Goal: Task Accomplishment & Management: Use online tool/utility

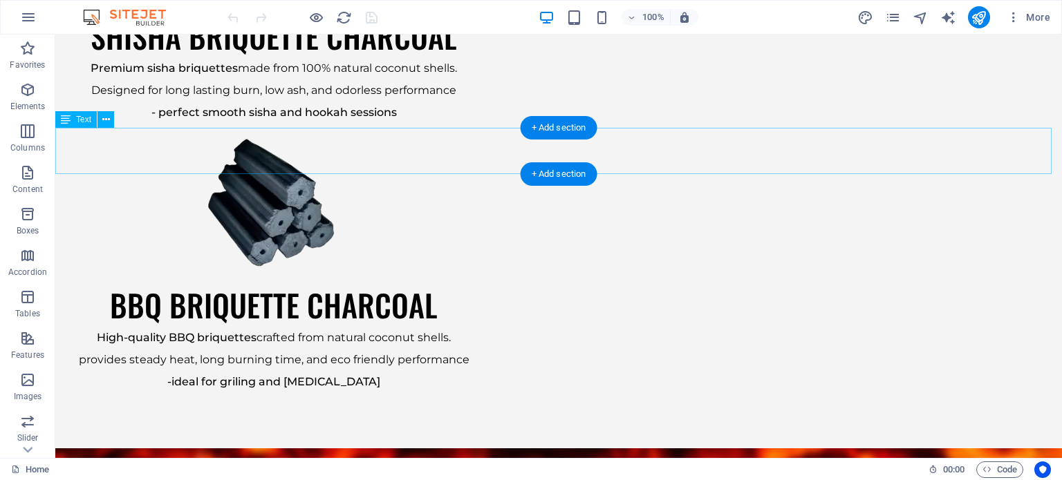
scroll to position [1935, 0]
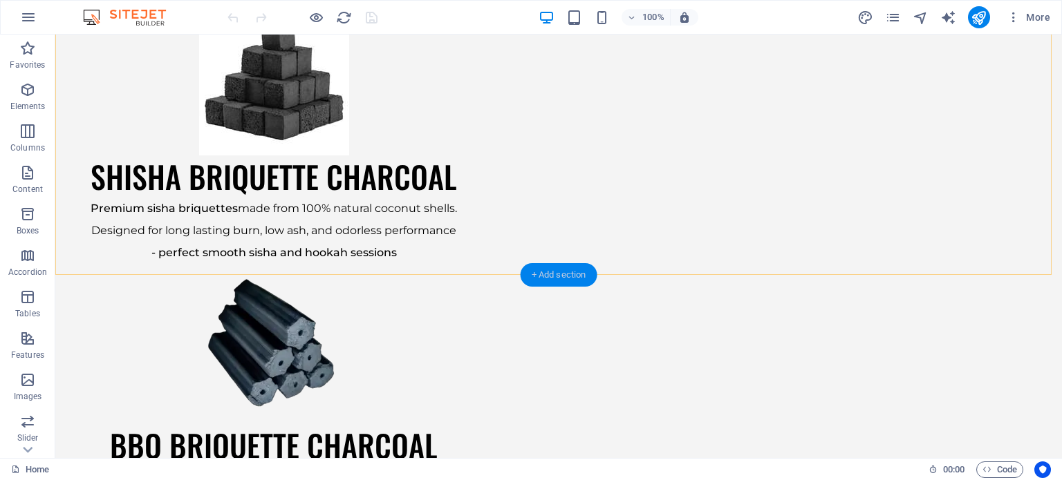
click at [571, 279] on div "+ Add section" at bounding box center [558, 274] width 77 height 23
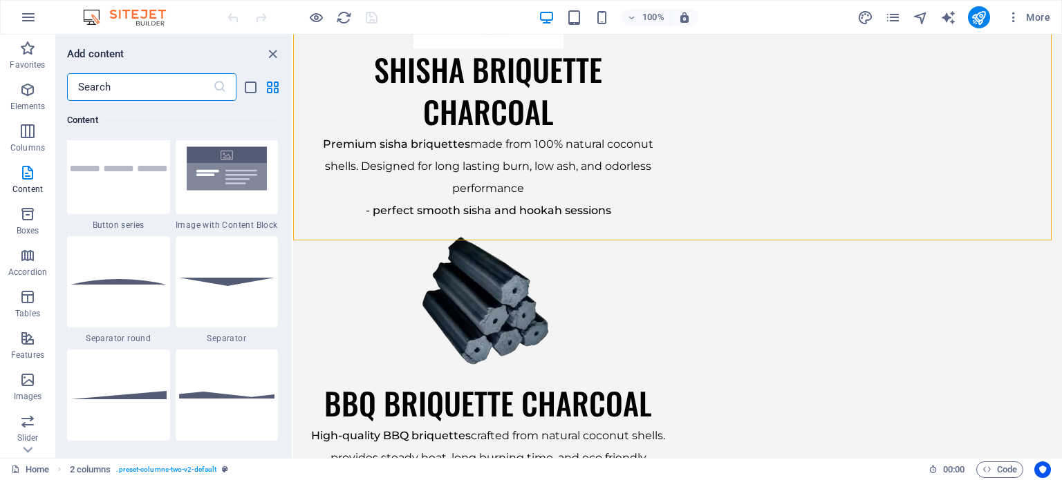
scroll to position [3248, 0]
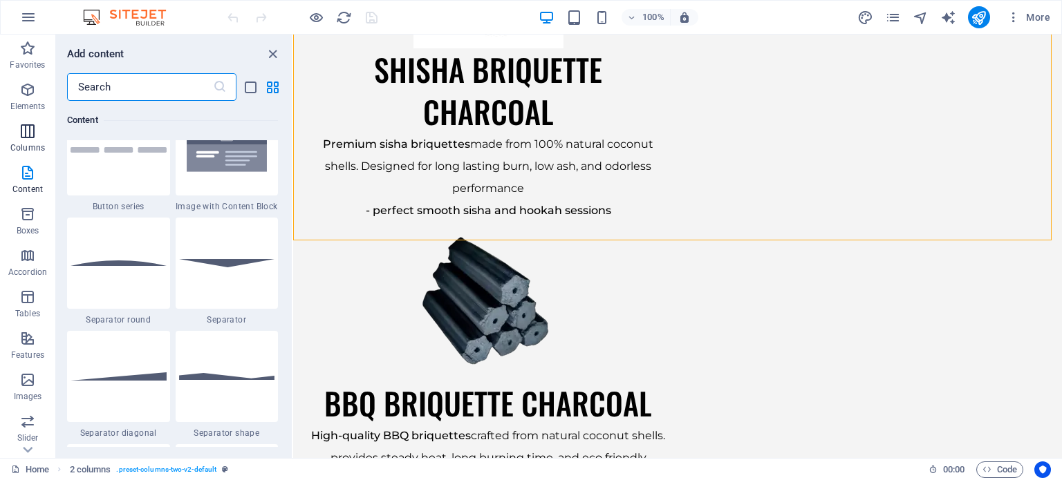
click at [35, 143] on p "Columns" at bounding box center [27, 147] width 35 height 11
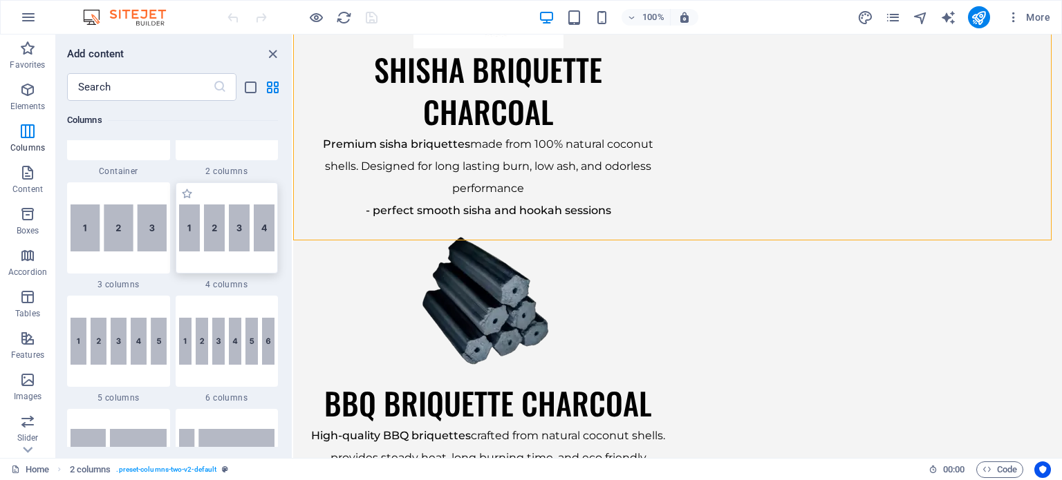
scroll to position [753, 0]
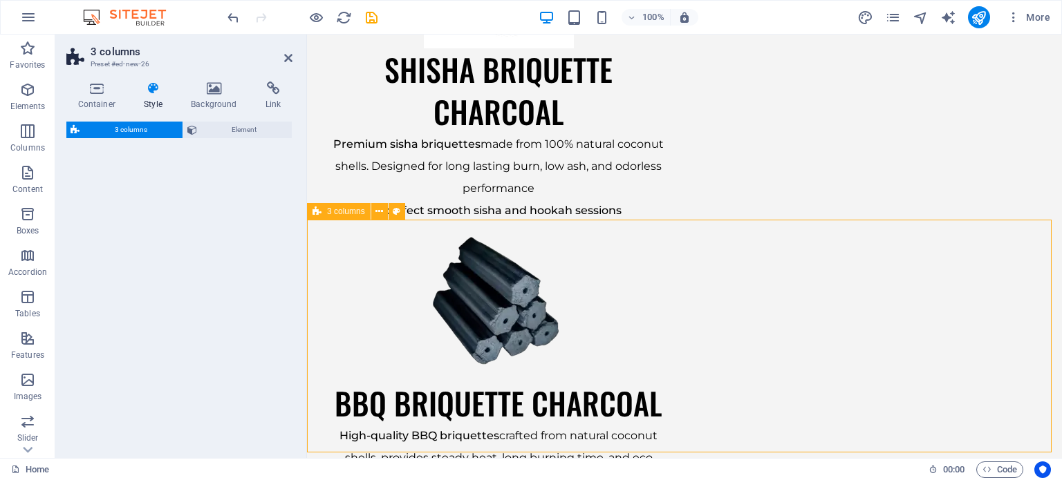
select select "px"
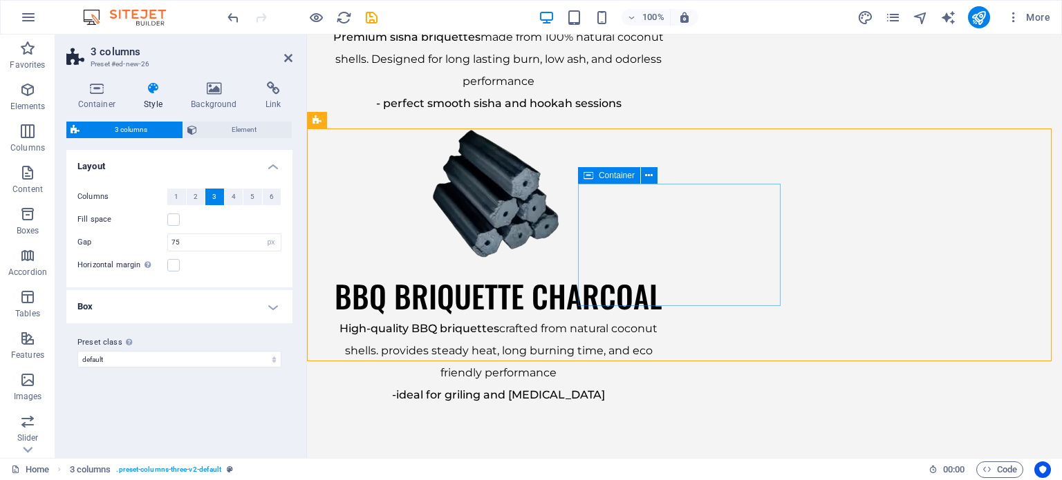
scroll to position [2176, 0]
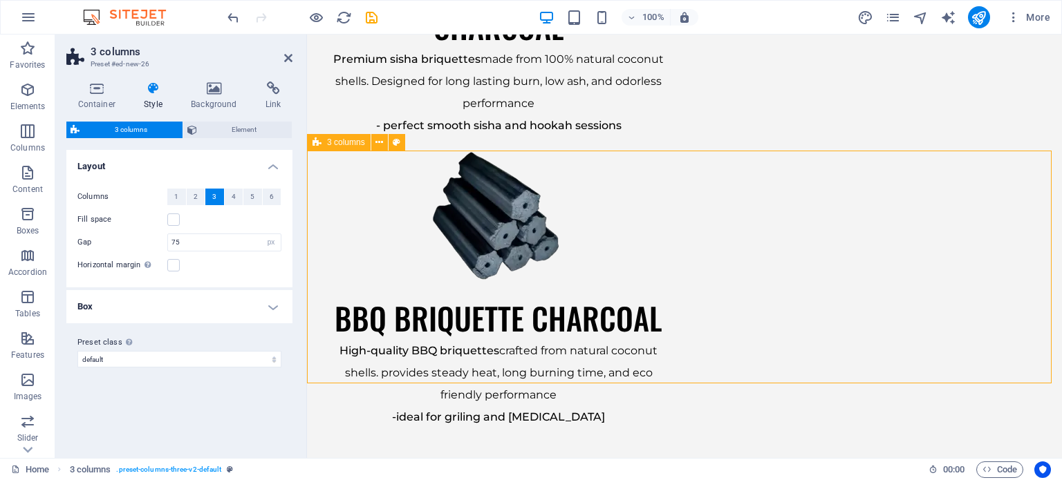
click at [359, 140] on span "3 columns" at bounding box center [346, 142] width 38 height 8
click at [380, 147] on icon at bounding box center [379, 142] width 8 height 15
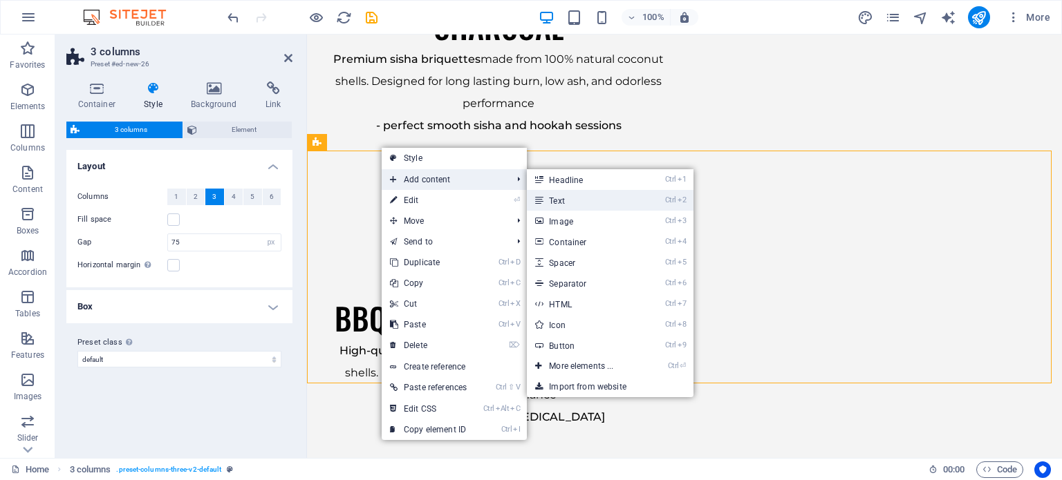
click at [599, 205] on link "Ctrl 2 Text" at bounding box center [584, 200] width 114 height 21
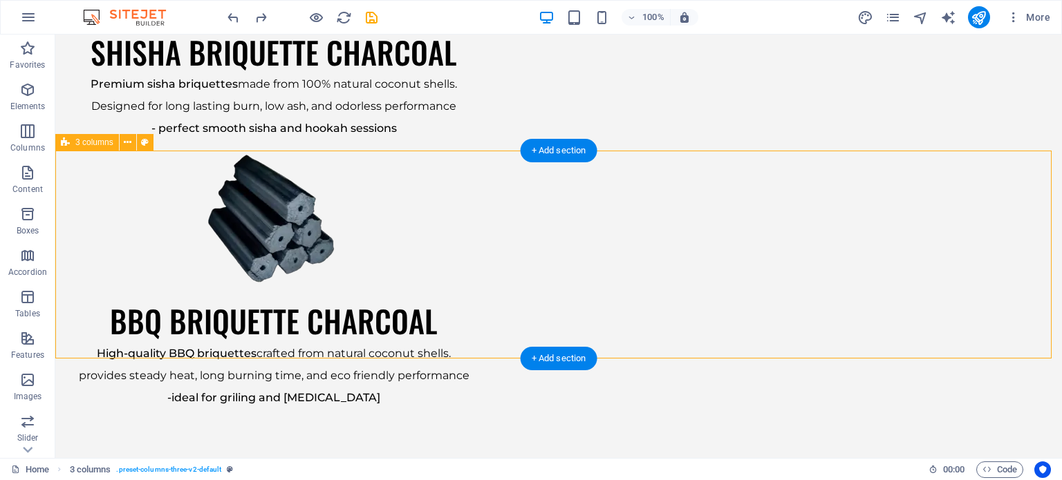
drag, startPoint x: 419, startPoint y: 171, endPoint x: 411, endPoint y: 183, distance: 14.0
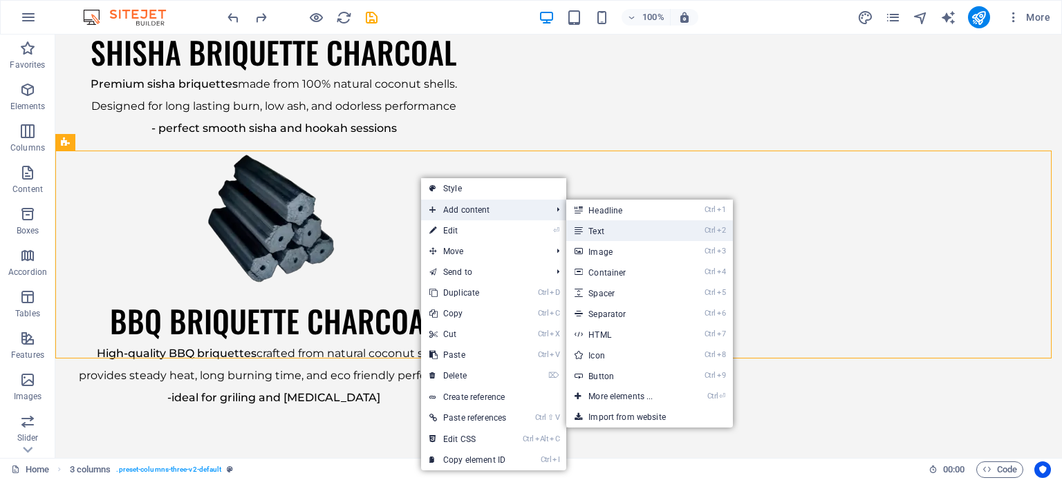
click at [623, 231] on link "Ctrl 2 Text" at bounding box center [623, 230] width 114 height 21
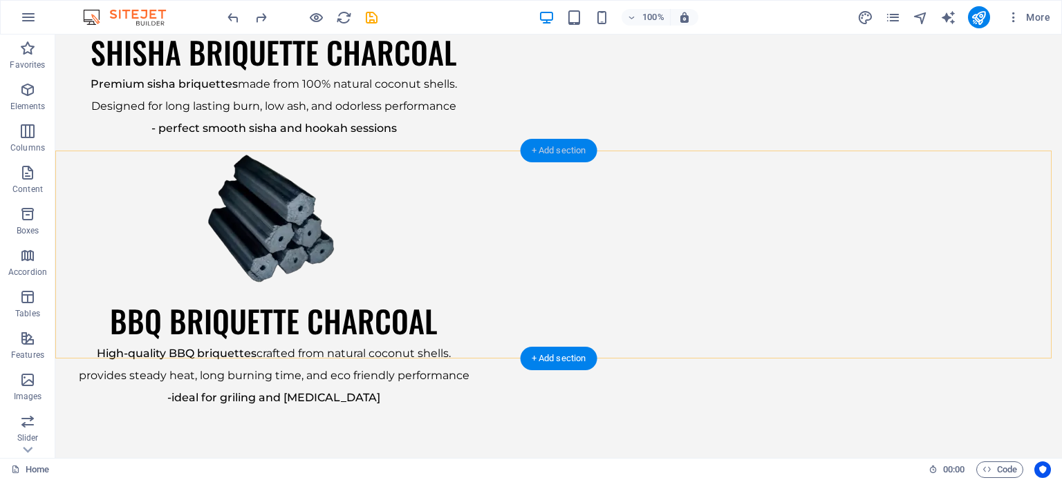
click at [558, 153] on div "+ Add section" at bounding box center [558, 150] width 77 height 23
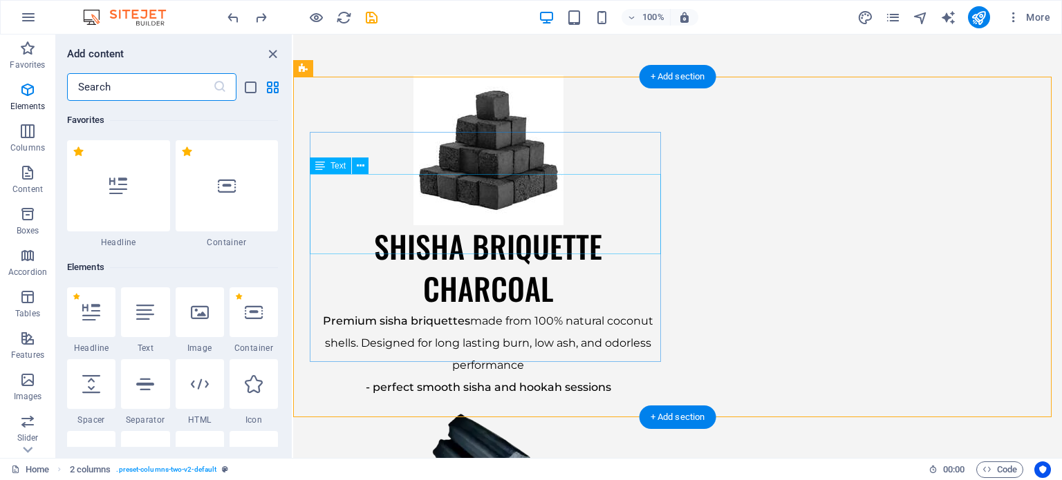
scroll to position [2418, 0]
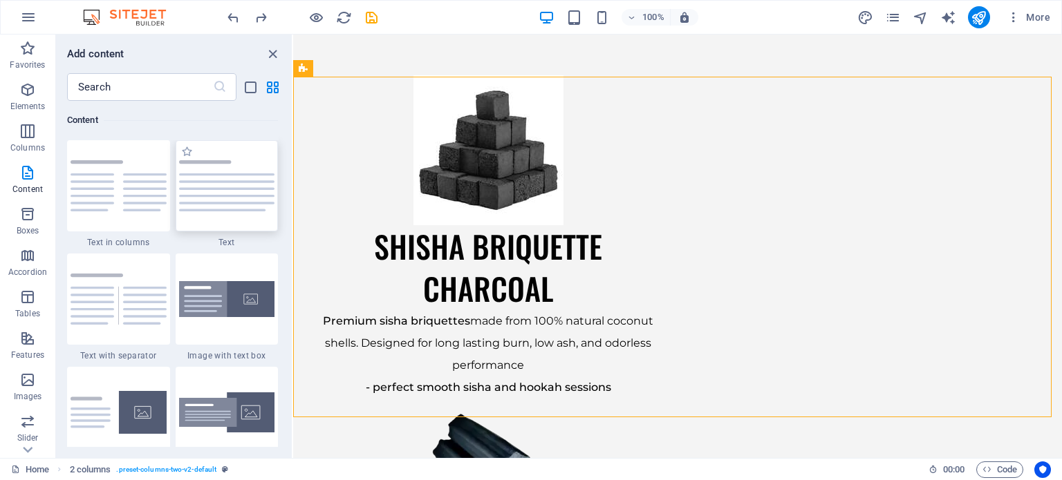
drag, startPoint x: 262, startPoint y: 211, endPoint x: 176, endPoint y: 197, distance: 87.6
click at [262, 211] on div at bounding box center [227, 185] width 103 height 91
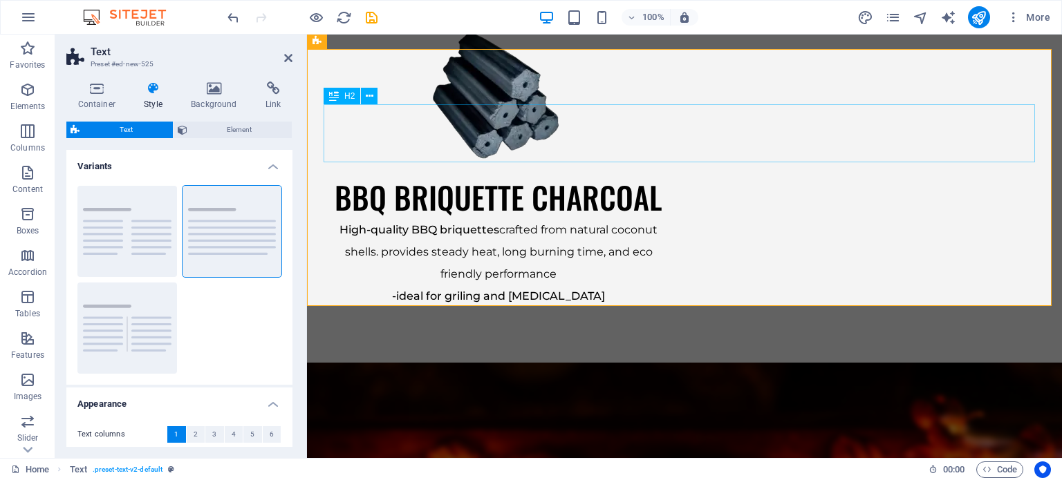
scroll to position [2278, 0]
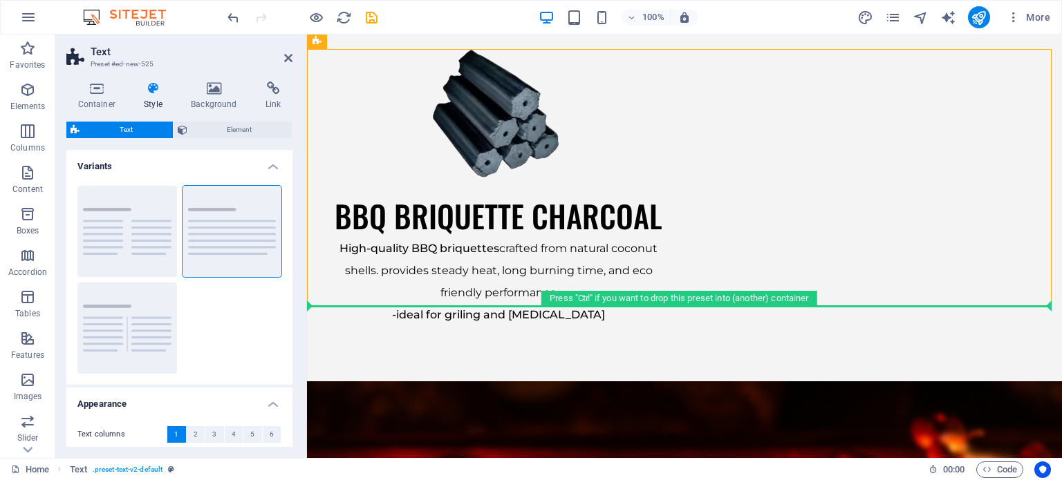
drag, startPoint x: 639, startPoint y: 77, endPoint x: 570, endPoint y: 319, distance: 251.4
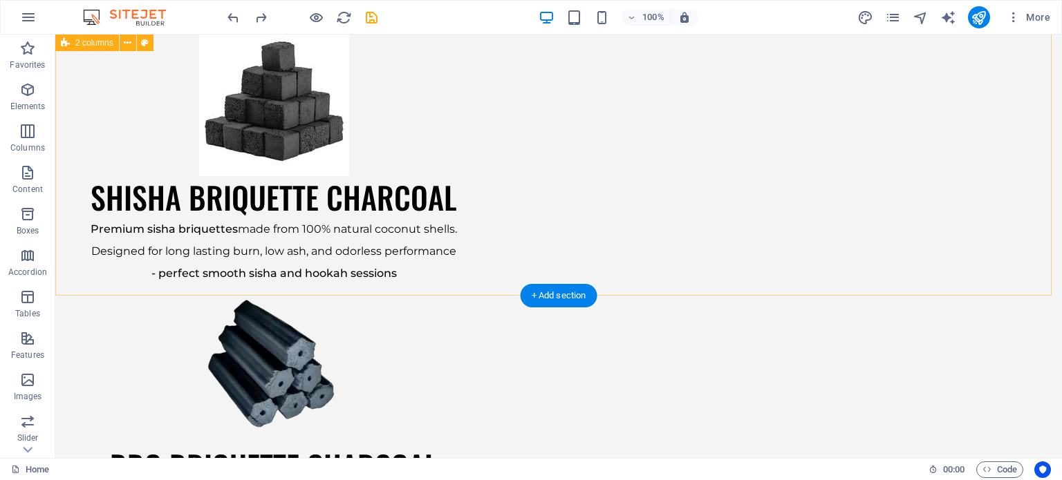
scroll to position [1984, 0]
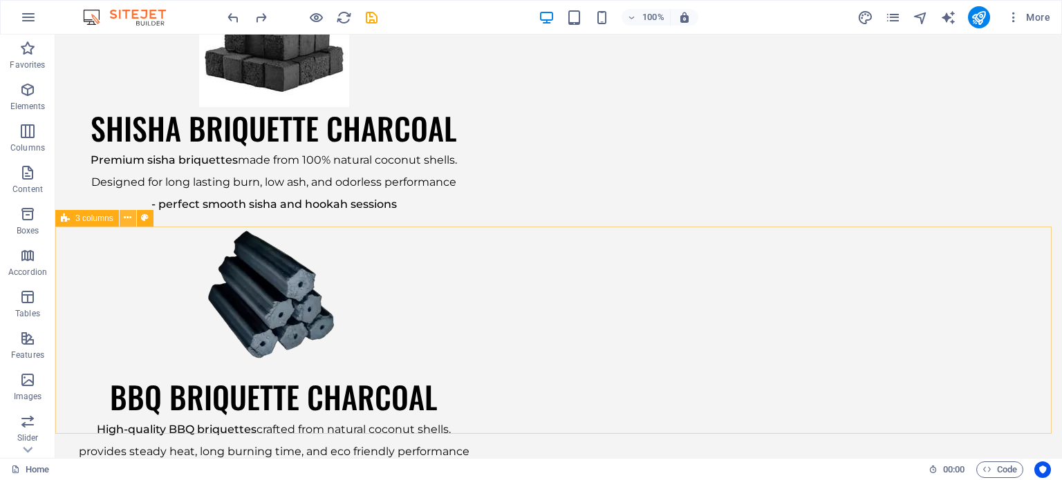
click at [133, 218] on button at bounding box center [128, 218] width 17 height 17
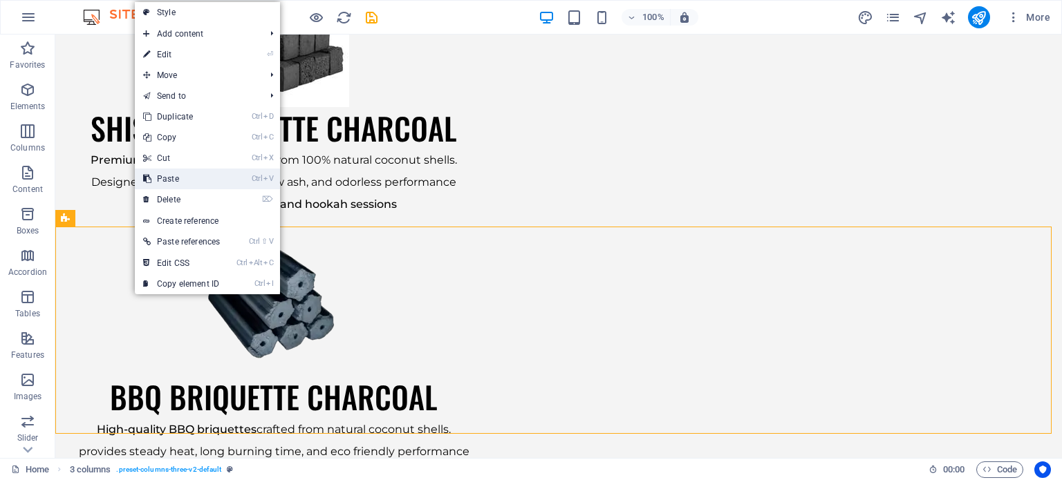
click at [191, 188] on ul "Style Add content Ctrl 1 Headline Ctrl 2 Text Ctrl 3 Image Ctrl 4 Container Ctr…" at bounding box center [207, 148] width 145 height 292
click at [195, 196] on link "⌦ Delete" at bounding box center [181, 199] width 93 height 21
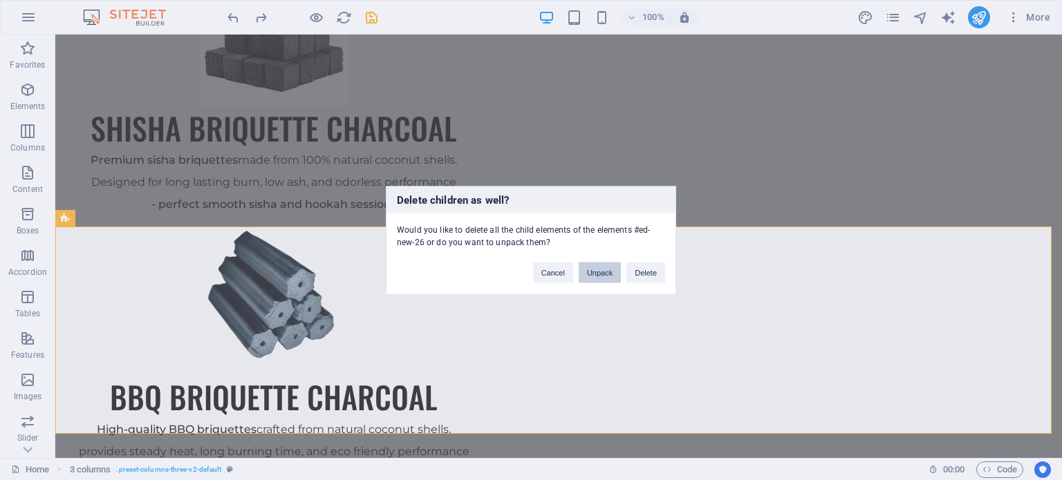
click at [612, 276] on button "Unpack" at bounding box center [599, 272] width 42 height 21
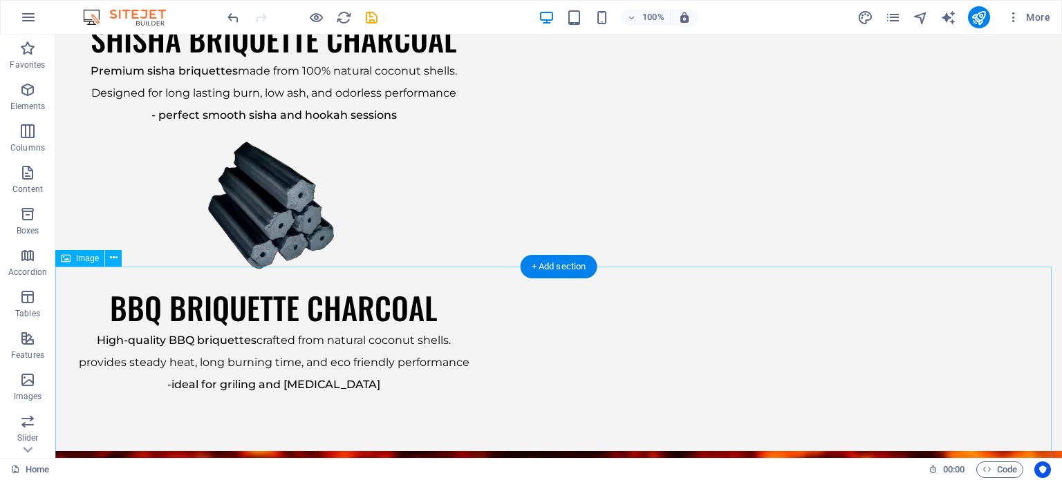
scroll to position [2053, 0]
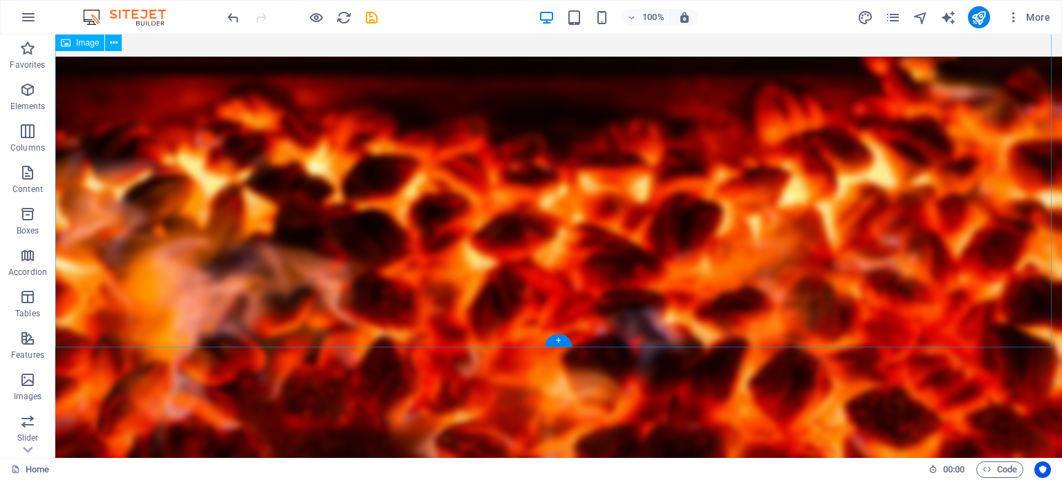
scroll to position [2675, 0]
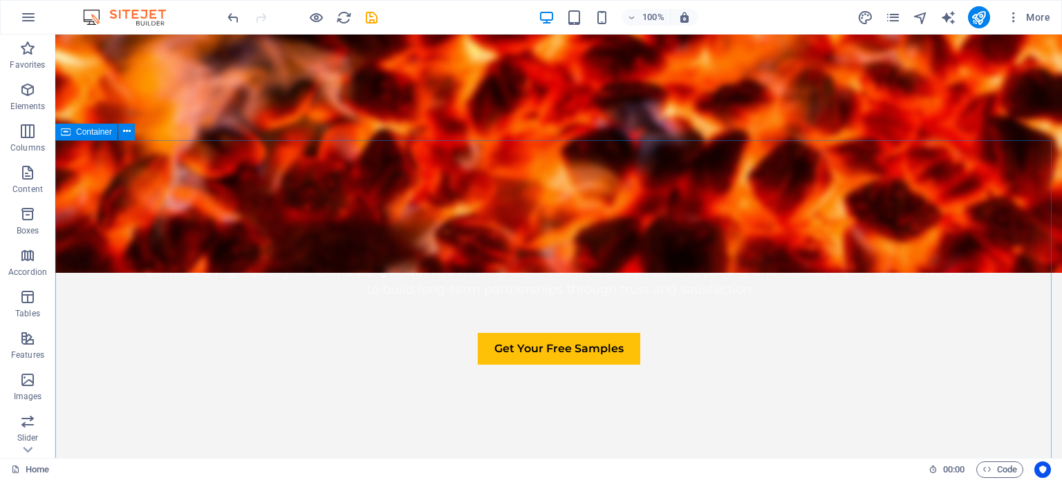
click at [81, 131] on span "Container" at bounding box center [94, 132] width 36 height 8
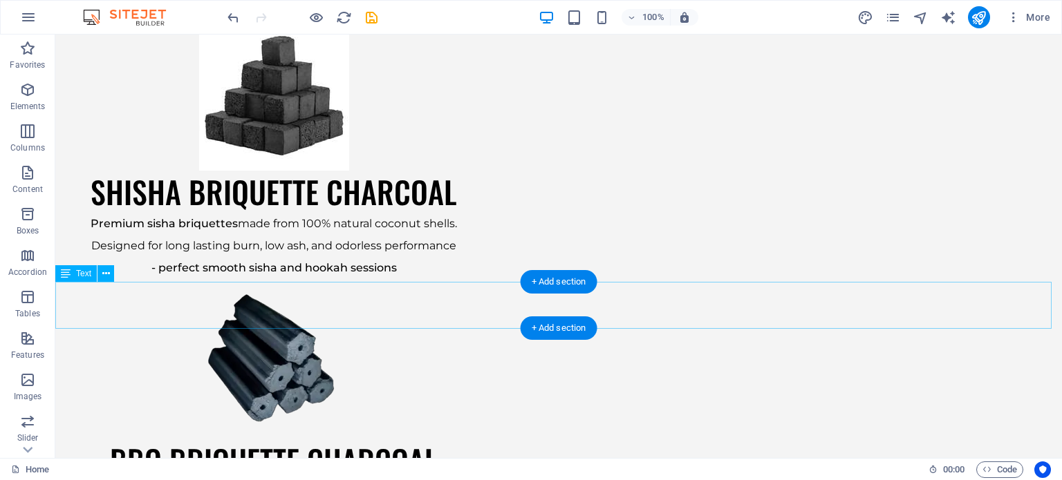
scroll to position [1914, 0]
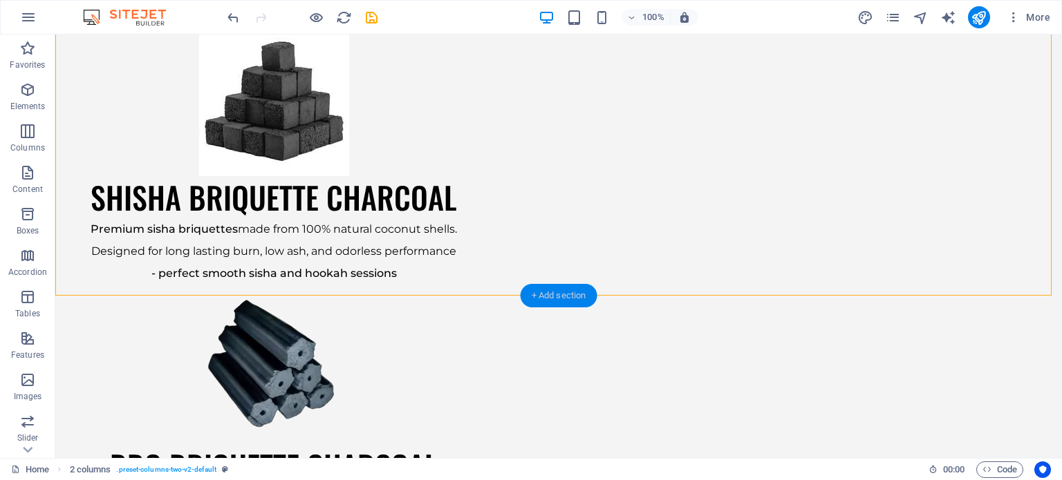
click at [556, 292] on div "+ Add section" at bounding box center [558, 295] width 77 height 23
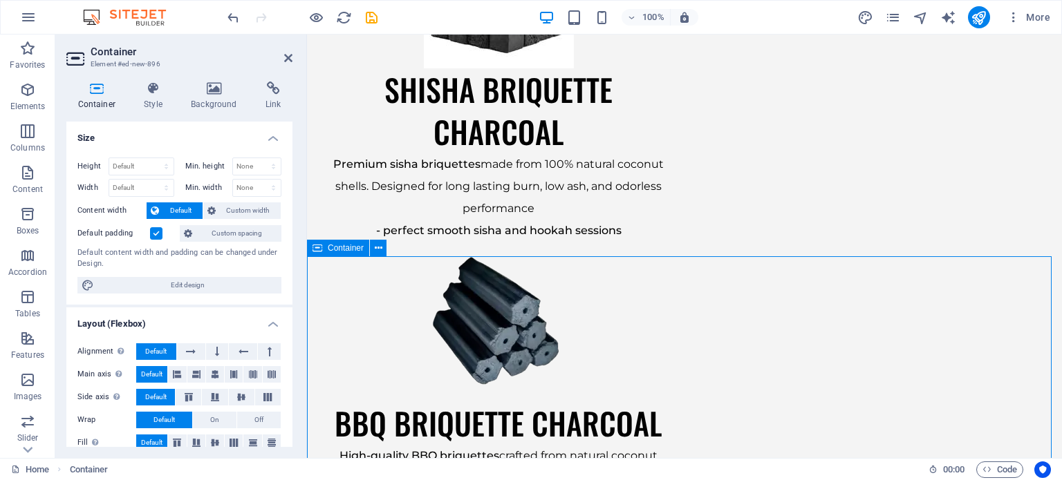
scroll to position [2209, 0]
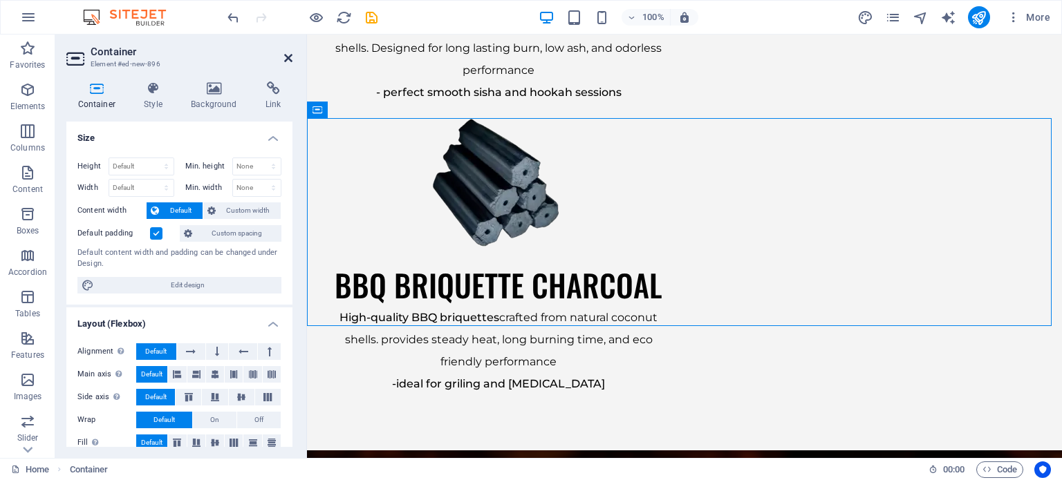
click at [285, 62] on icon at bounding box center [288, 58] width 8 height 11
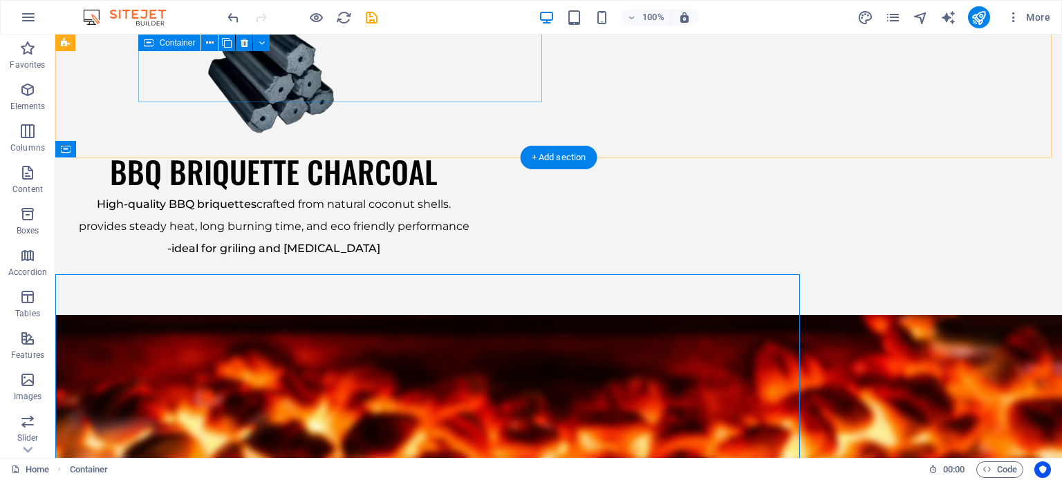
scroll to position [2053, 0]
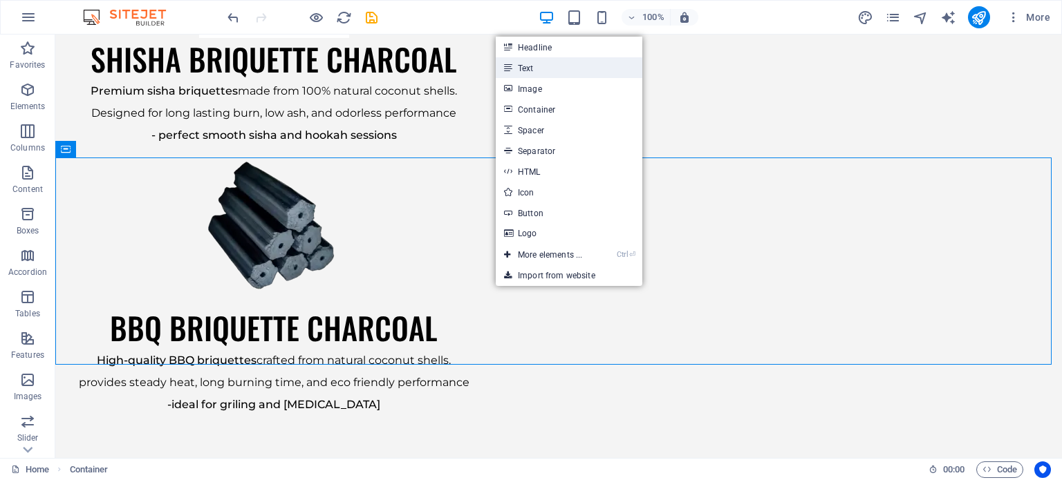
click at [548, 66] on link "Text" at bounding box center [569, 67] width 147 height 21
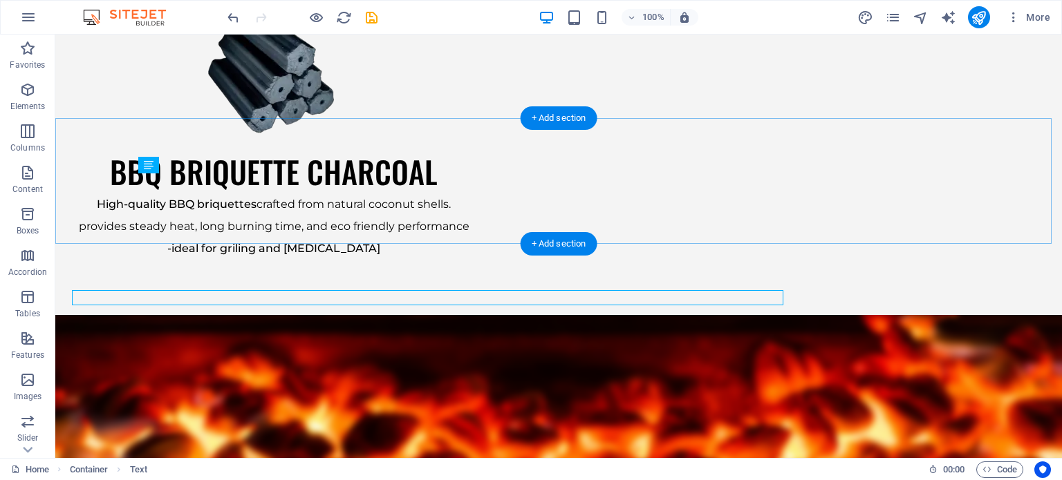
scroll to position [2092, 0]
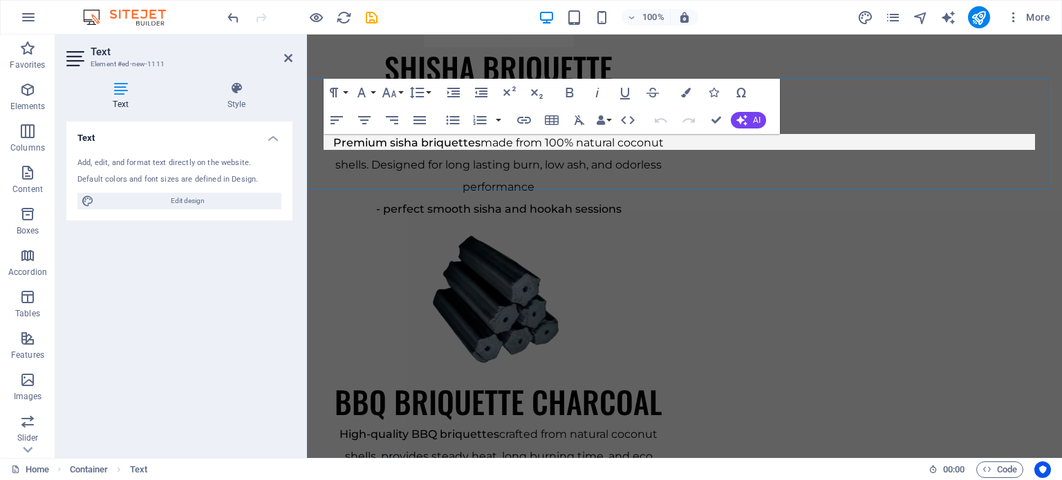
scroll to position [2248, 0]
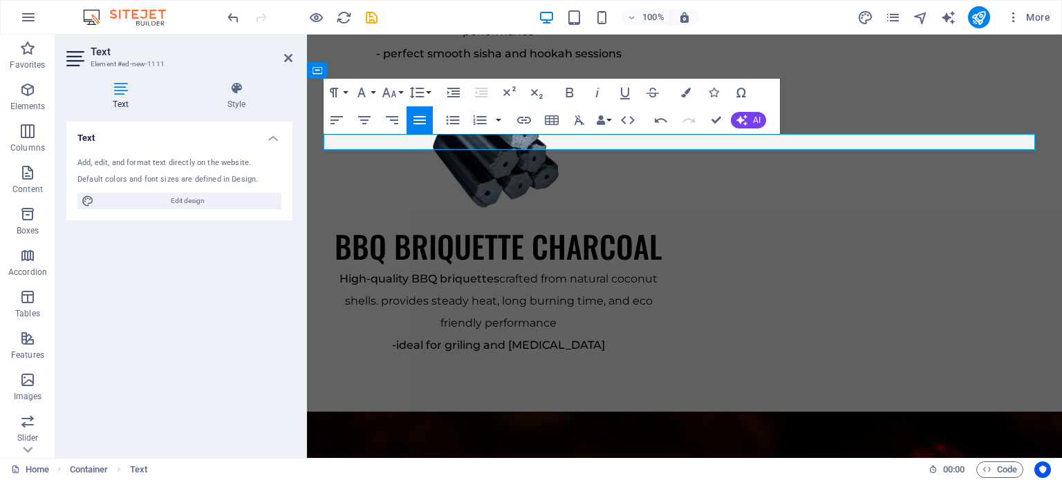
click at [350, 115] on div "Align Left Align Center Align Right Align Justify" at bounding box center [377, 120] width 109 height 28
click at [356, 118] on icon "button" at bounding box center [364, 120] width 17 height 17
click at [397, 91] on button "Font Size" at bounding box center [392, 93] width 26 height 28
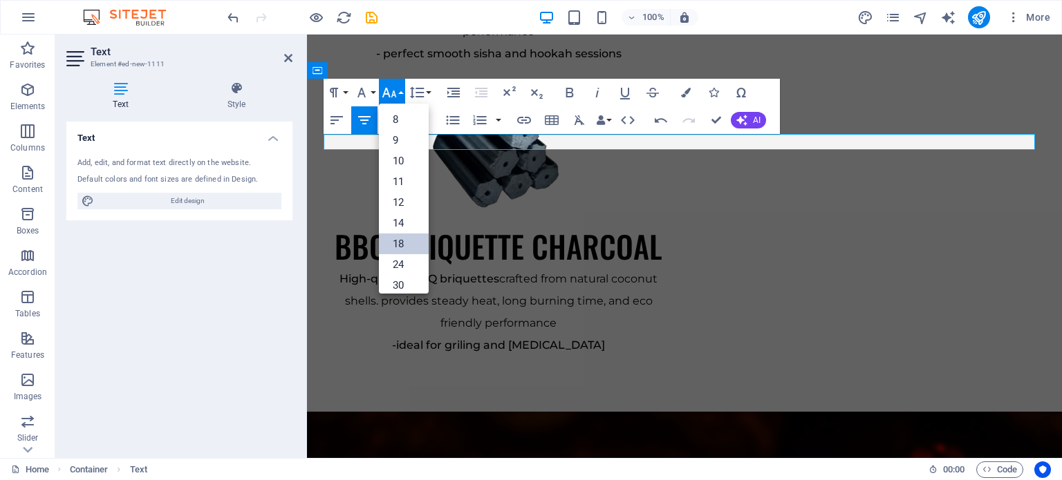
click at [406, 242] on link "18" at bounding box center [404, 244] width 50 height 21
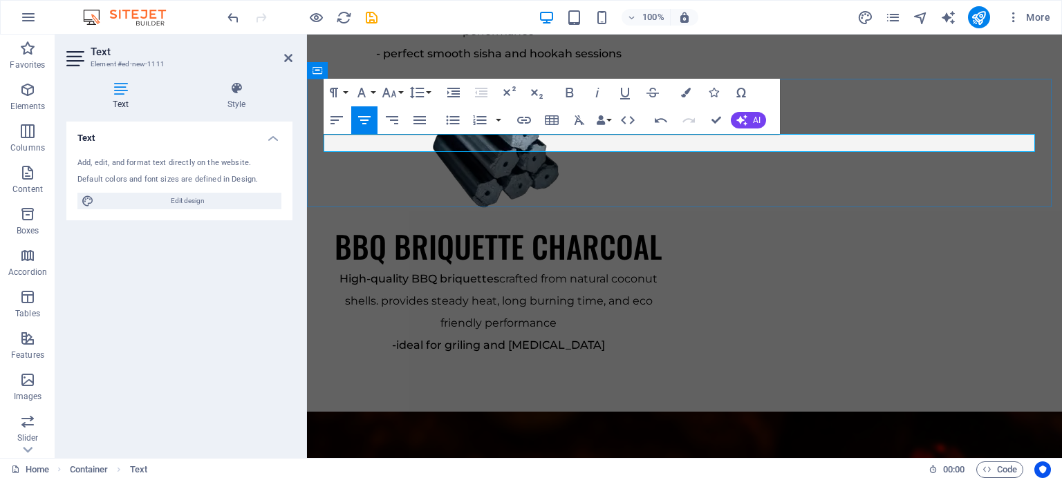
drag, startPoint x: 675, startPoint y: 146, endPoint x: 583, endPoint y: 149, distance: 91.3
click at [390, 93] on icon "button" at bounding box center [389, 92] width 17 height 17
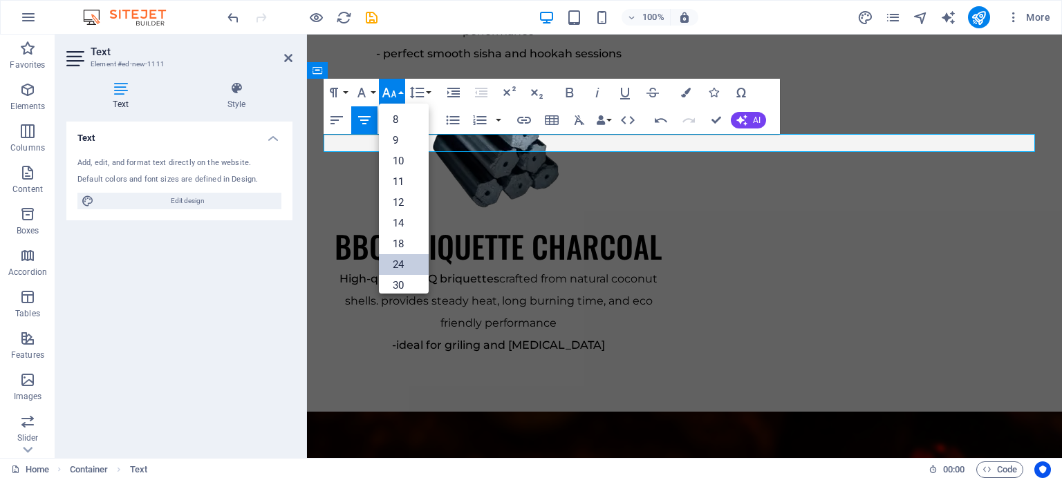
click at [402, 261] on link "24" at bounding box center [404, 264] width 50 height 21
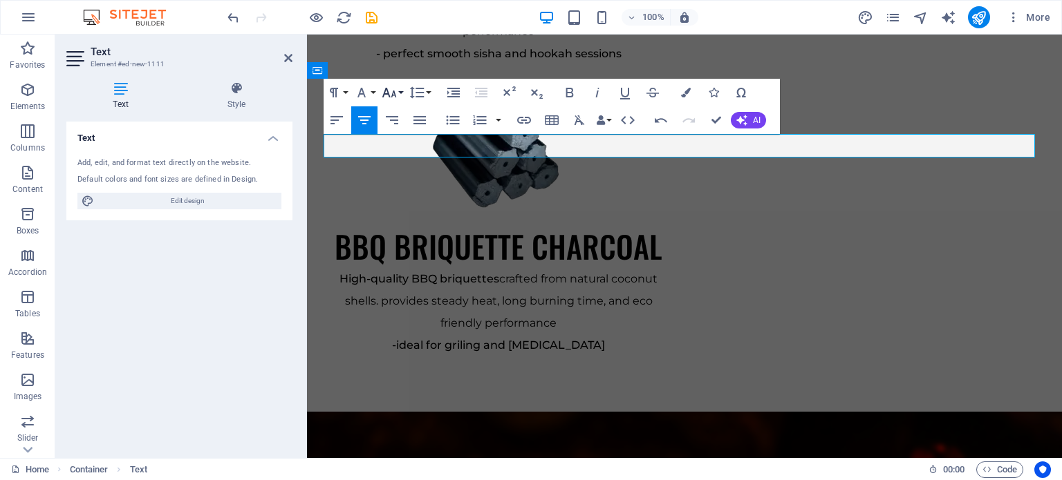
click at [387, 90] on icon "button" at bounding box center [389, 92] width 17 height 17
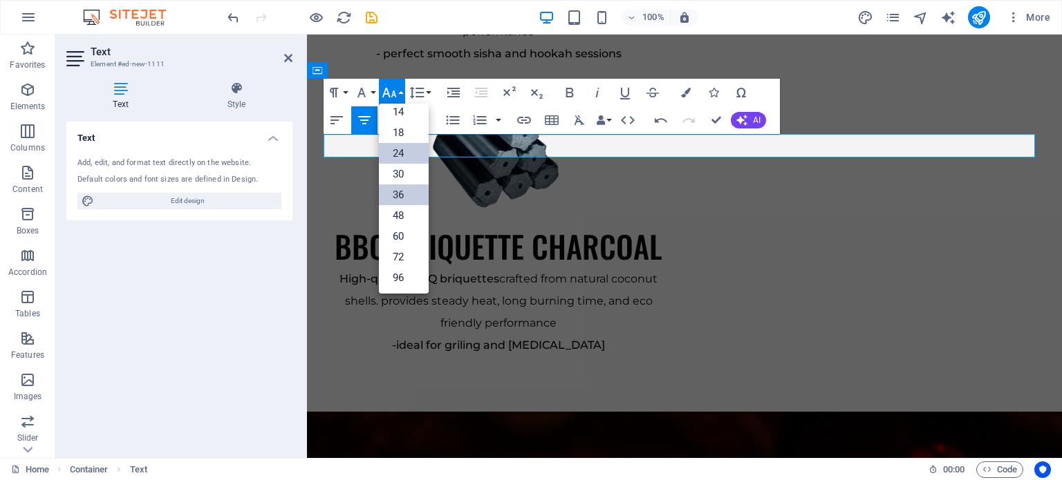
scroll to position [111, 0]
click at [409, 254] on link "72" at bounding box center [404, 257] width 50 height 21
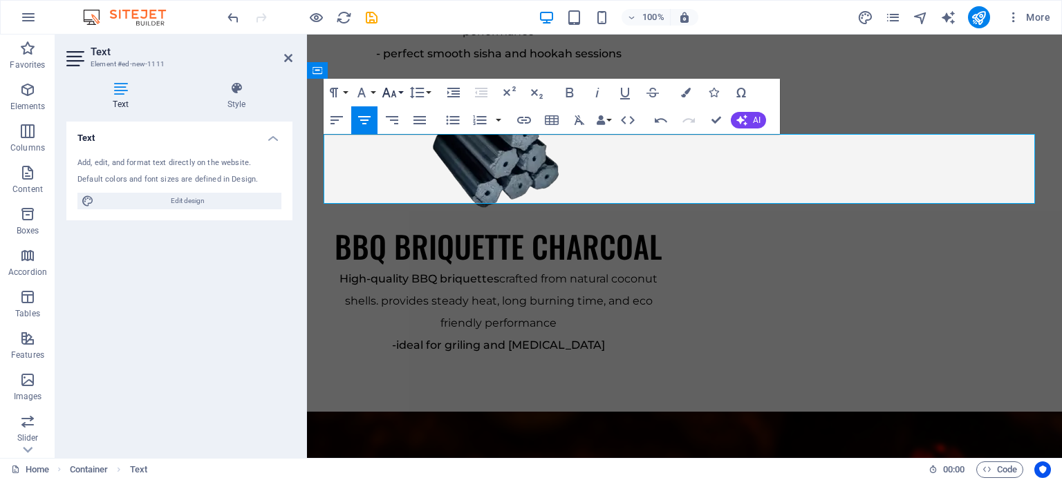
click at [387, 86] on icon "button" at bounding box center [389, 92] width 17 height 17
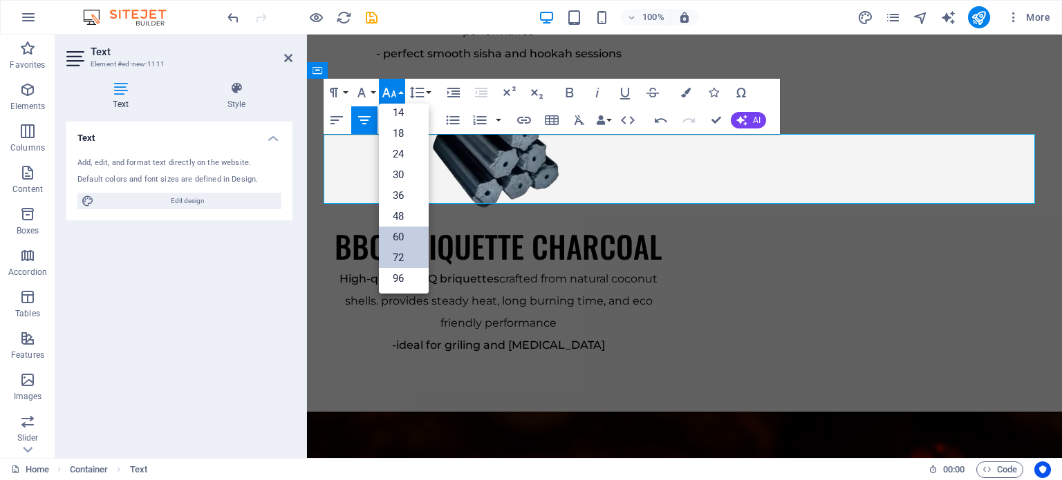
click at [400, 236] on link "60" at bounding box center [404, 237] width 50 height 21
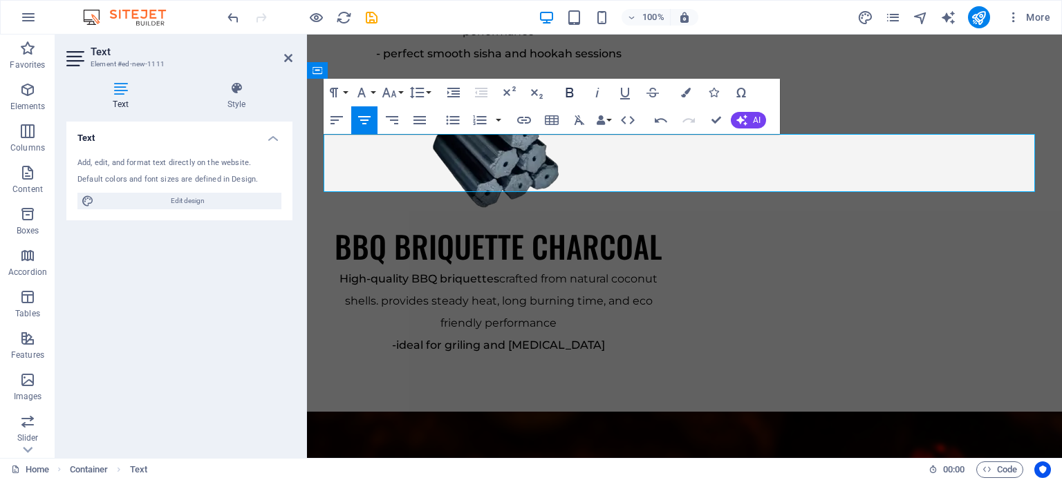
click at [567, 88] on icon "button" at bounding box center [570, 93] width 8 height 10
click at [366, 92] on icon "button" at bounding box center [361, 92] width 17 height 17
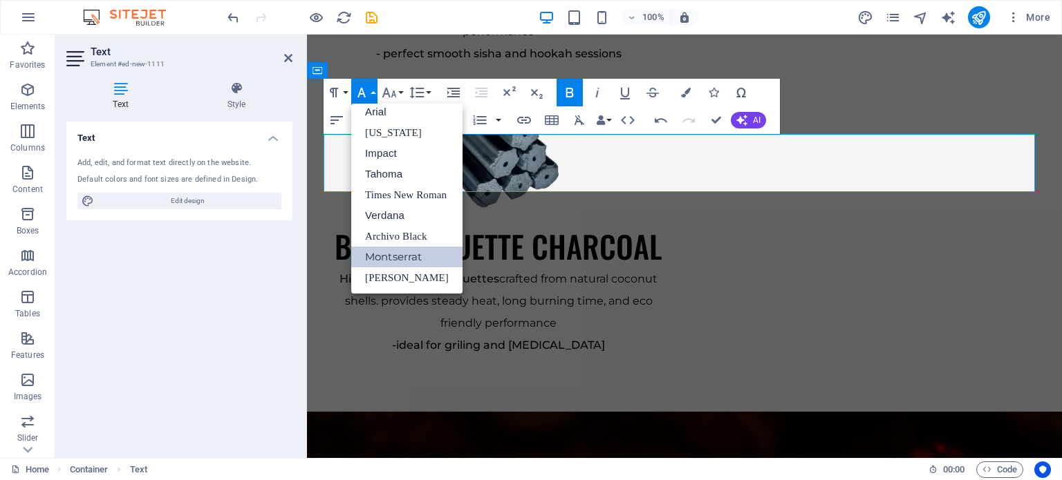
scroll to position [8, 0]
click at [402, 148] on link "Impact" at bounding box center [406, 153] width 111 height 21
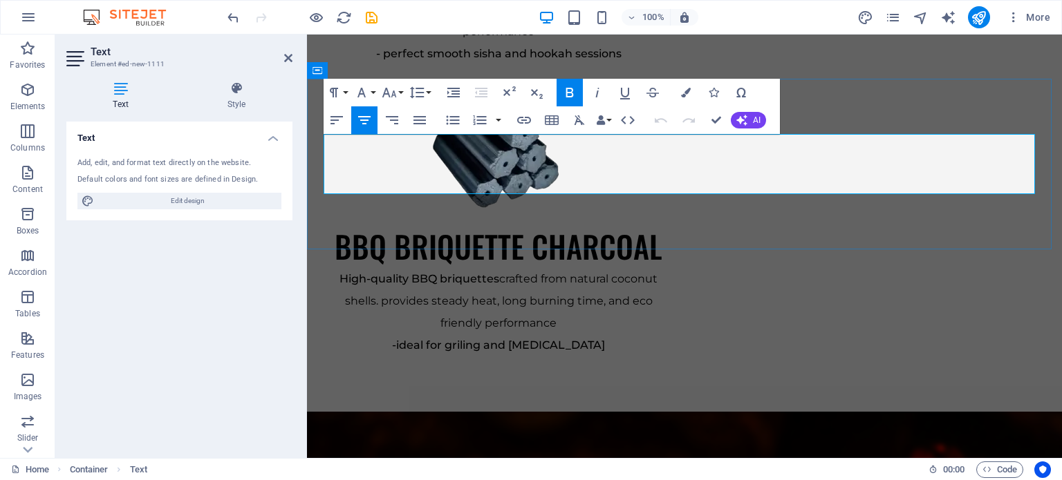
drag, startPoint x: 768, startPoint y: 168, endPoint x: 546, endPoint y: 171, distance: 221.9
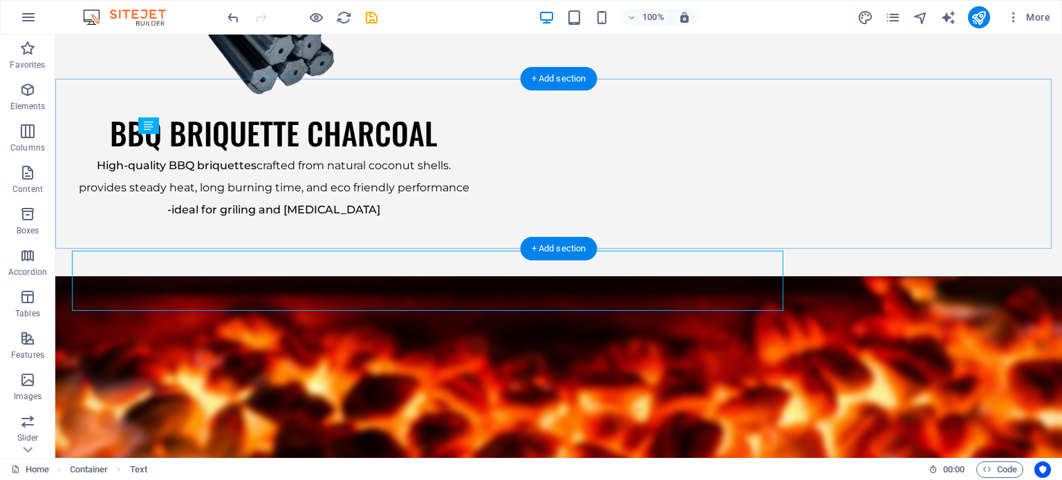
scroll to position [2131, 0]
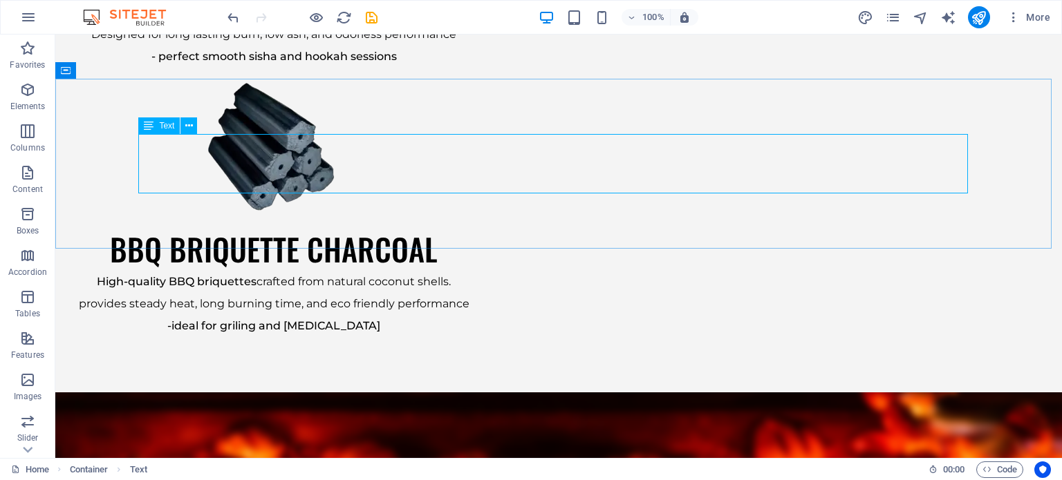
click at [164, 126] on span "Text" at bounding box center [166, 126] width 15 height 8
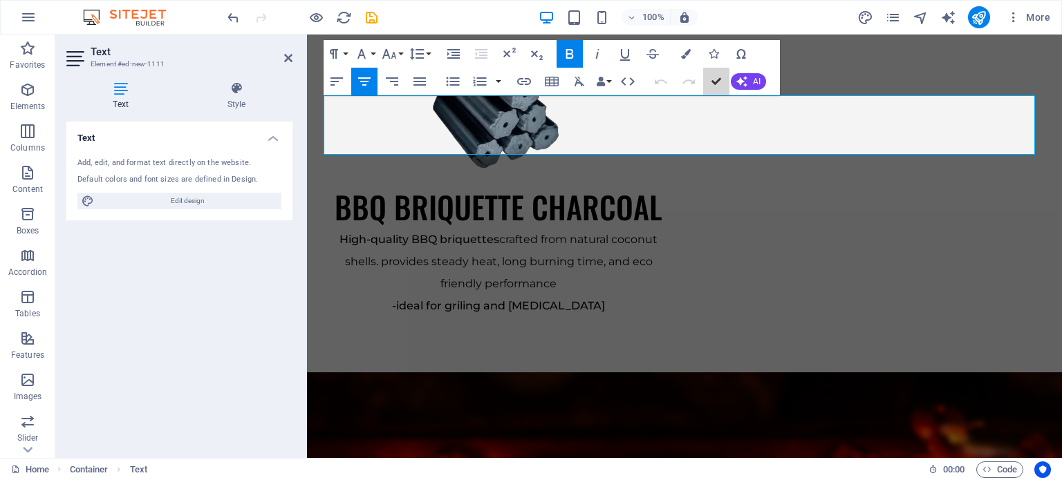
scroll to position [2170, 0]
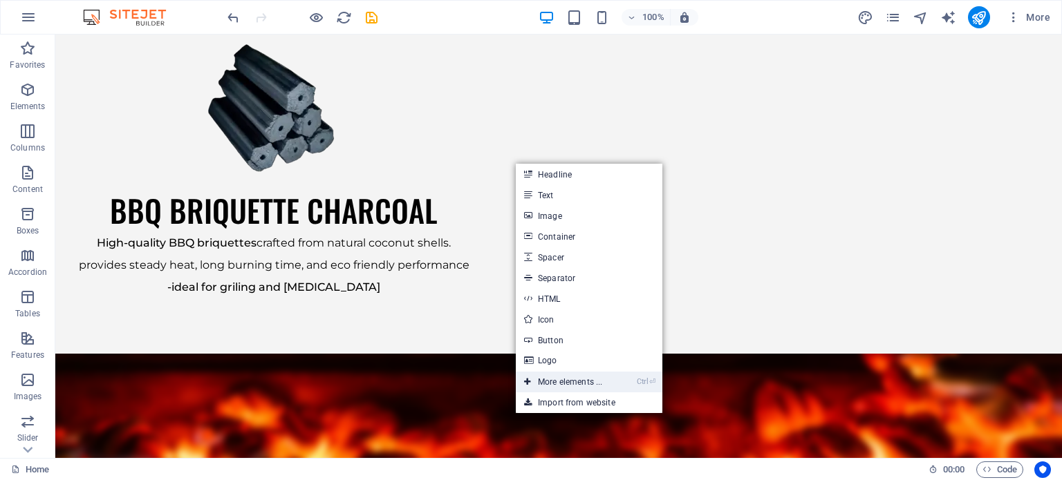
click at [587, 382] on link "Ctrl ⏎ More elements ..." at bounding box center [563, 382] width 95 height 21
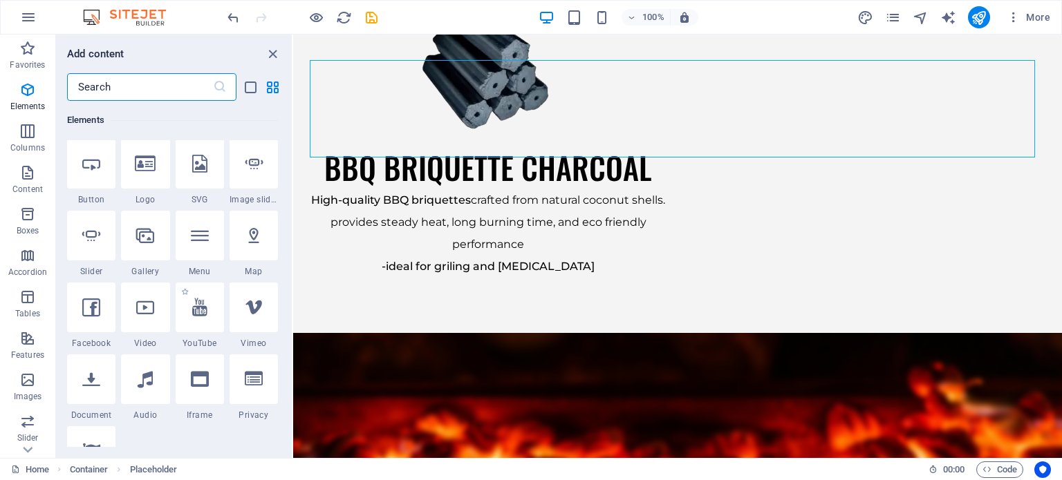
scroll to position [8, 0]
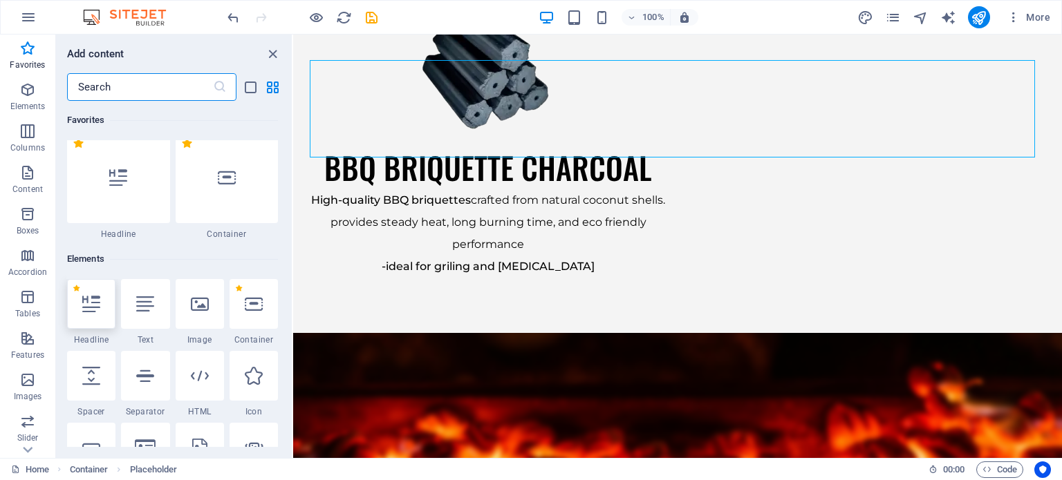
click at [87, 306] on icon at bounding box center [91, 304] width 18 height 18
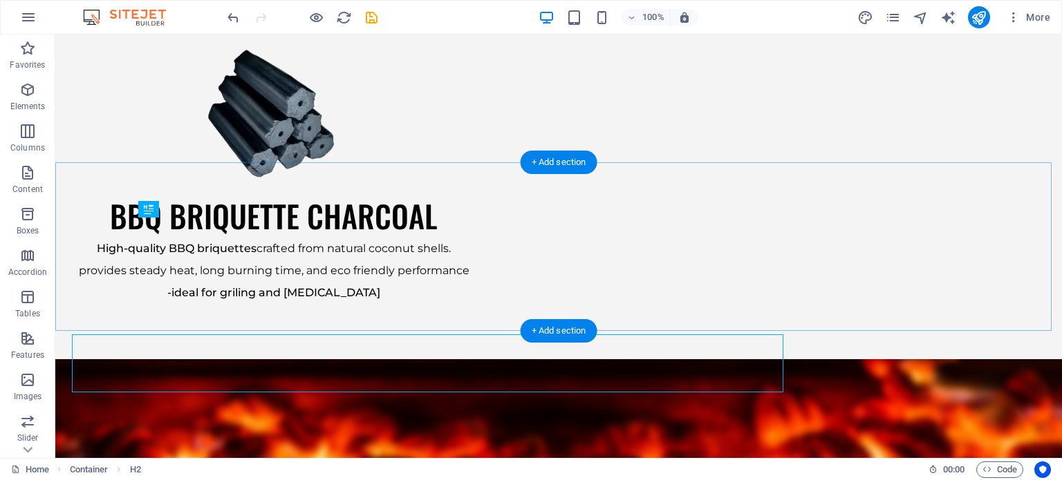
scroll to position [2048, 0]
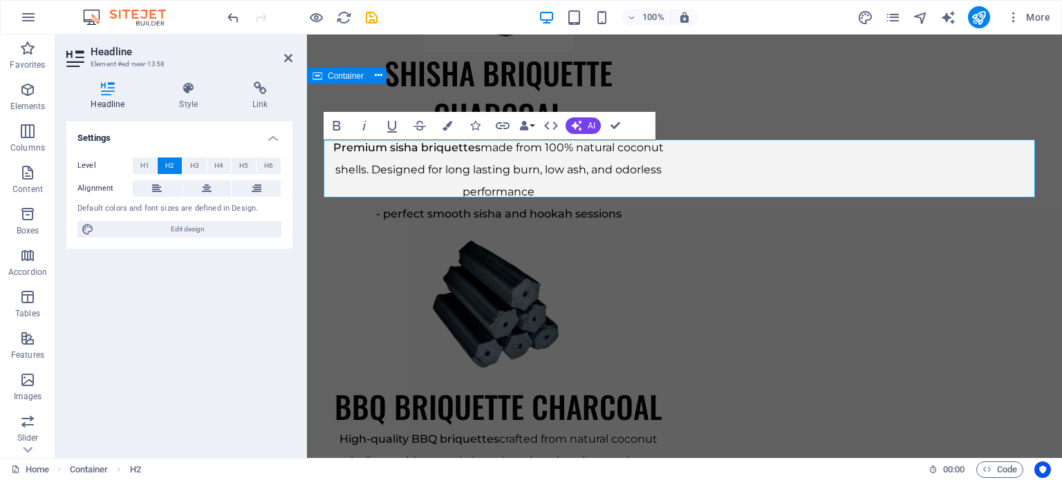
scroll to position [2243, 0]
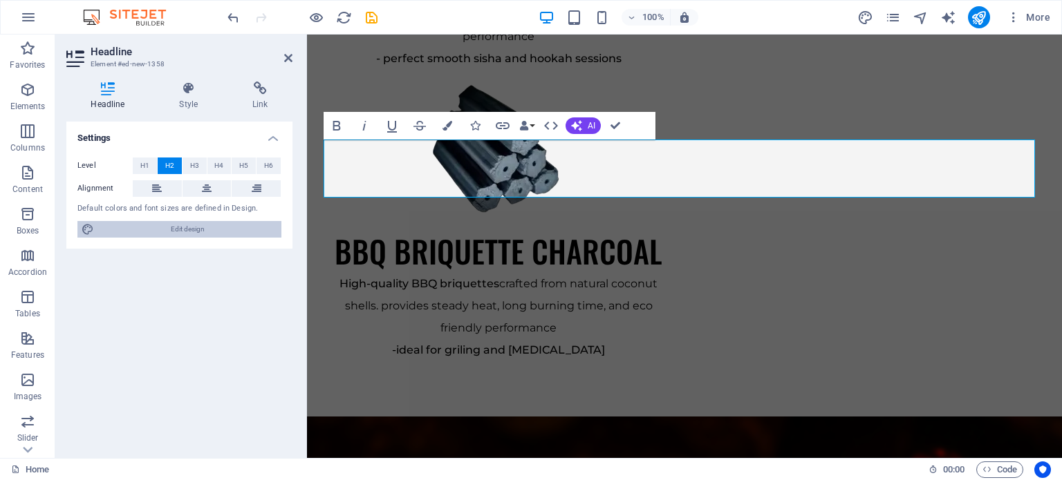
drag, startPoint x: 231, startPoint y: 231, endPoint x: 733, endPoint y: 26, distance: 542.1
click at [231, 231] on span "Edit design" at bounding box center [187, 229] width 179 height 17
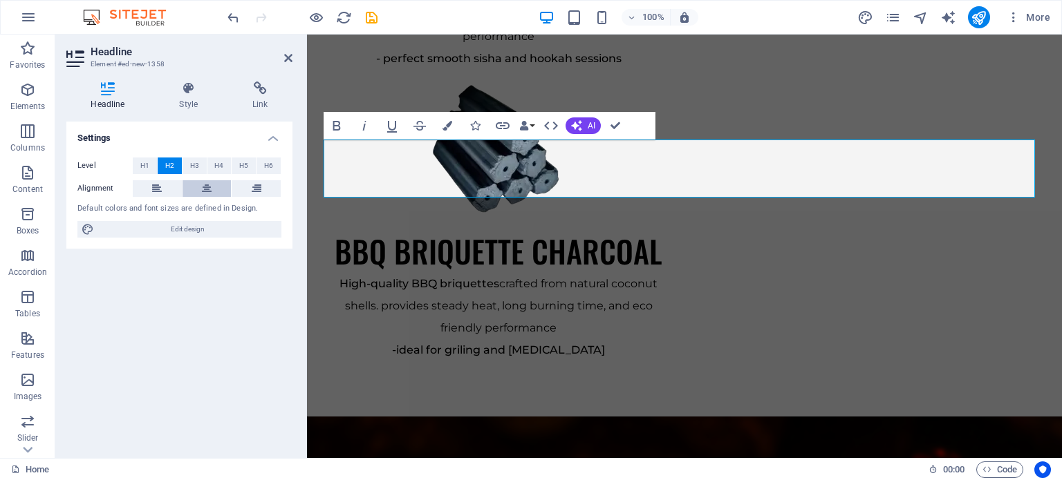
click at [202, 192] on icon at bounding box center [207, 188] width 10 height 17
click at [448, 129] on icon "button" at bounding box center [447, 126] width 10 height 10
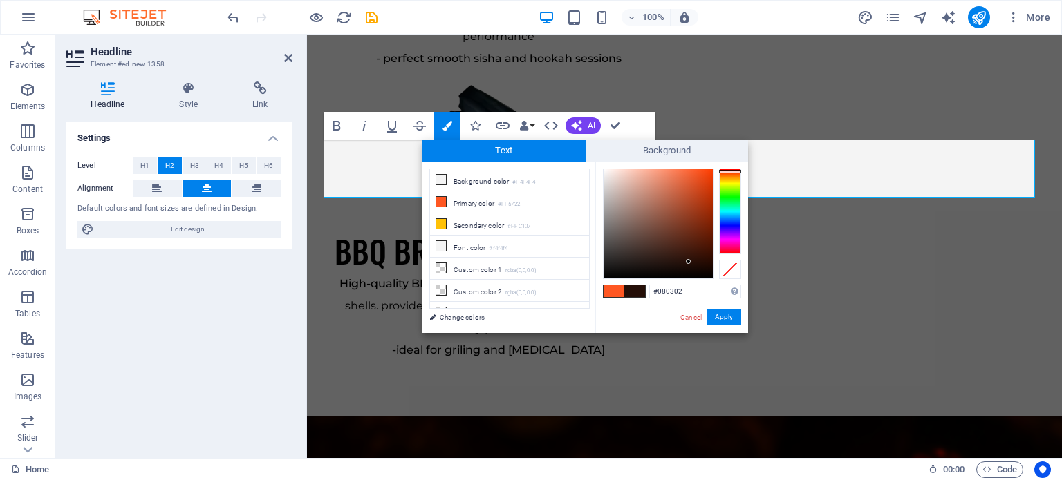
type input "#000000"
drag, startPoint x: 688, startPoint y: 262, endPoint x: 709, endPoint y: 321, distance: 62.3
click at [680, 319] on div "#000000 Supported formats #0852ed rgb(8, 82, 237) rgba(8, 82, 237, 90%) hsv(221…" at bounding box center [671, 348] width 153 height 372
click at [727, 310] on button "Apply" at bounding box center [723, 317] width 35 height 17
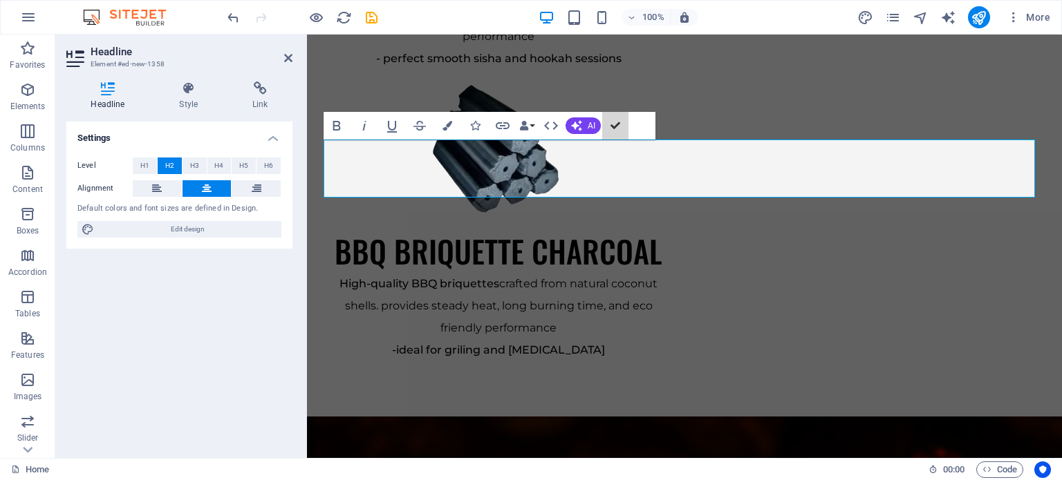
scroll to position [2087, 0]
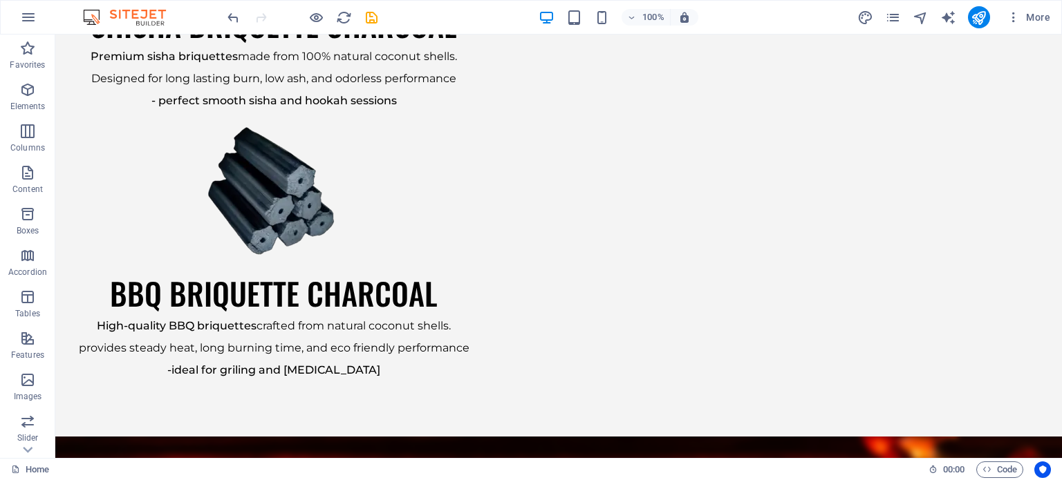
drag, startPoint x: 688, startPoint y: 206, endPoint x: 669, endPoint y: 205, distance: 19.4
click at [669, 205] on div "H1 Banner Banner Container Banner Menu Bar Languages Languages Languages Menu B…" at bounding box center [558, 247] width 1006 height 424
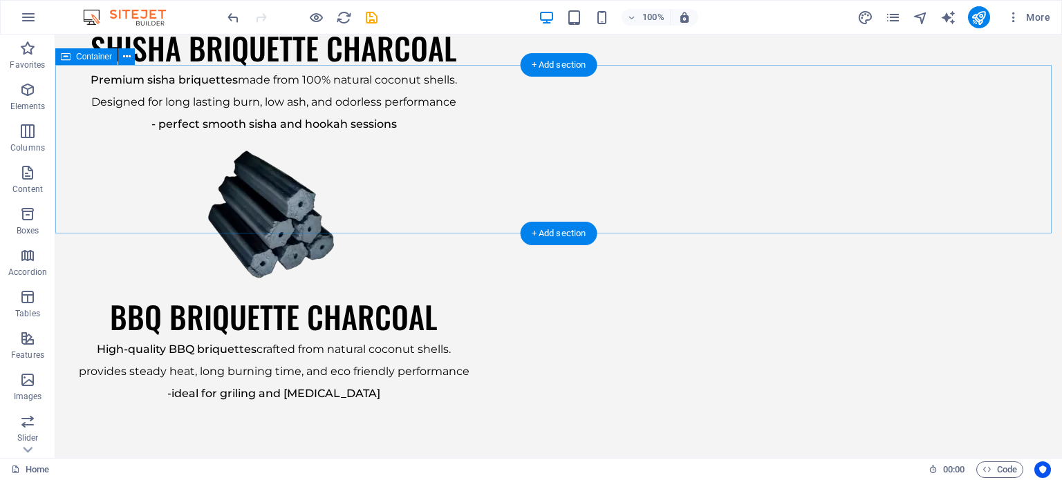
scroll to position [2062, 0]
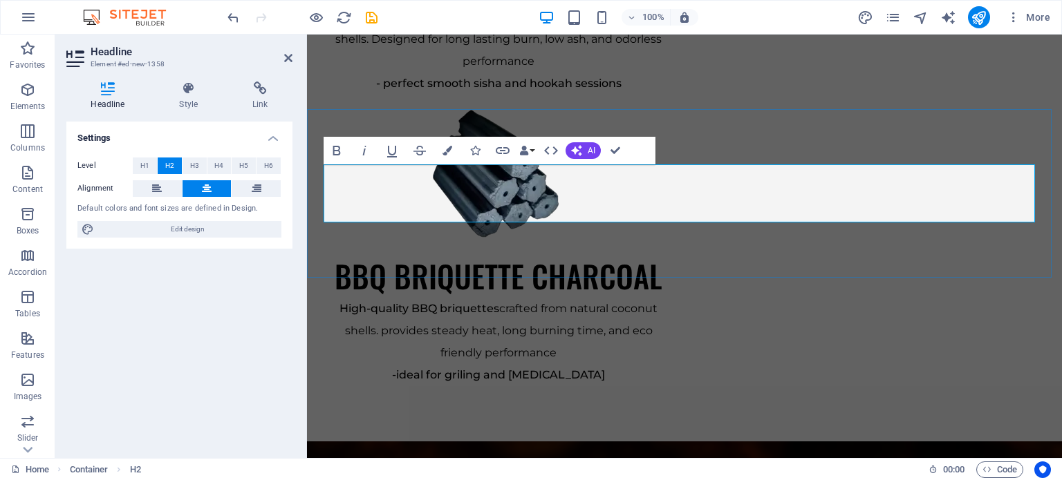
drag, startPoint x: 827, startPoint y: 203, endPoint x: 567, endPoint y: 176, distance: 262.0
click at [449, 149] on icon "button" at bounding box center [447, 151] width 10 height 10
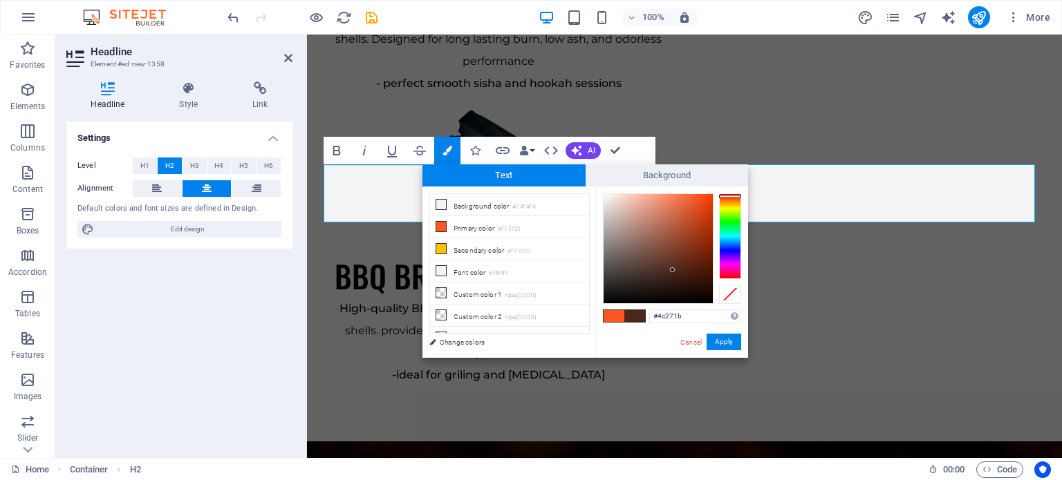
type input "#000000"
drag, startPoint x: 672, startPoint y: 270, endPoint x: 684, endPoint y: 354, distance: 84.4
click at [684, 354] on div "#000000 Supported formats #0852ed rgb(8, 82, 237) rgba(8, 82, 237, 90%) hsv(221…" at bounding box center [671, 373] width 153 height 372
click at [725, 343] on button "Apply" at bounding box center [723, 342] width 35 height 17
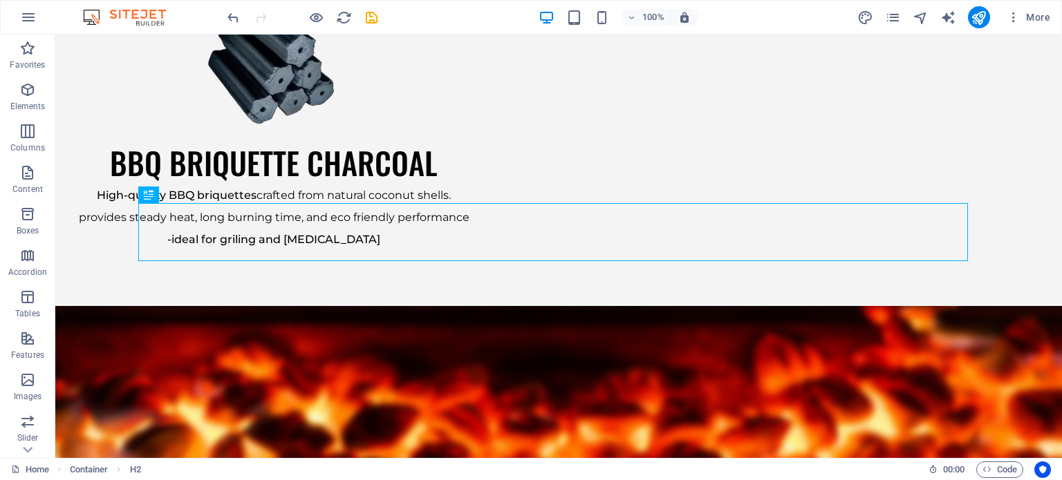
scroll to position [2062, 0]
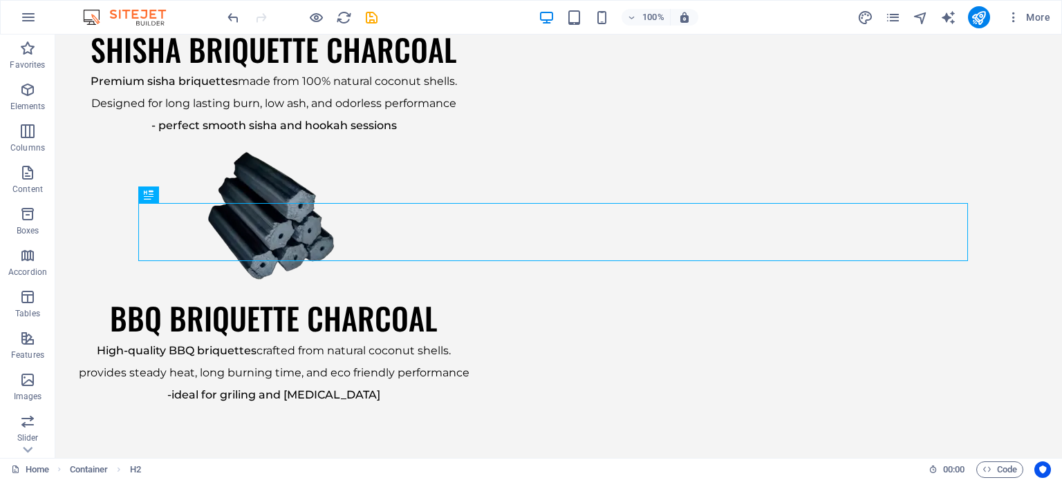
click at [755, 267] on div "H1 Banner Banner Container Banner Menu Bar Languages Languages Languages Menu B…" at bounding box center [558, 247] width 1006 height 424
click at [183, 192] on icon at bounding box center [184, 195] width 8 height 15
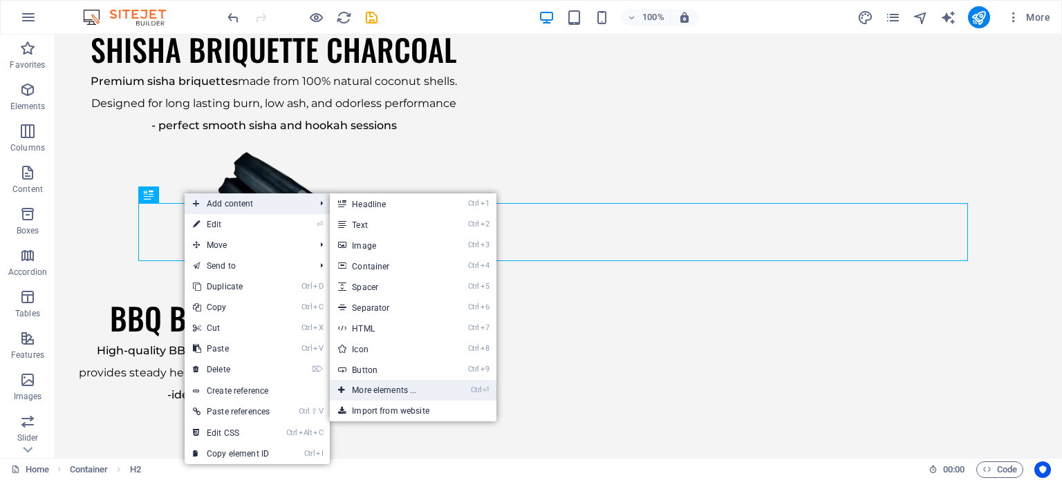
click at [440, 399] on link "Ctrl ⏎ More elements ..." at bounding box center [387, 390] width 114 height 21
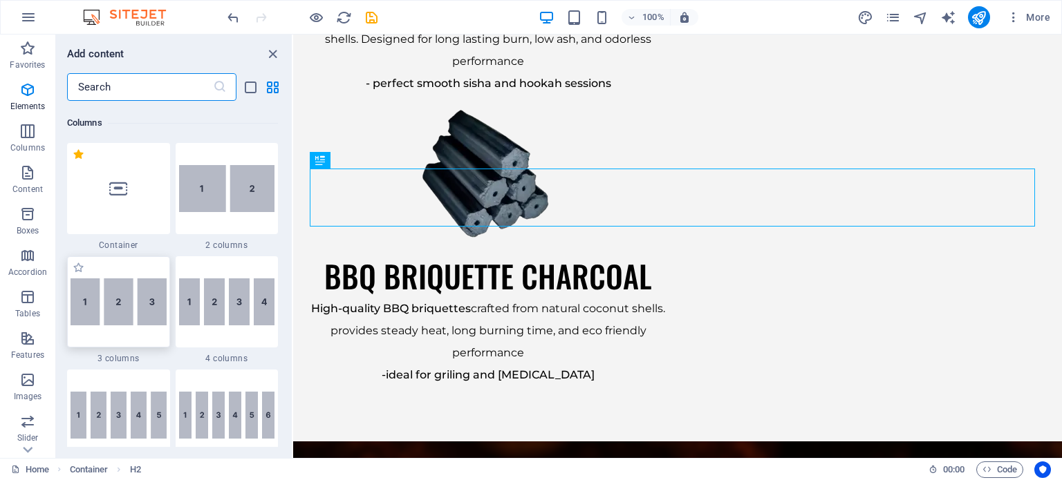
scroll to position [699, 0]
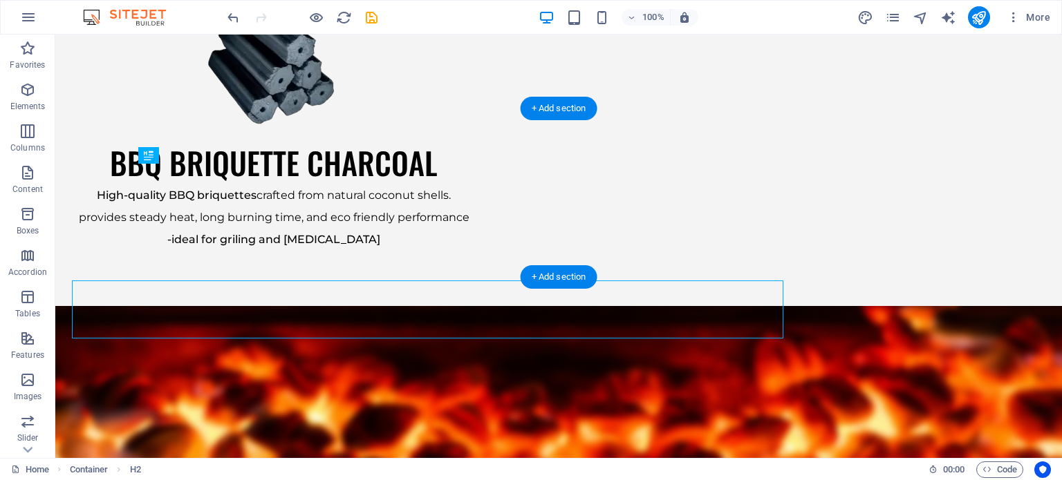
scroll to position [2101, 0]
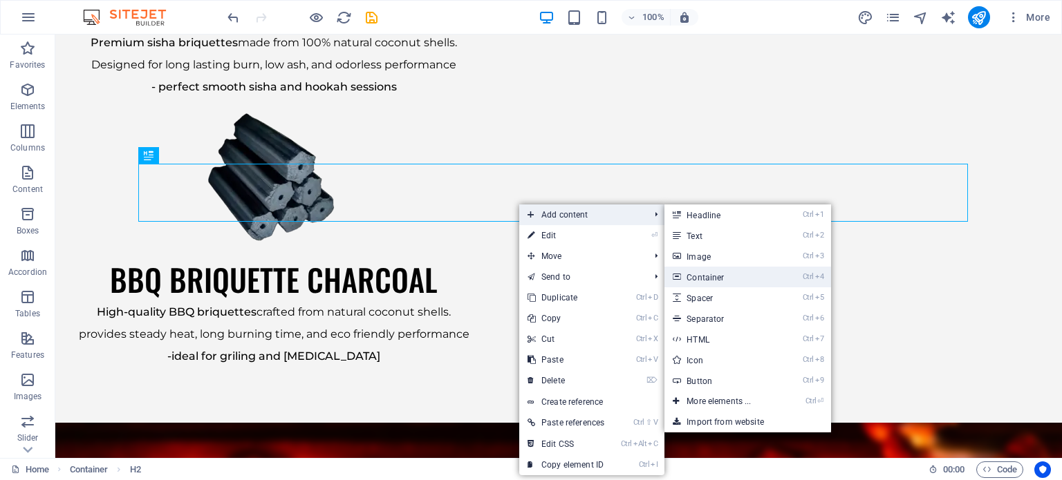
click at [731, 274] on link "Ctrl 4 Container" at bounding box center [721, 277] width 114 height 21
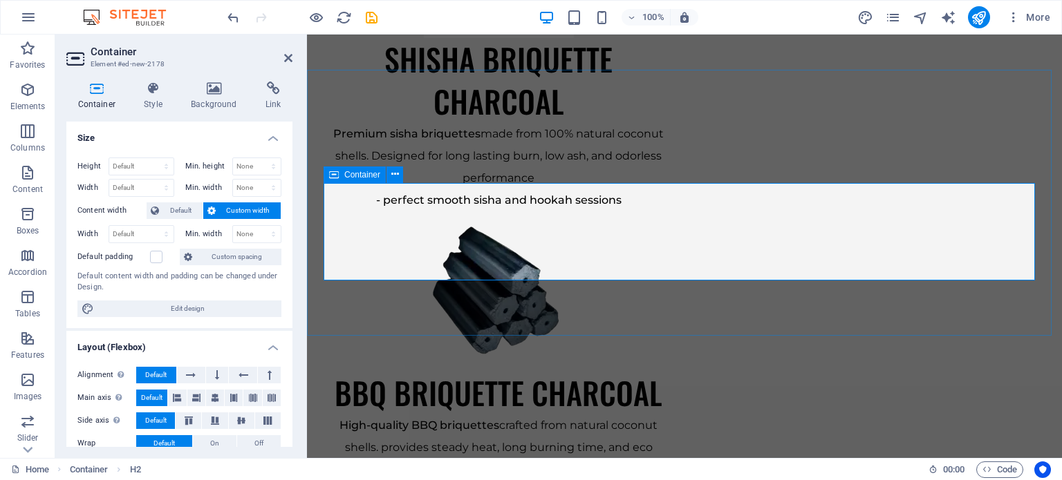
scroll to position [2257, 0]
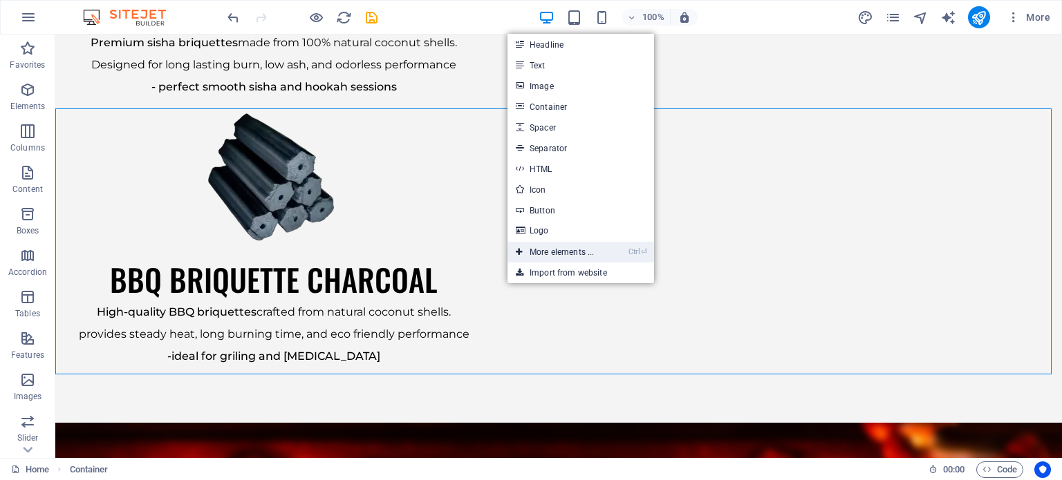
click at [556, 257] on link "Ctrl ⏎ More elements ..." at bounding box center [554, 252] width 95 height 21
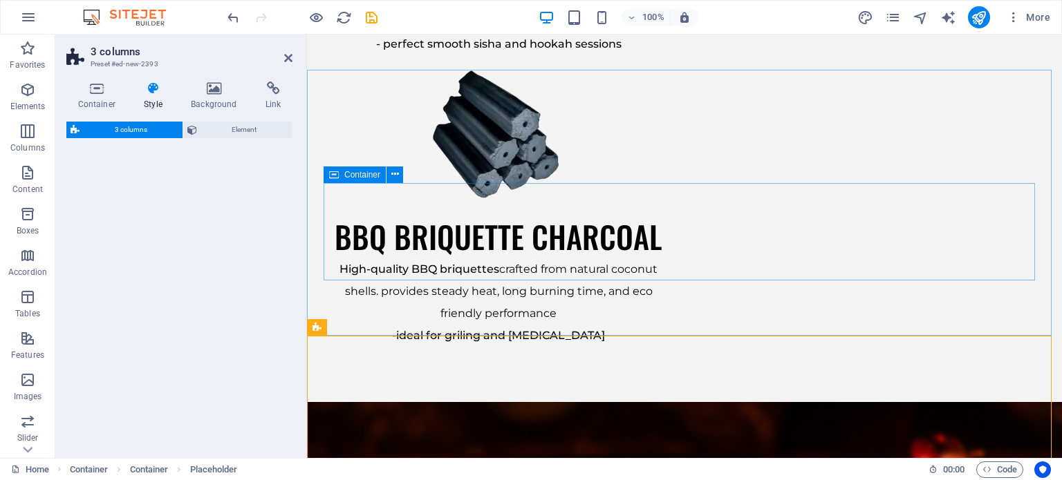
scroll to position [2395, 0]
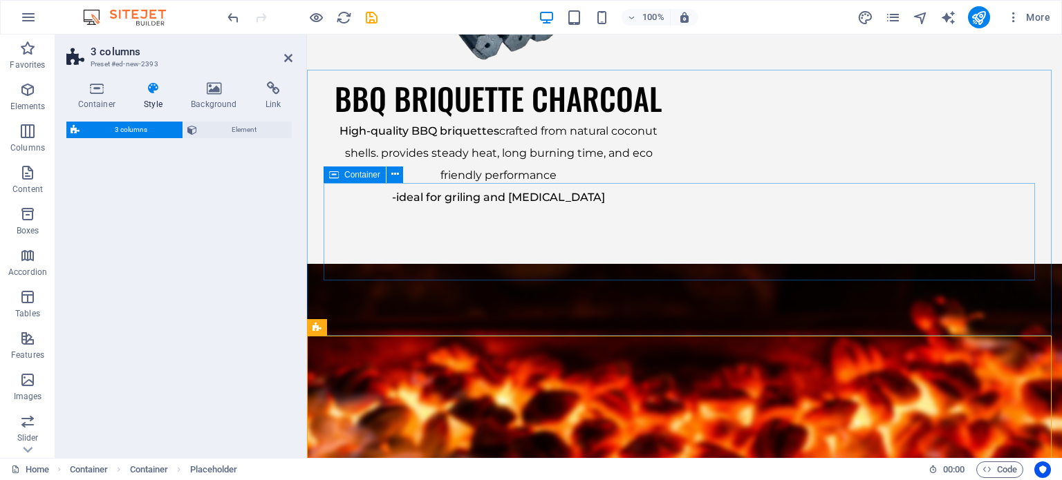
select select "px"
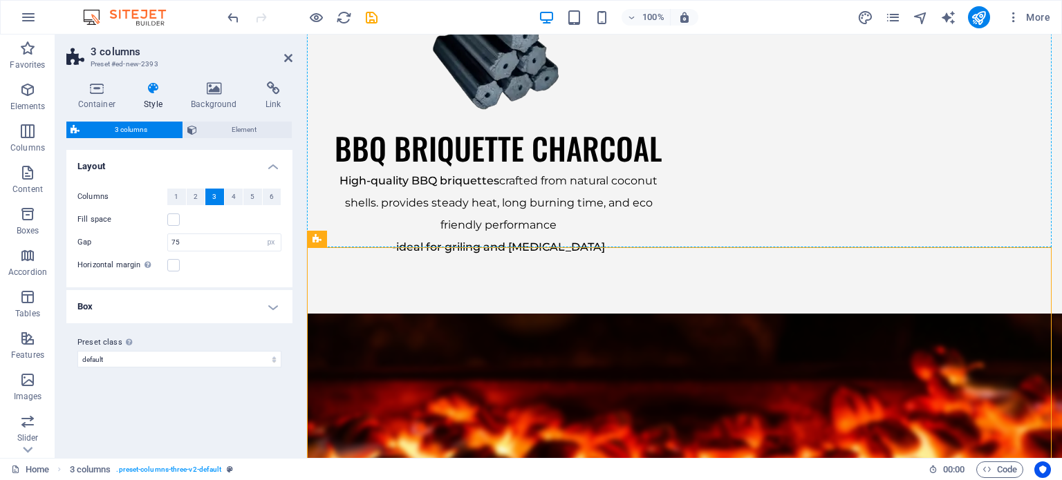
scroll to position [2340, 0]
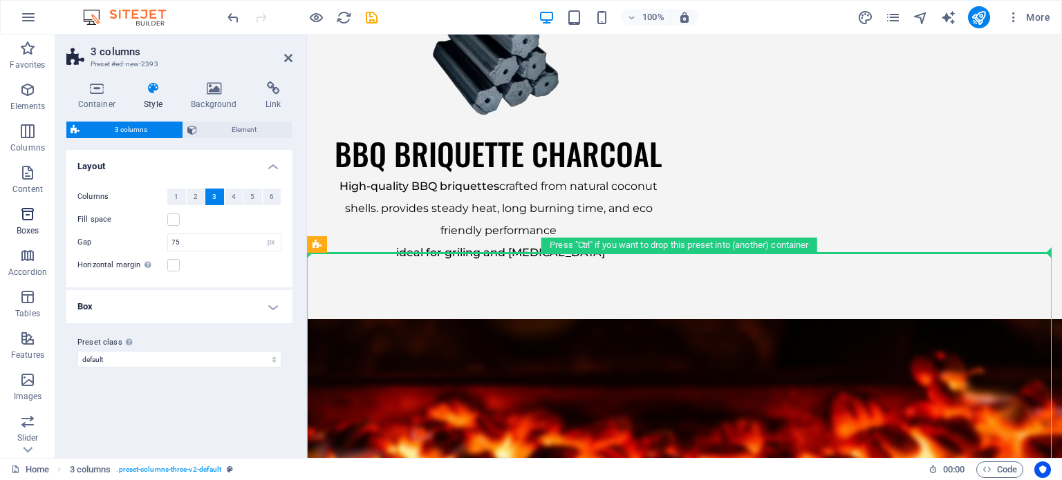
drag, startPoint x: 336, startPoint y: 193, endPoint x: 33, endPoint y: 213, distance: 303.4
click at [33, 213] on section "Favorites Elements Columns Content Boxes Accordion Tables Features Images Slide…" at bounding box center [531, 247] width 1062 height 424
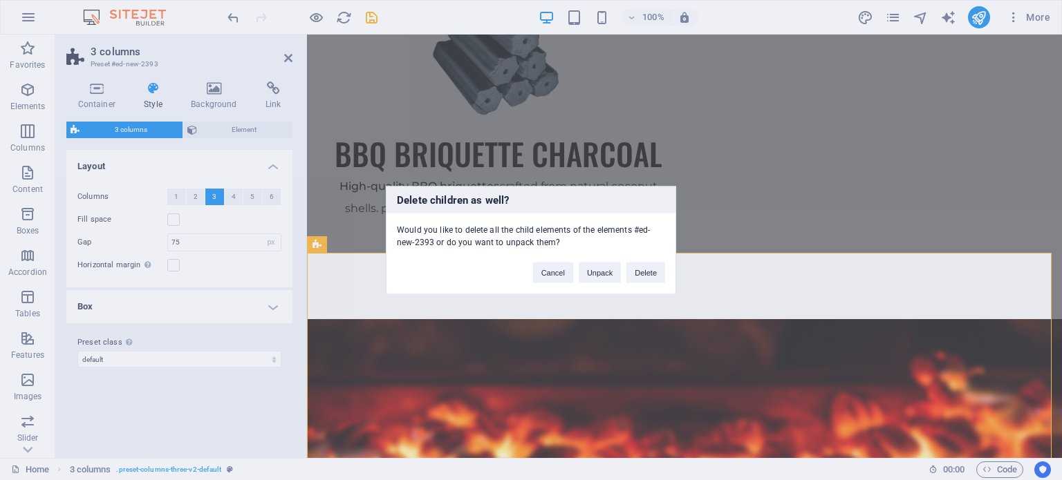
click at [644, 286] on div "Delete children as well? Would you like to delete all the child elements of the…" at bounding box center [531, 240] width 290 height 109
click at [650, 274] on button "Delete" at bounding box center [645, 272] width 39 height 21
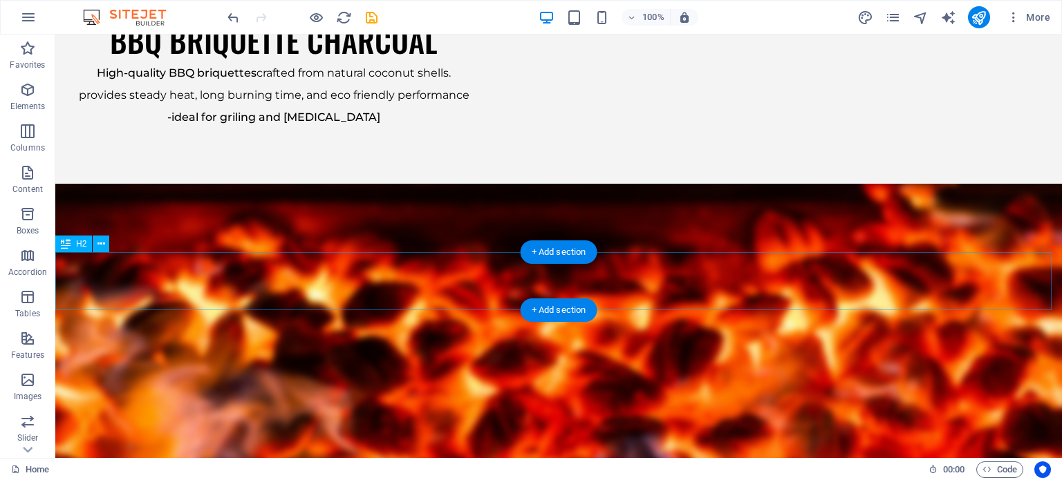
scroll to position [2223, 0]
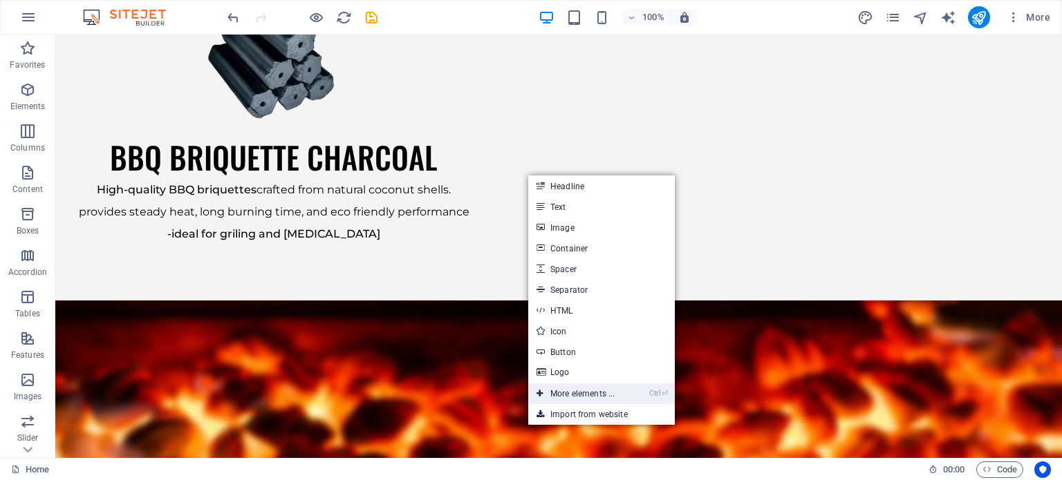
click at [581, 395] on link "Ctrl ⏎ More elements ..." at bounding box center [575, 394] width 95 height 21
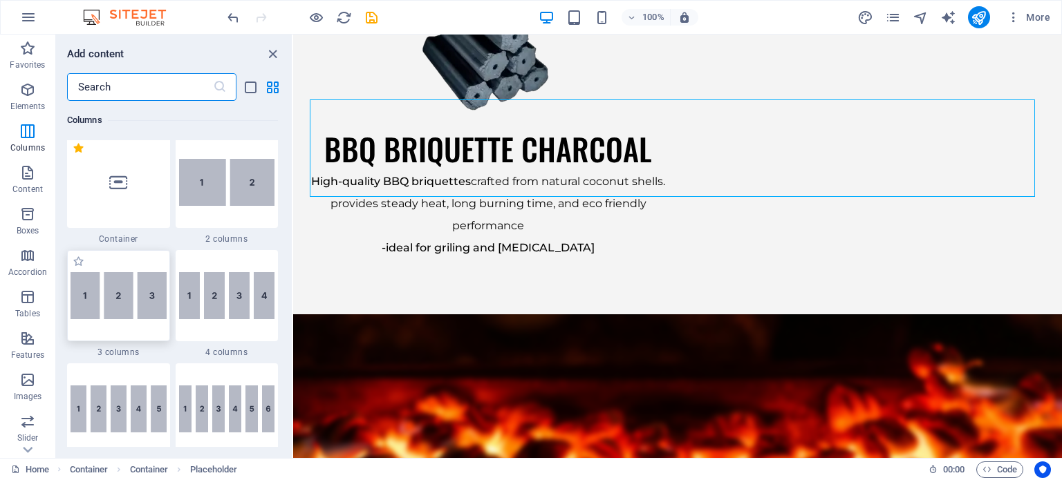
scroll to position [699, 0]
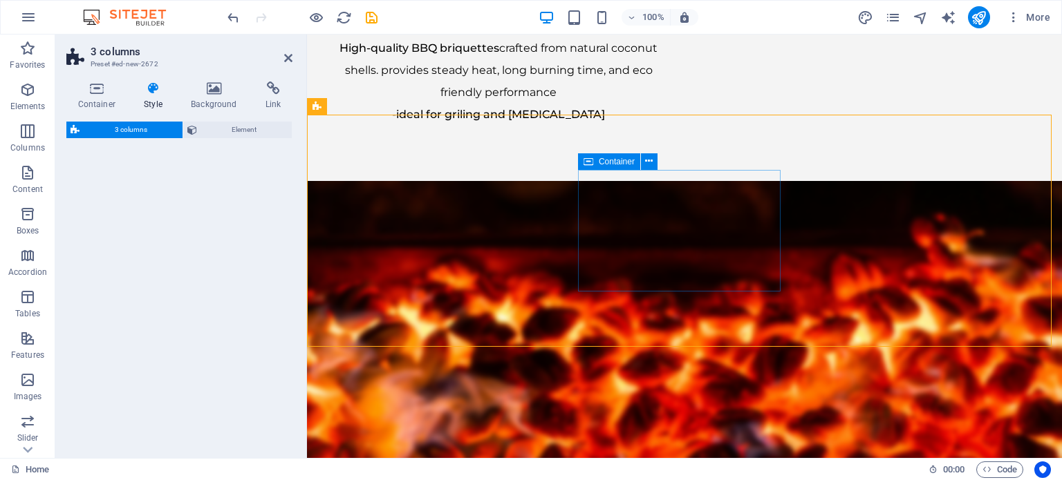
select select "px"
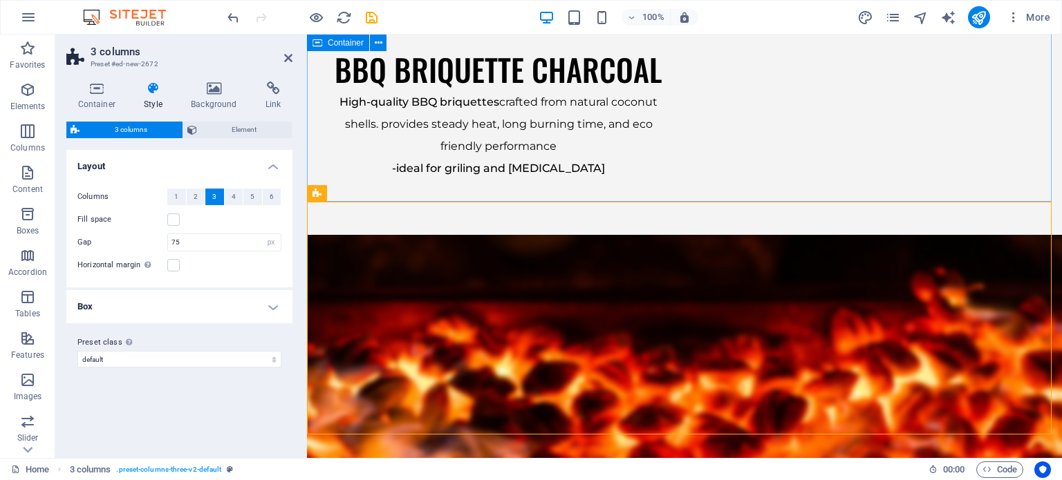
scroll to position [2340, 0]
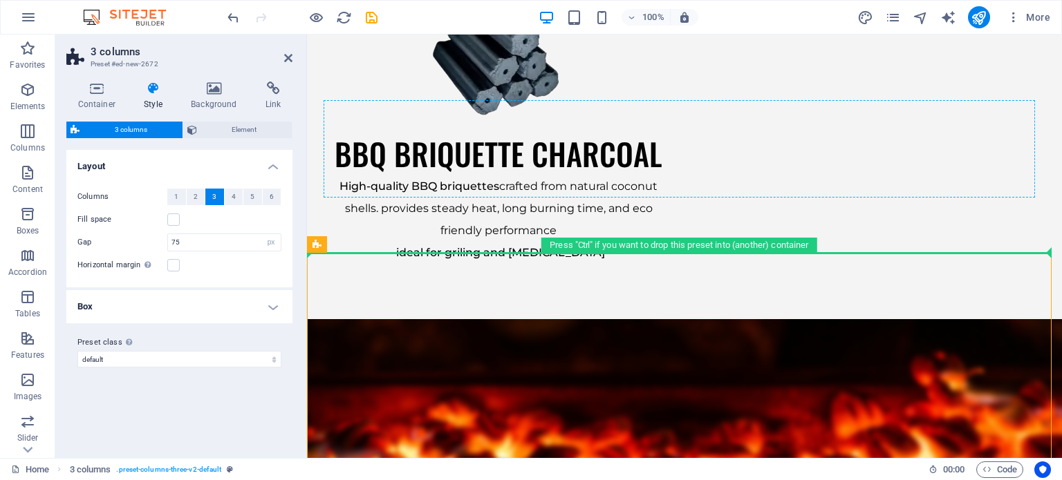
drag, startPoint x: 639, startPoint y: 280, endPoint x: 672, endPoint y: 187, distance: 98.4
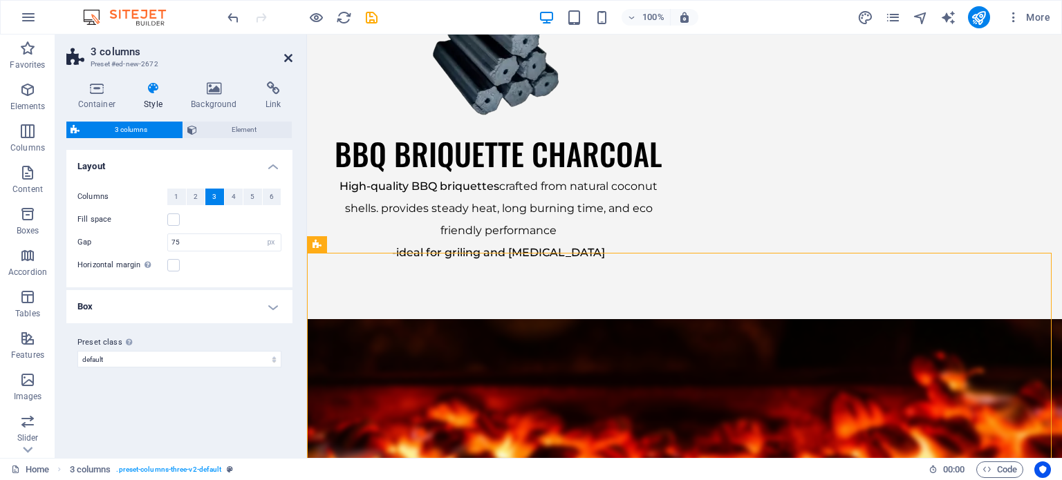
click at [290, 50] on h2 "3 columns" at bounding box center [192, 52] width 202 height 12
click at [288, 55] on icon at bounding box center [288, 58] width 8 height 11
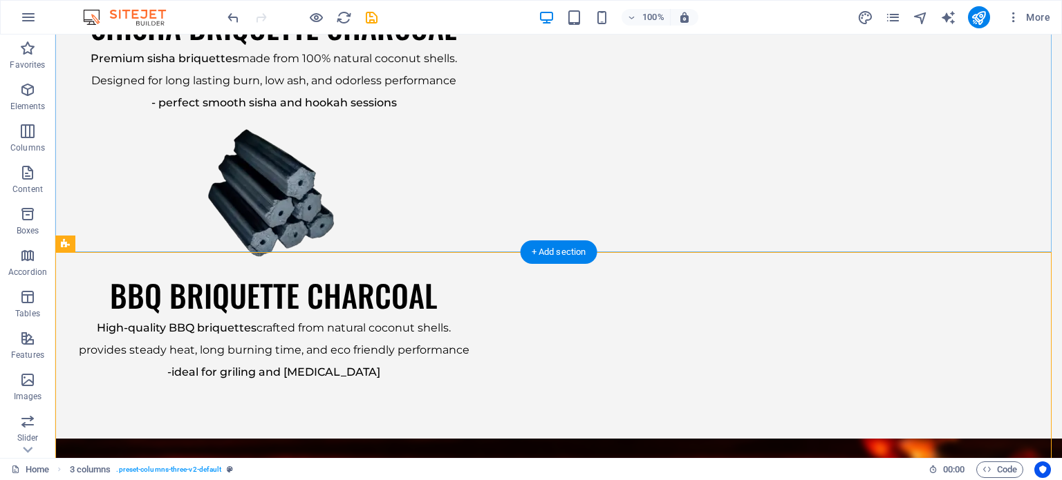
scroll to position [2223, 0]
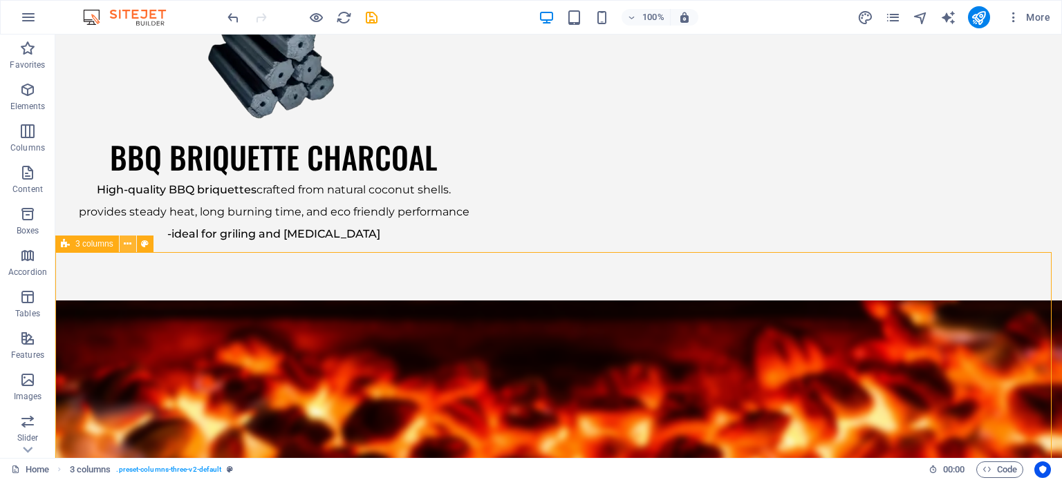
click at [131, 247] on icon at bounding box center [128, 244] width 8 height 15
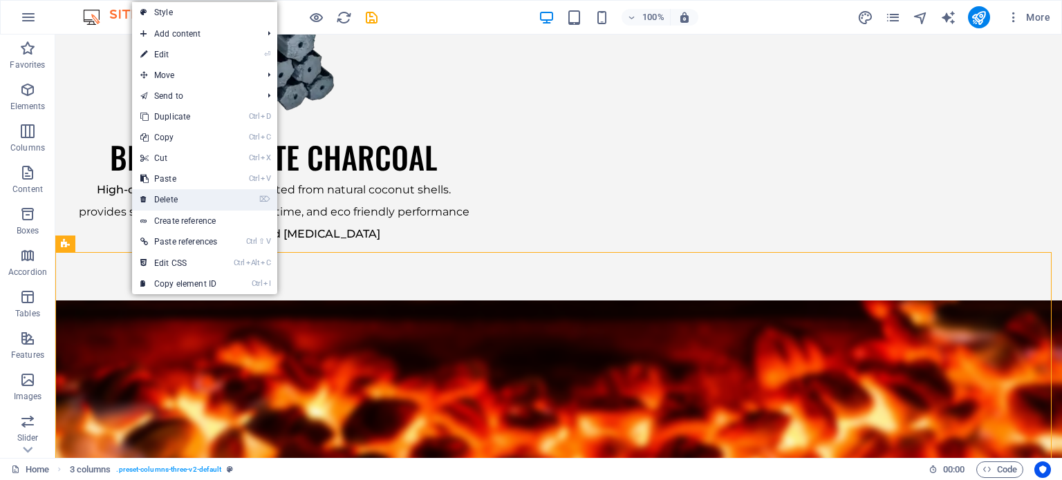
click at [175, 201] on link "⌦ Delete" at bounding box center [178, 199] width 93 height 21
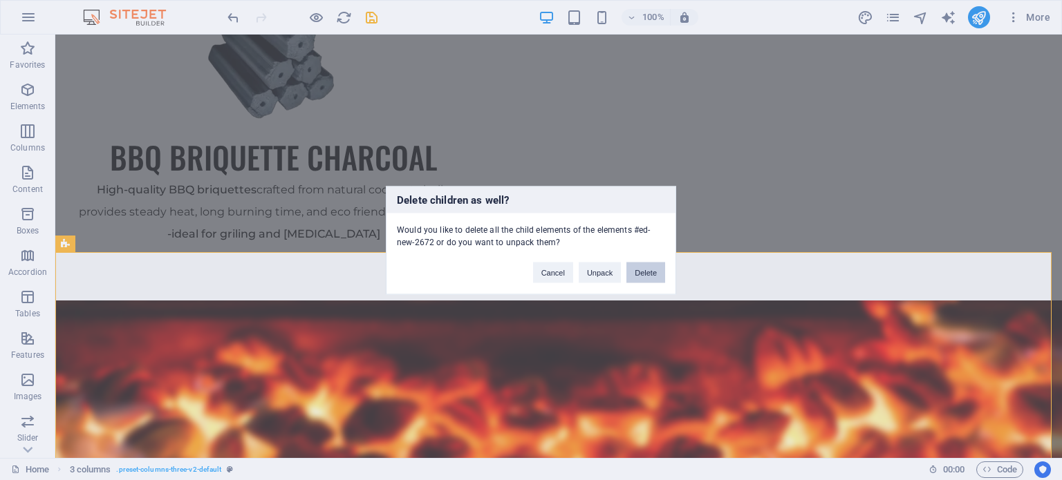
click at [651, 273] on button "Delete" at bounding box center [645, 272] width 39 height 21
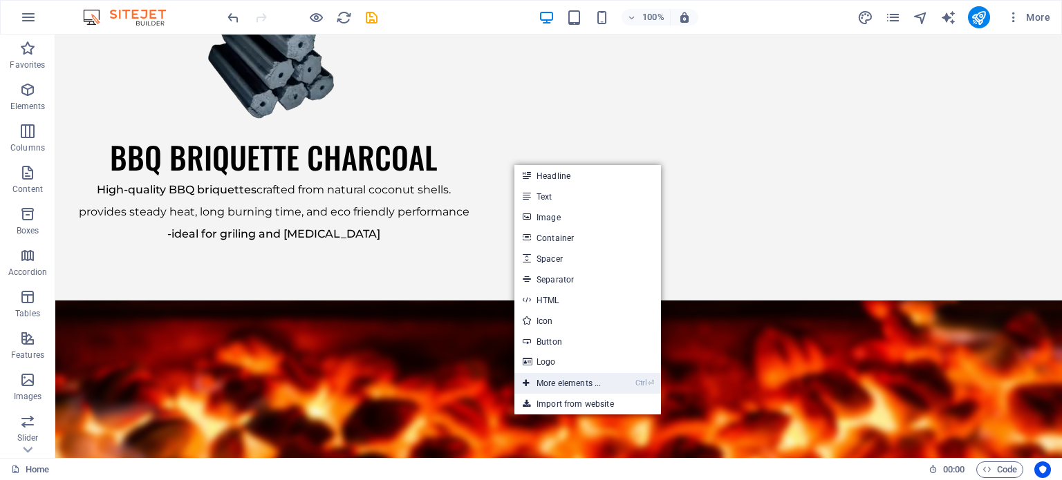
click at [564, 375] on link "Ctrl ⏎ More elements ..." at bounding box center [561, 383] width 95 height 21
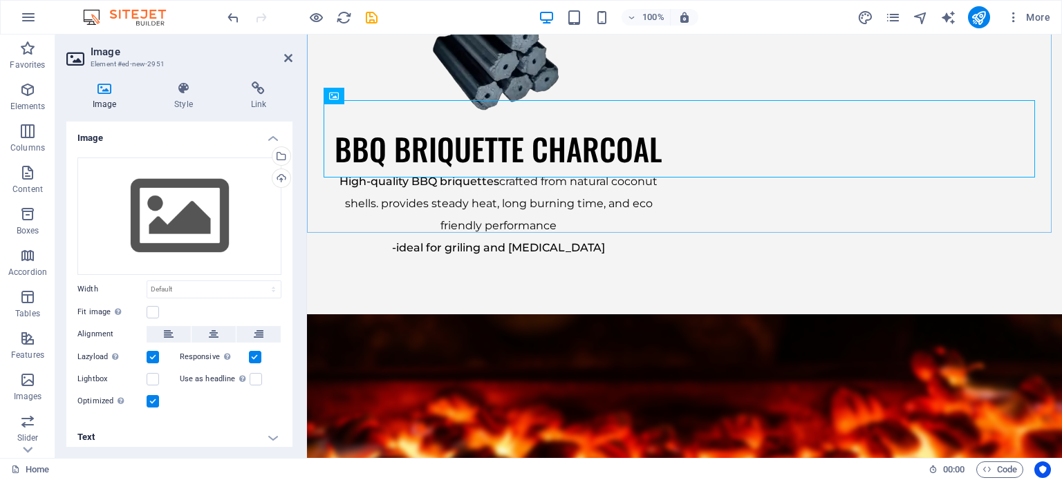
scroll to position [2340, 0]
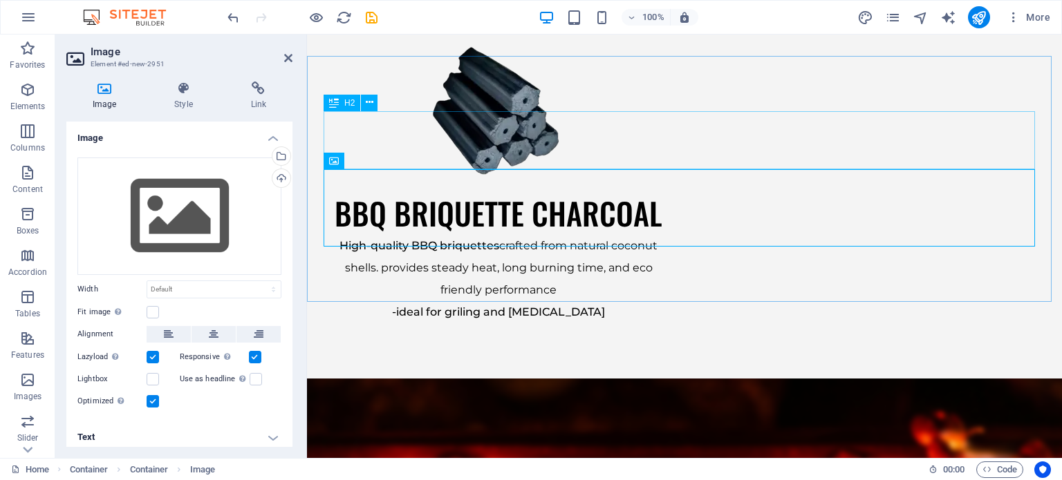
scroll to position [2271, 0]
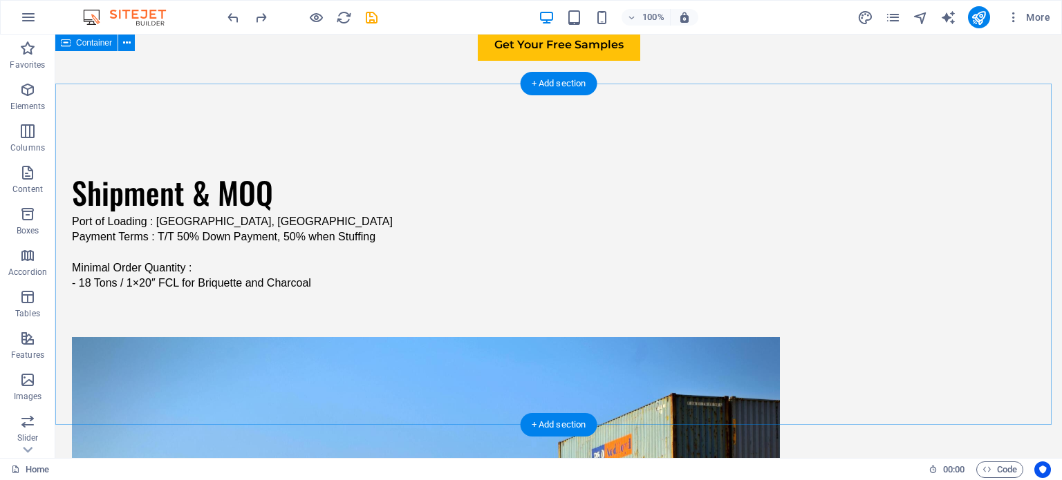
scroll to position [2944, 0]
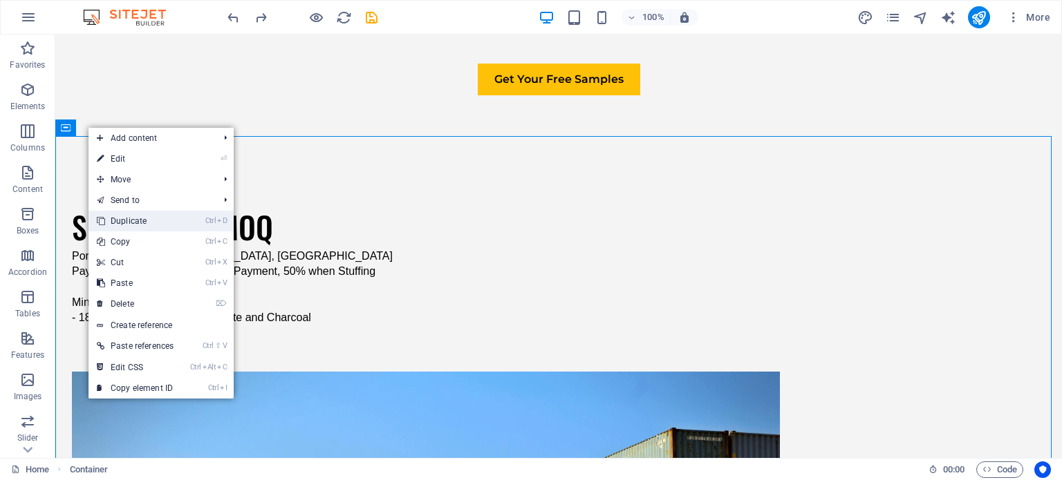
click at [142, 220] on link "Ctrl D Duplicate" at bounding box center [134, 221] width 93 height 21
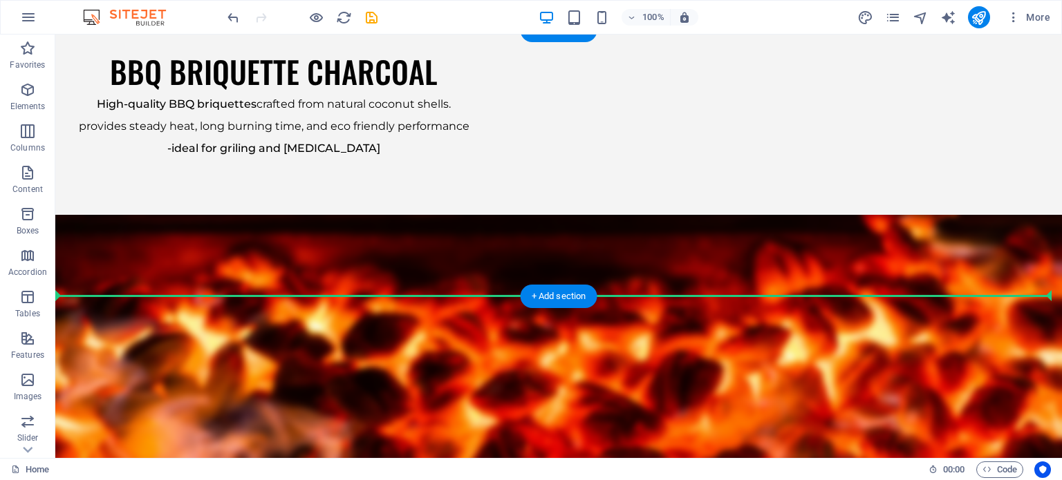
scroll to position [2102, 0]
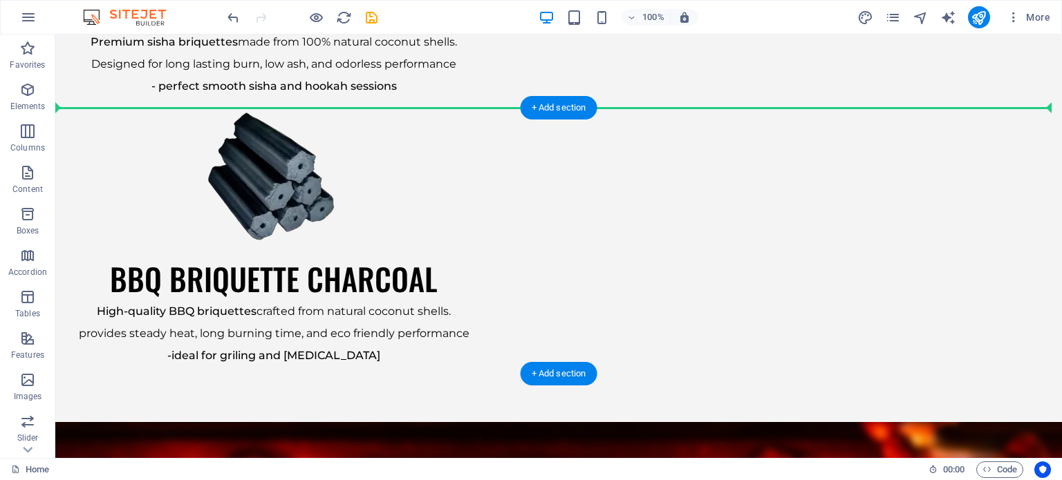
drag, startPoint x: 128, startPoint y: 311, endPoint x: 381, endPoint y: 155, distance: 297.3
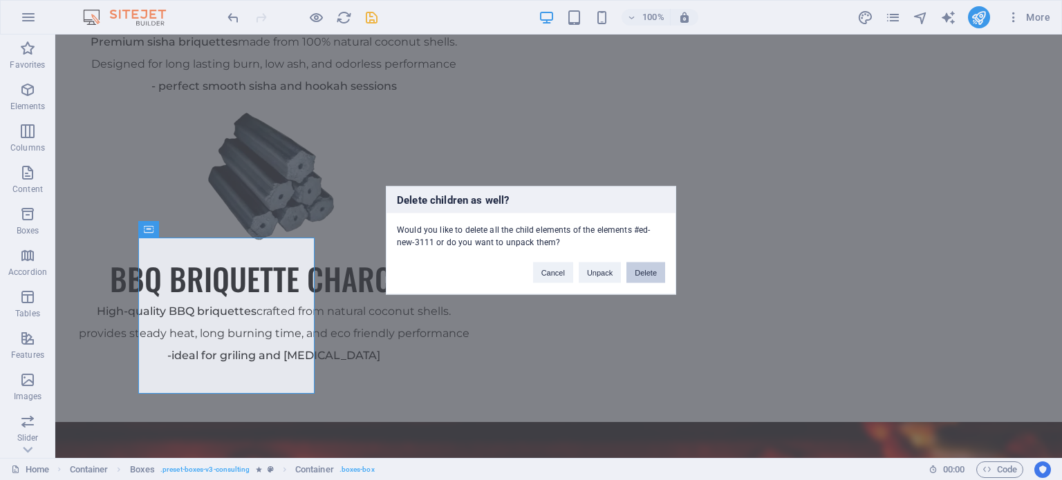
click at [651, 276] on button "Delete" at bounding box center [645, 272] width 39 height 21
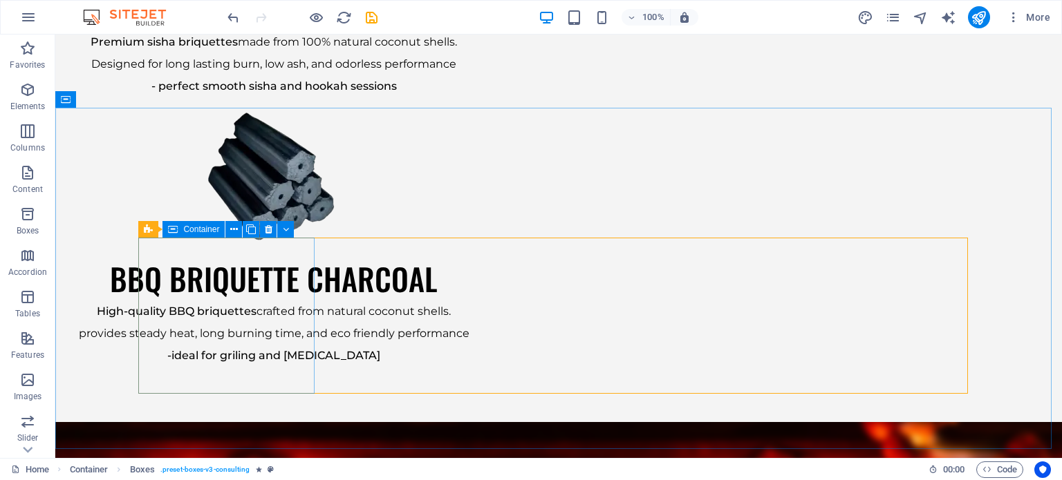
click at [180, 229] on div "Container" at bounding box center [193, 229] width 62 height 17
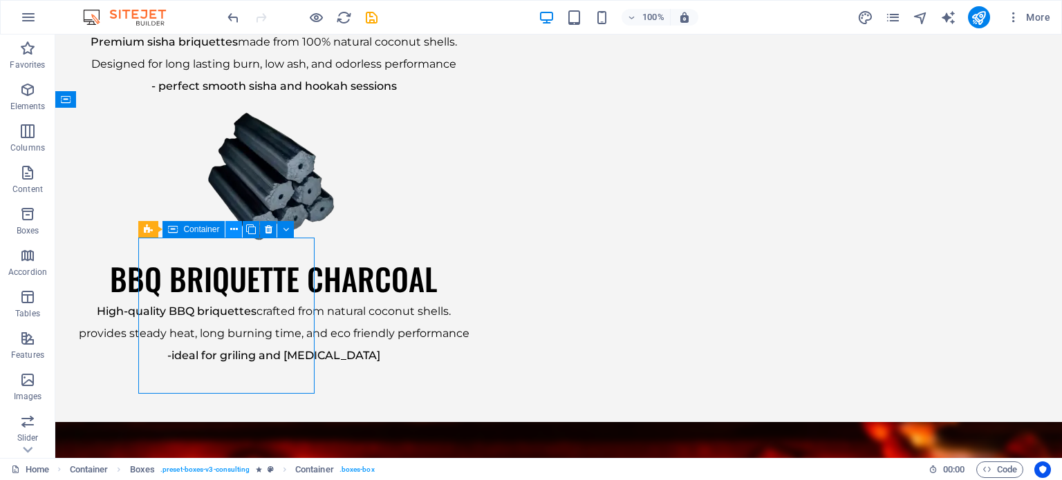
click at [241, 233] on button at bounding box center [233, 229] width 17 height 17
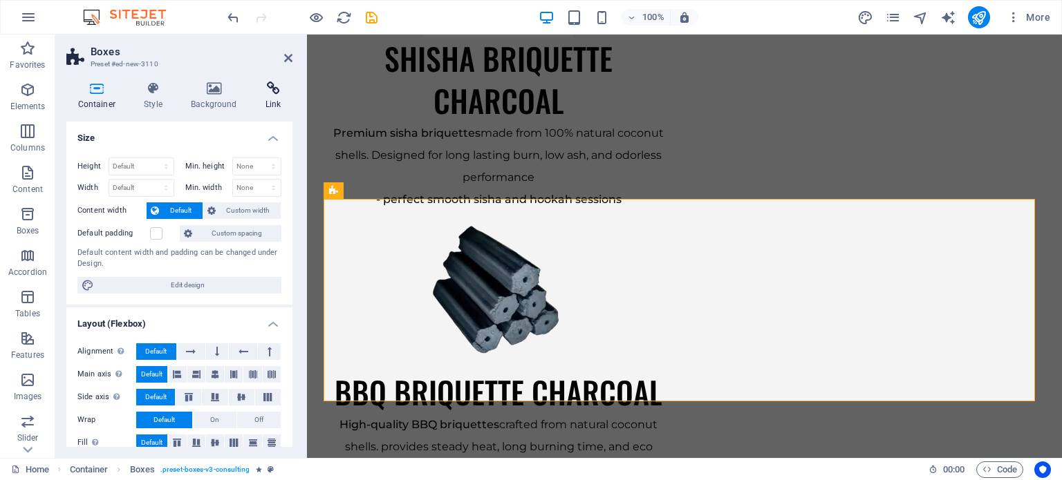
scroll to position [2258, 0]
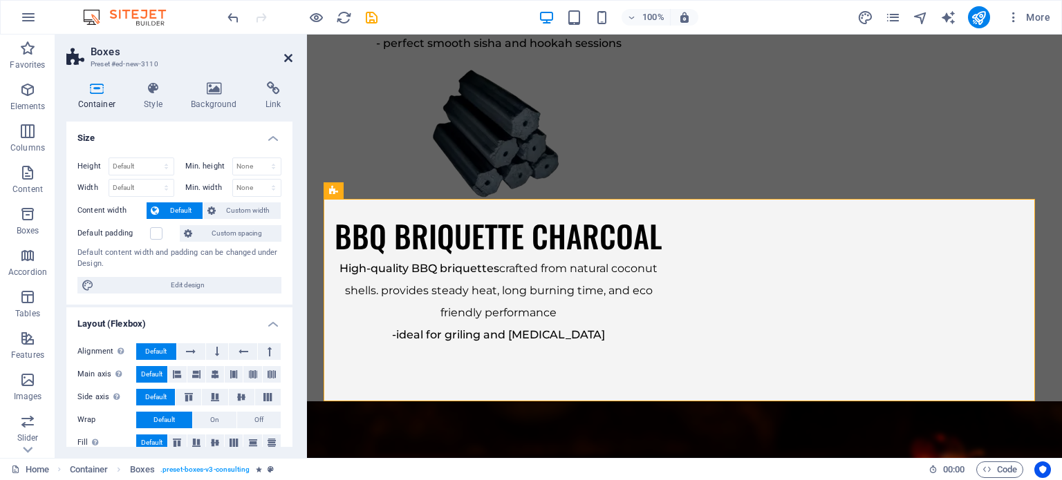
click at [290, 53] on icon at bounding box center [288, 58] width 8 height 11
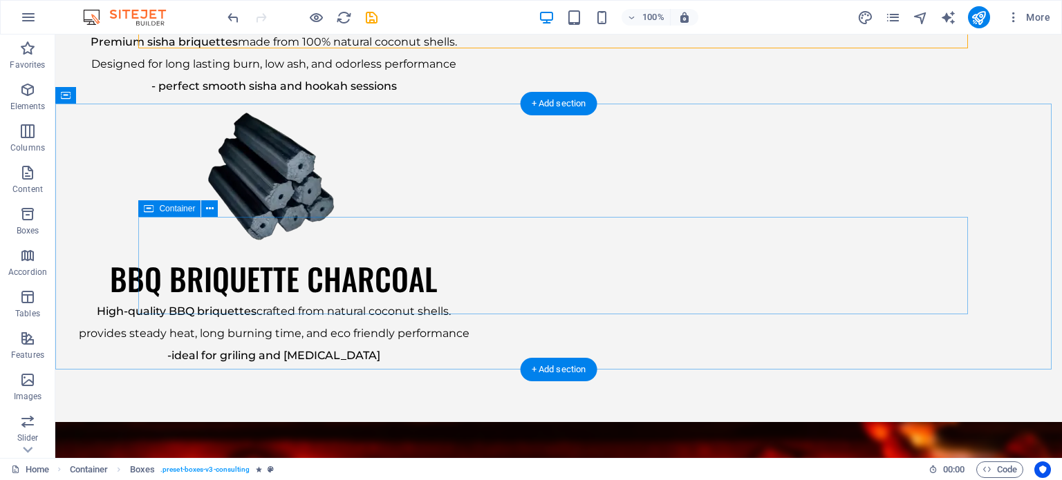
scroll to position [2447, 0]
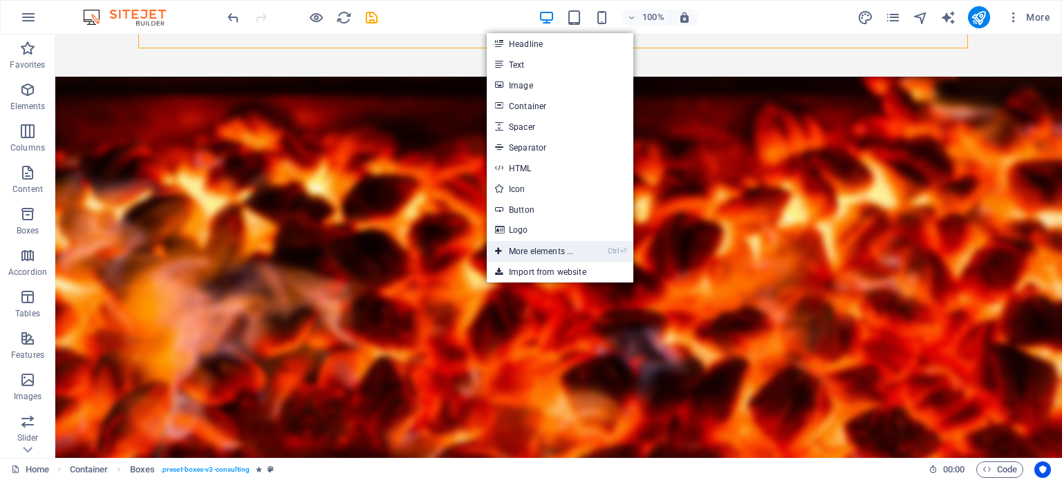
click at [553, 254] on link "Ctrl ⏎ More elements ..." at bounding box center [534, 251] width 95 height 21
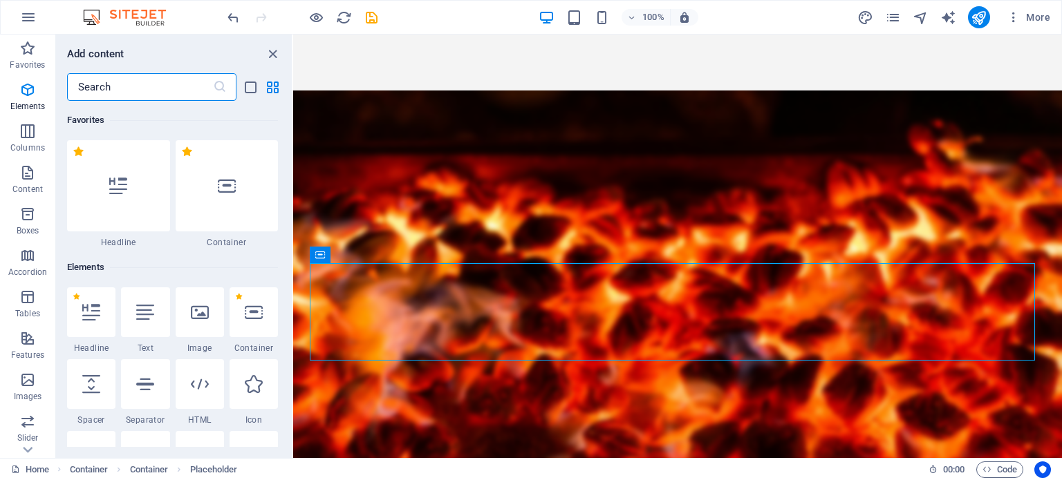
scroll to position [147, 0]
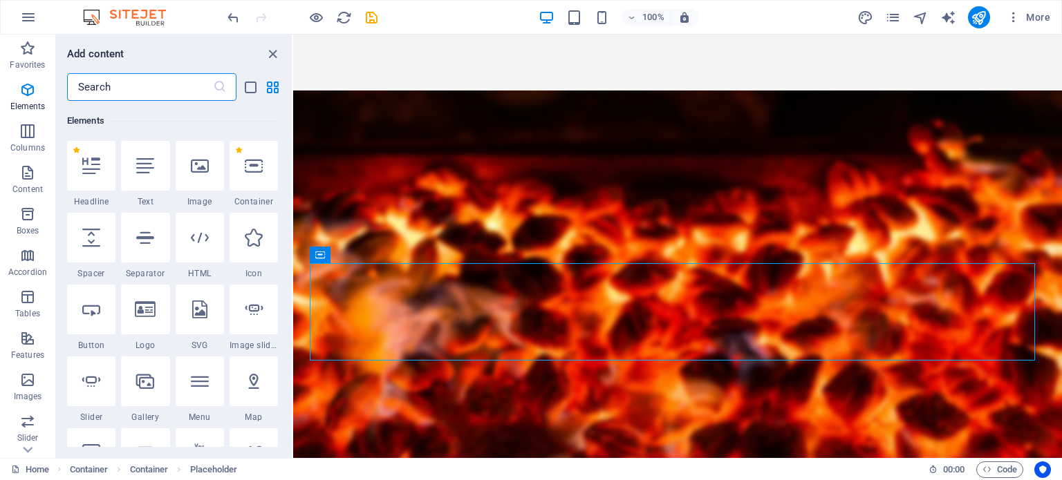
click at [124, 88] on input "text" at bounding box center [140, 87] width 146 height 28
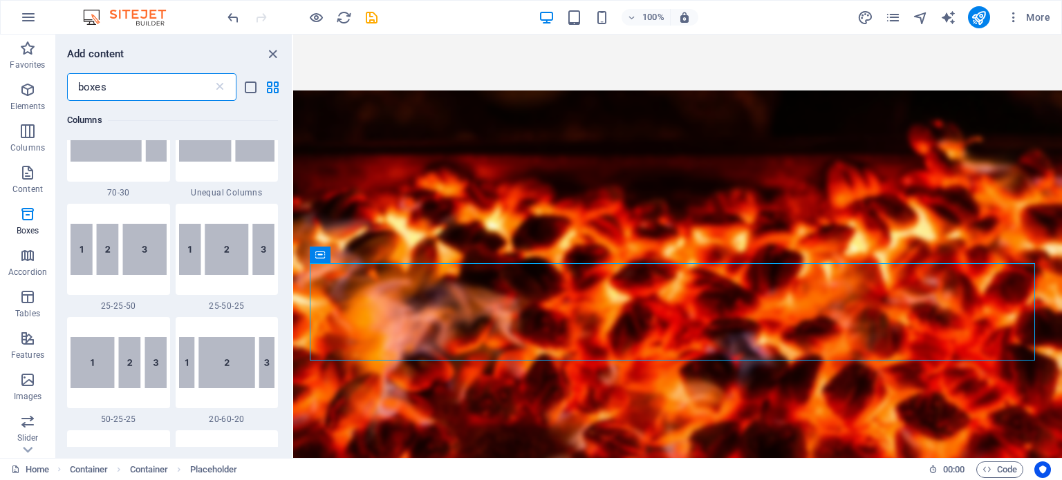
scroll to position [0, 0]
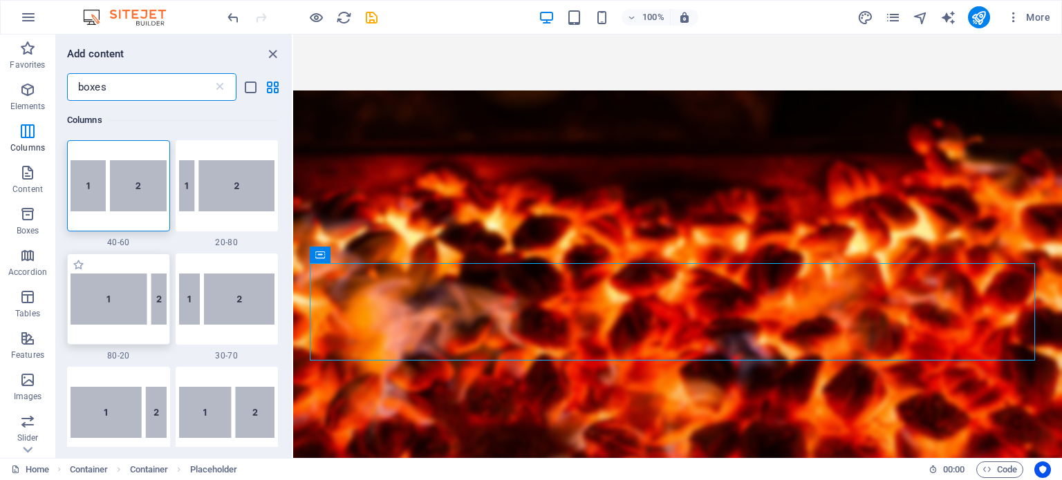
type input "boxes"
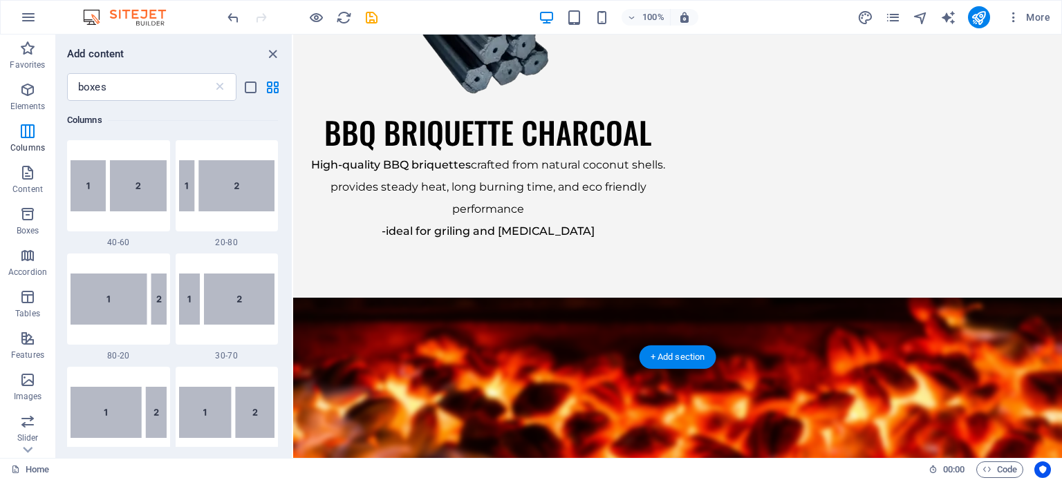
scroll to position [2085, 0]
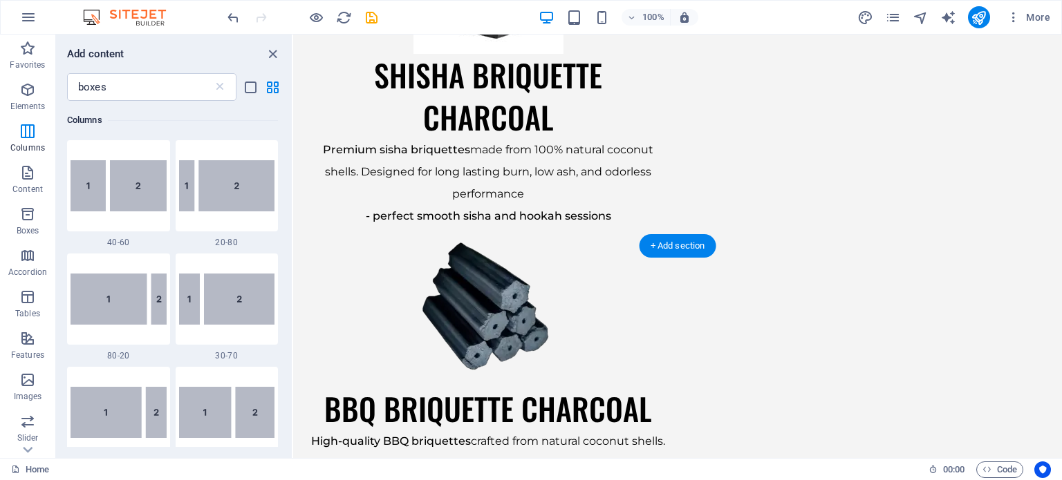
drag, startPoint x: 272, startPoint y: 48, endPoint x: 214, endPoint y: 11, distance: 69.6
click at [272, 48] on icon "close panel" at bounding box center [273, 54] width 16 height 16
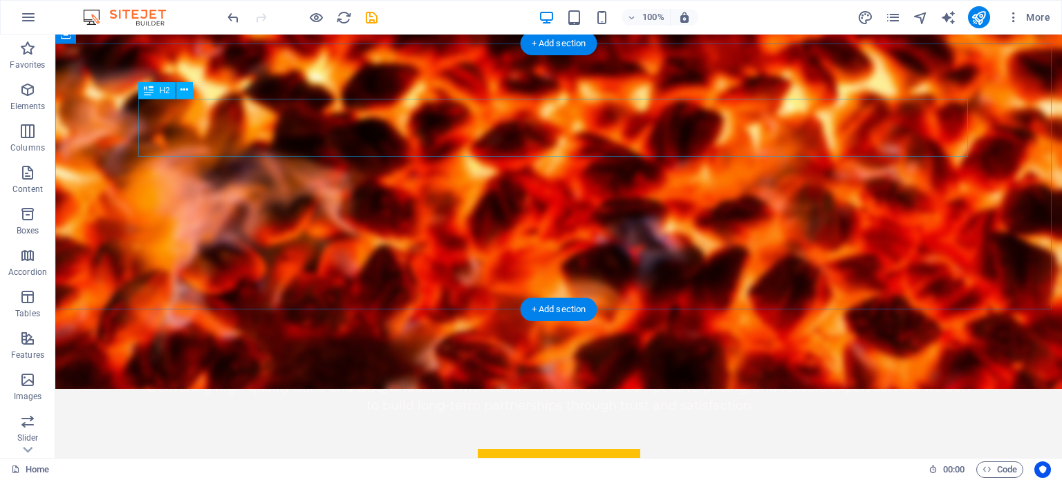
scroll to position [2483, 0]
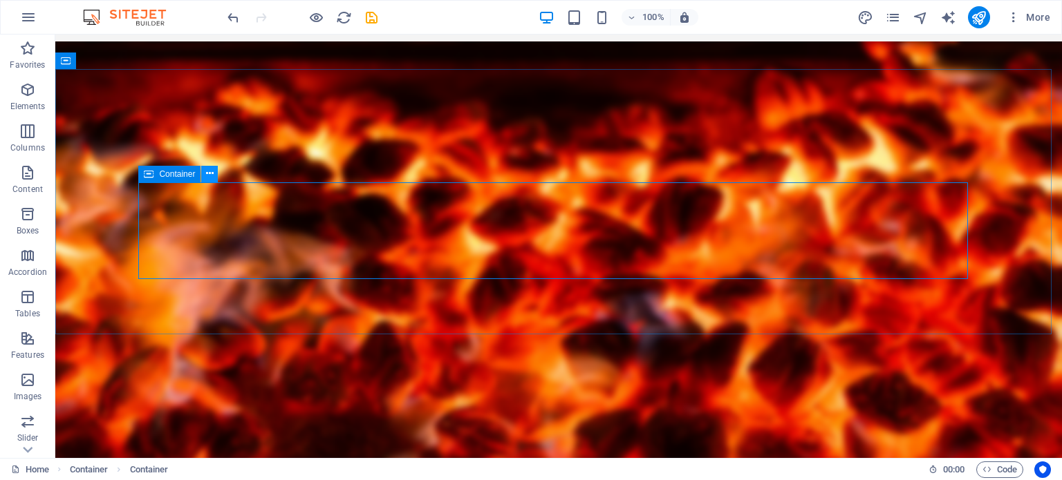
click at [213, 179] on icon at bounding box center [210, 174] width 8 height 15
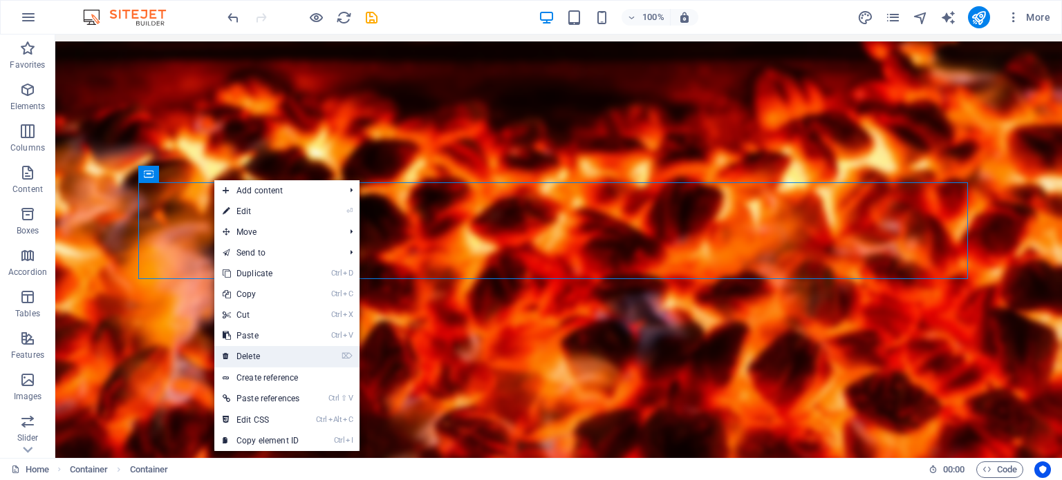
click at [266, 348] on link "⌦ Delete" at bounding box center [260, 356] width 93 height 21
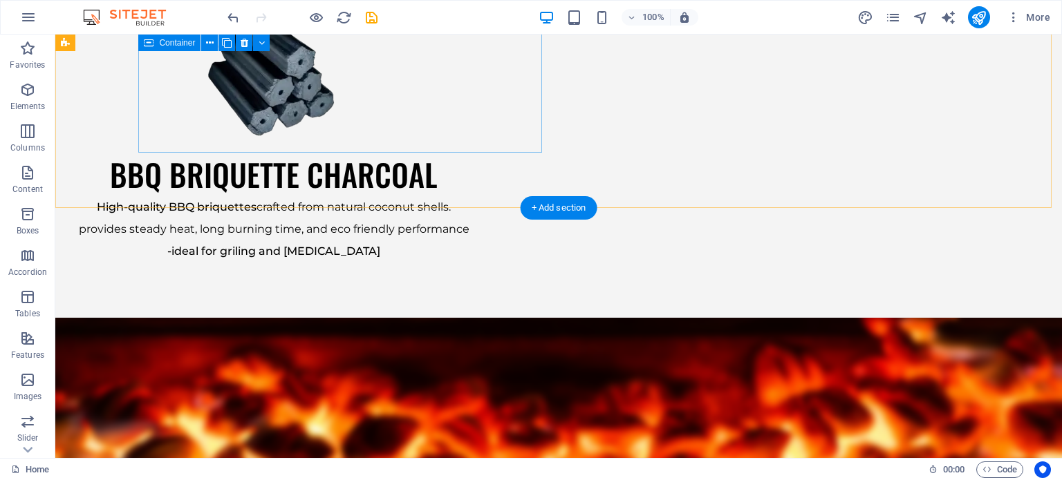
scroll to position [1999, 0]
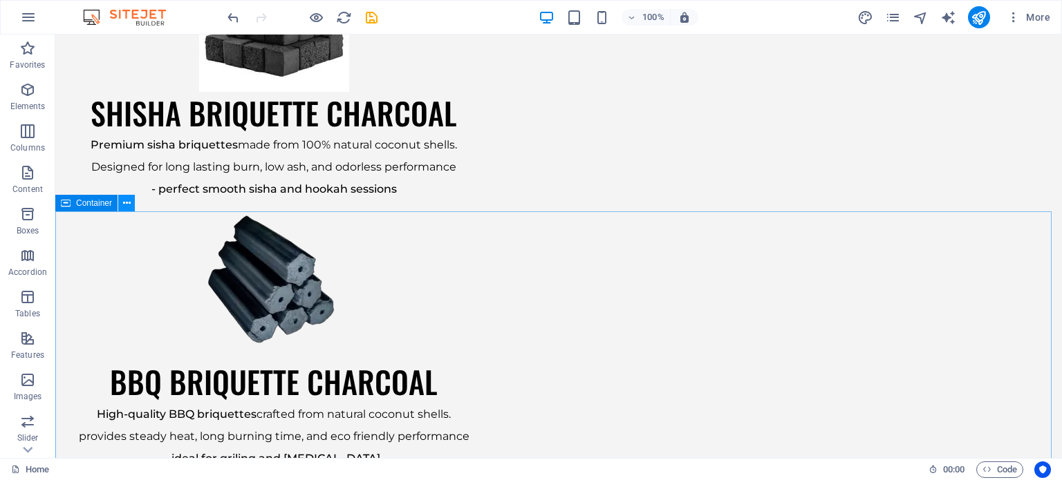
click at [122, 200] on button at bounding box center [126, 203] width 17 height 17
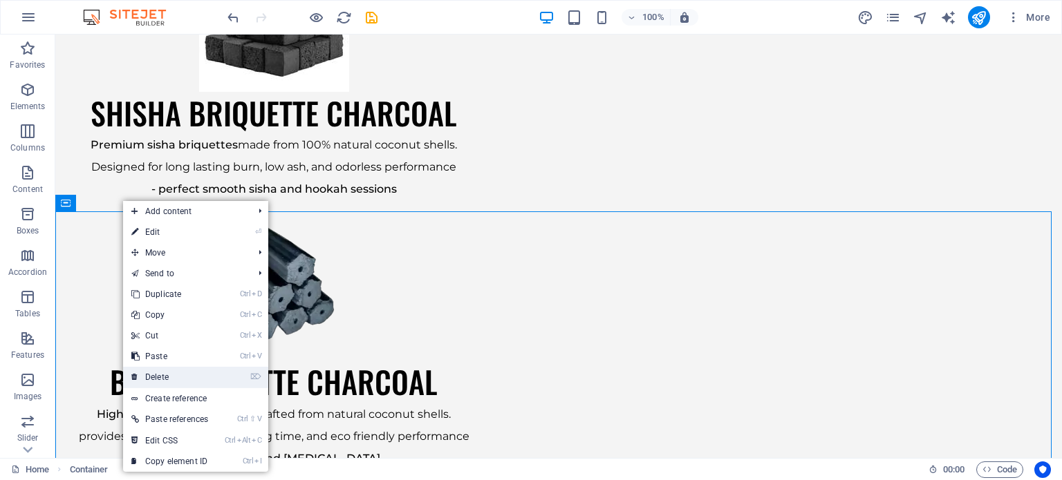
click at [171, 377] on link "⌦ Delete" at bounding box center [169, 377] width 93 height 21
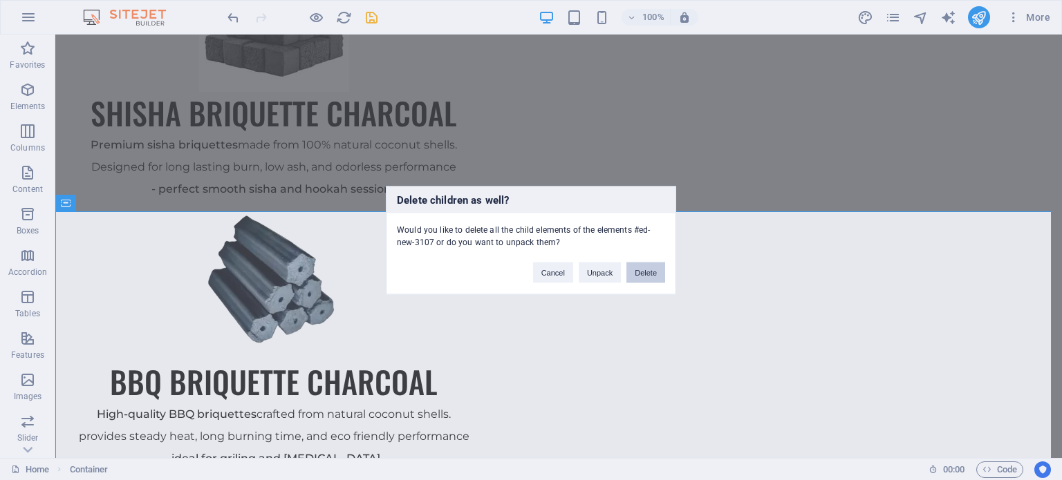
click at [641, 273] on button "Delete" at bounding box center [645, 272] width 39 height 21
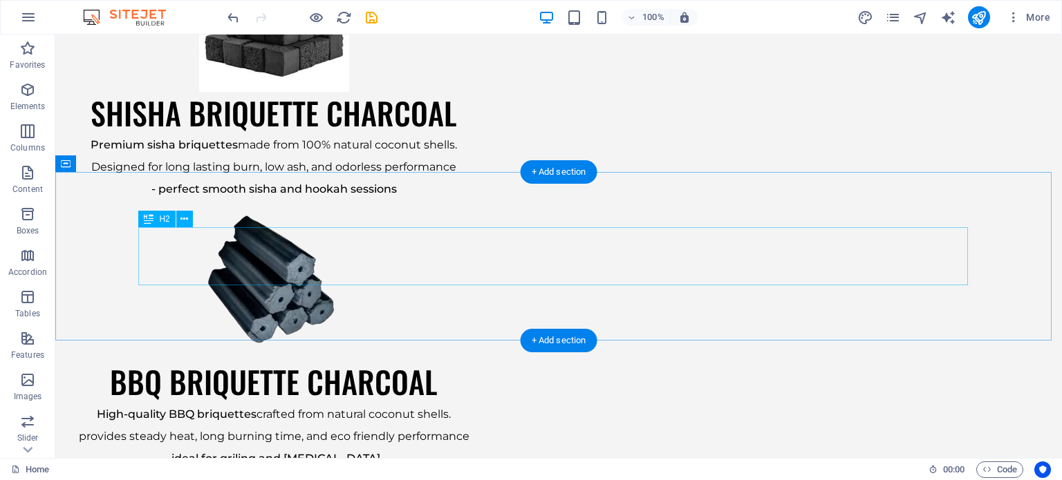
scroll to position [2137, 0]
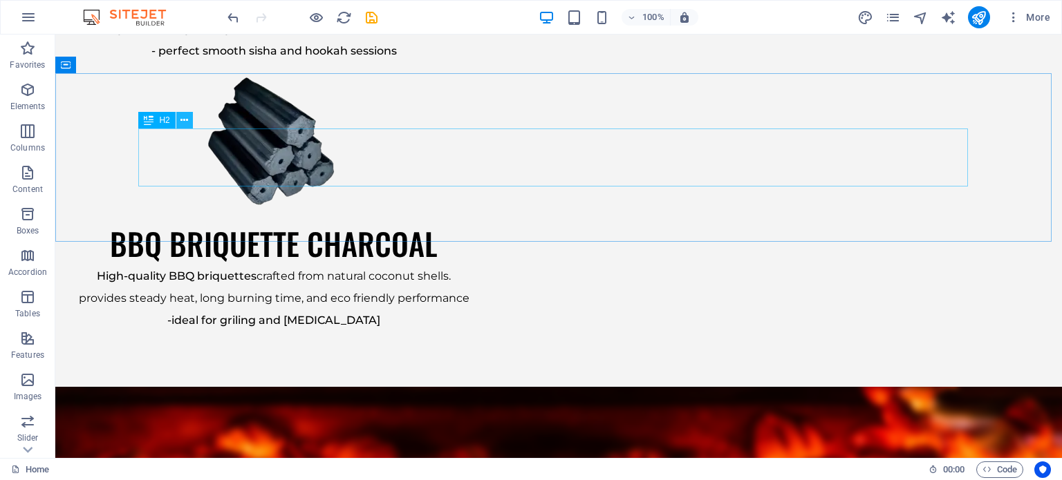
click at [186, 120] on icon at bounding box center [184, 120] width 8 height 15
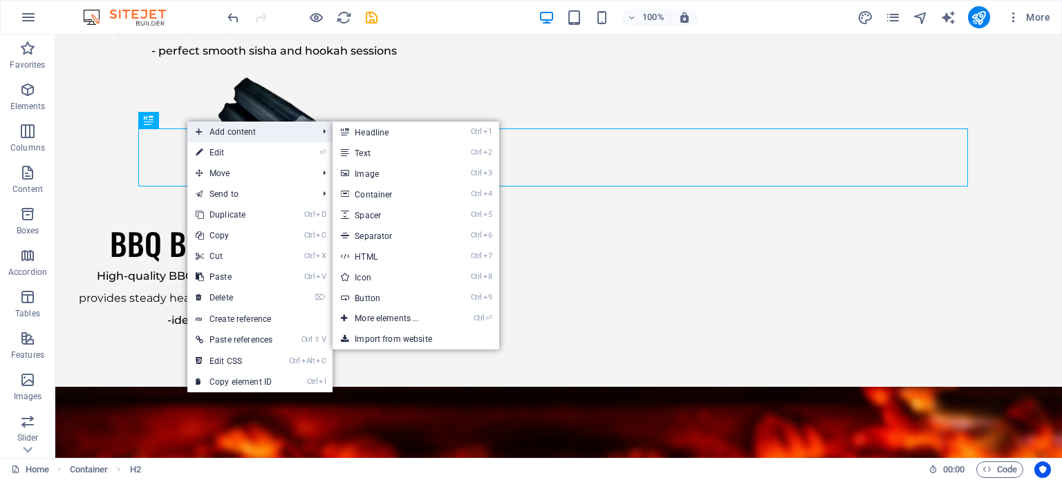
click at [240, 135] on span "Add content" at bounding box center [249, 132] width 124 height 21
click at [431, 320] on link "Ctrl ⏎ More elements ..." at bounding box center [389, 318] width 114 height 21
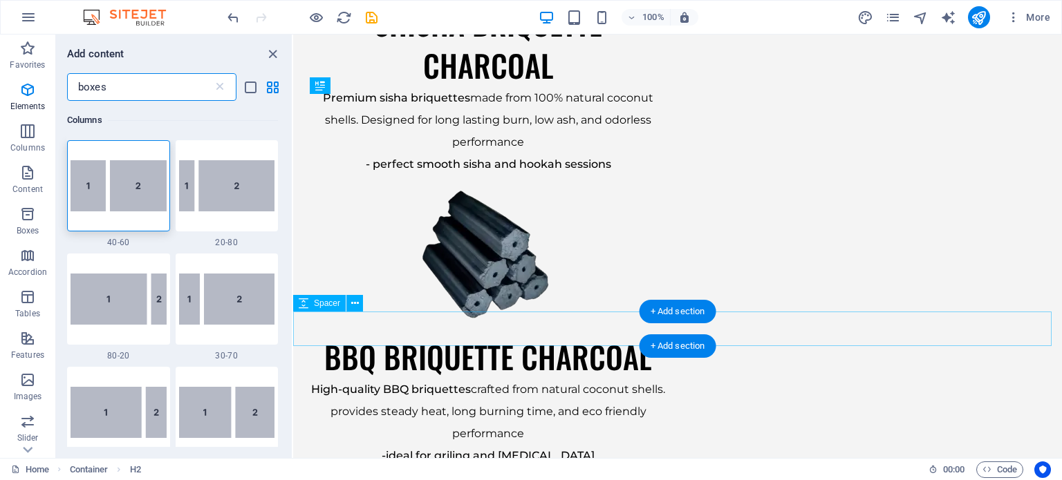
scroll to position [2292, 0]
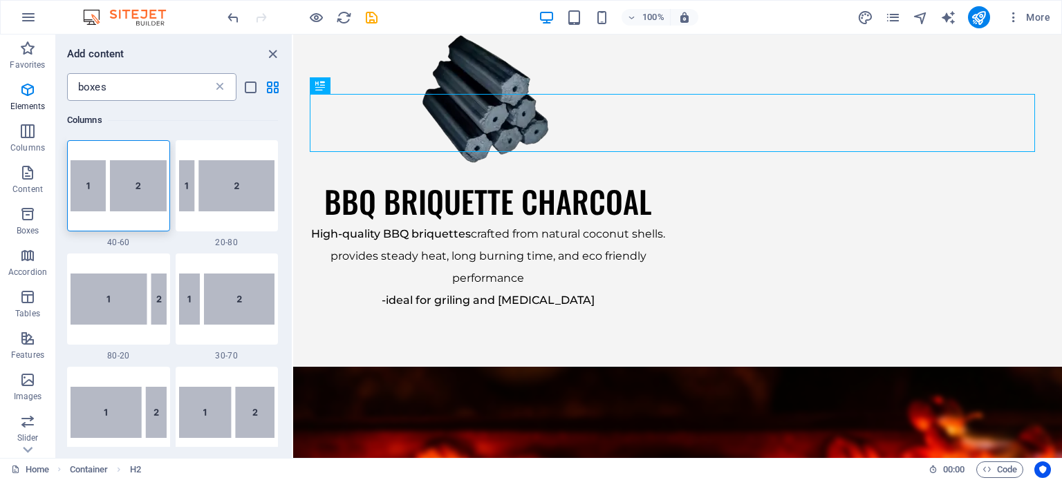
click at [219, 83] on icon at bounding box center [220, 87] width 14 height 14
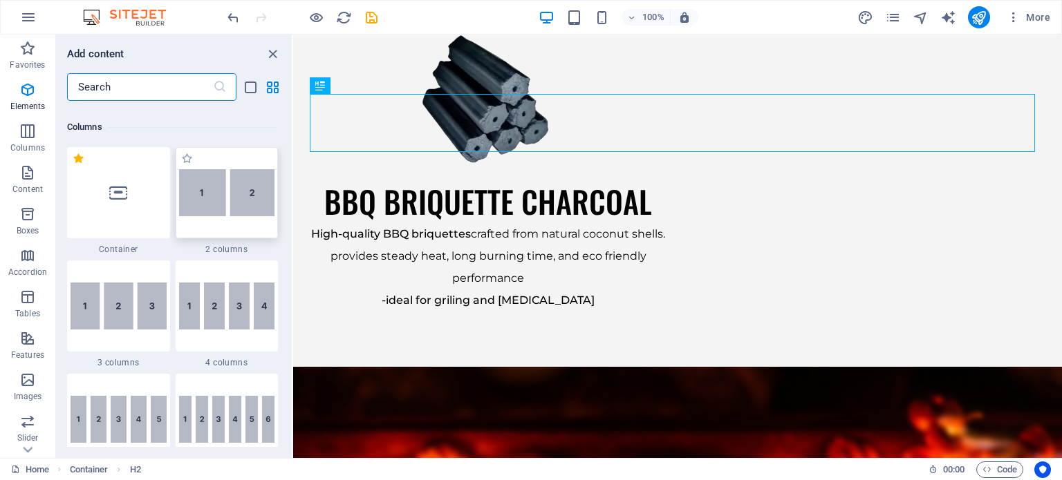
scroll to position [691, 0]
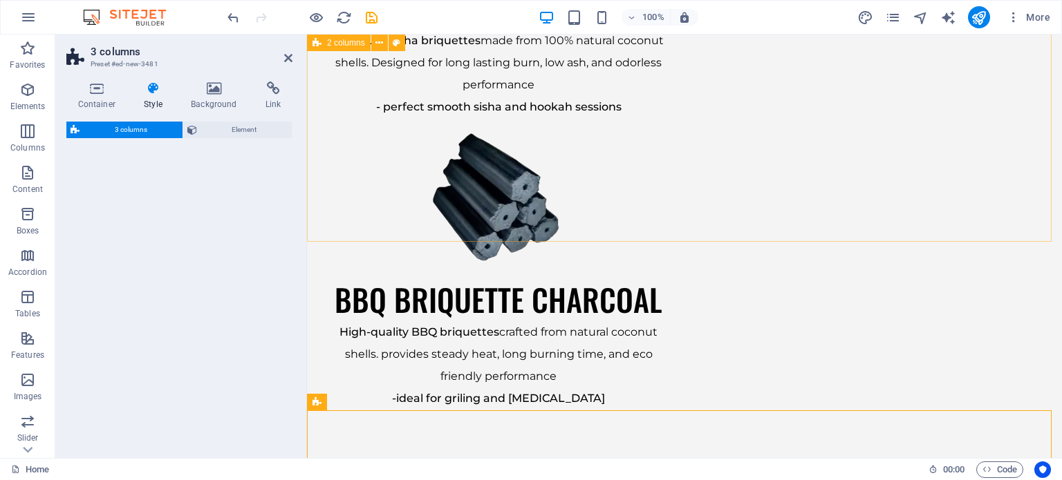
select select "px"
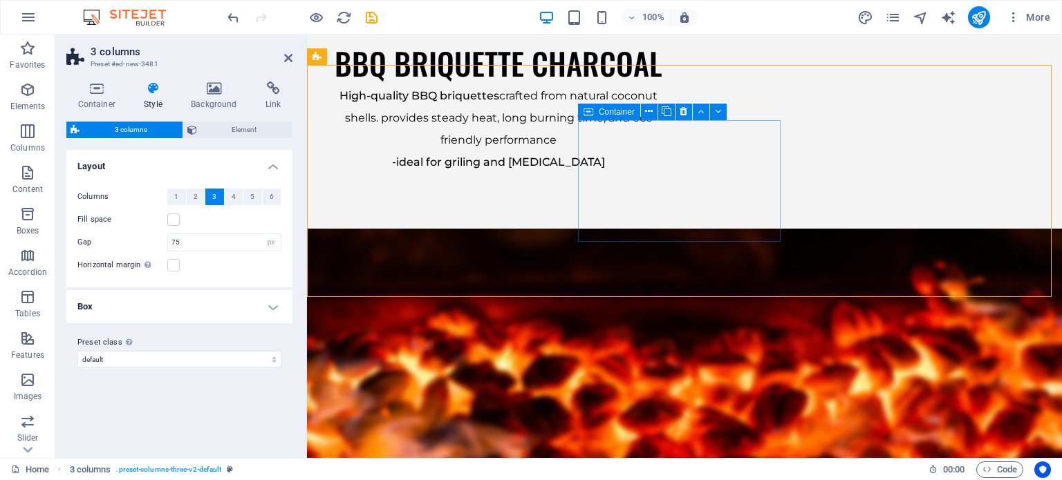
scroll to position [2223, 0]
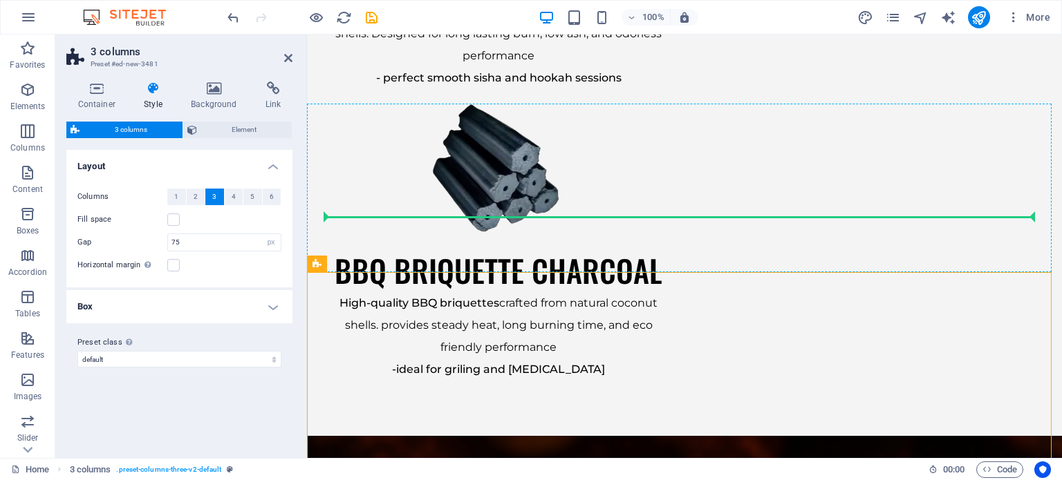
drag, startPoint x: 390, startPoint y: 209, endPoint x: 669, endPoint y: 199, distance: 279.4
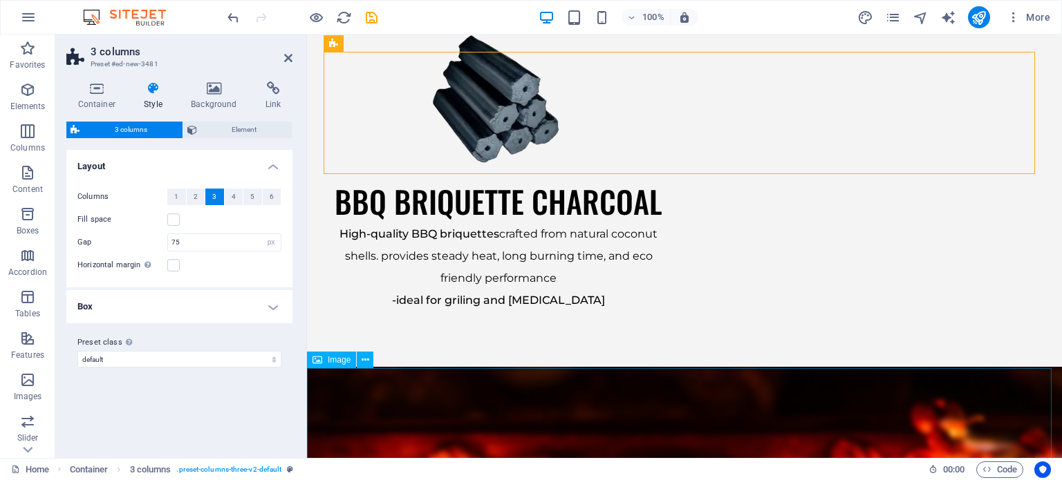
scroll to position [2431, 0]
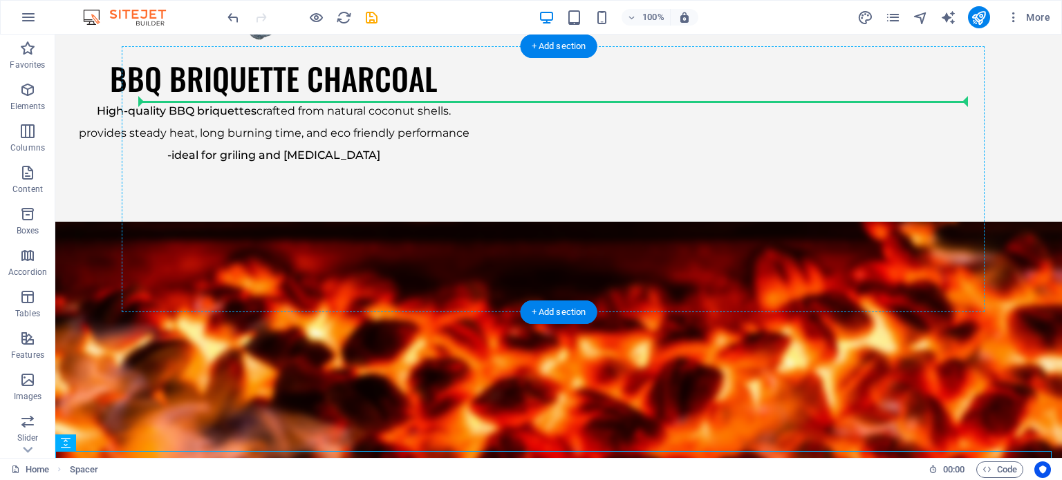
scroll to position [2164, 0]
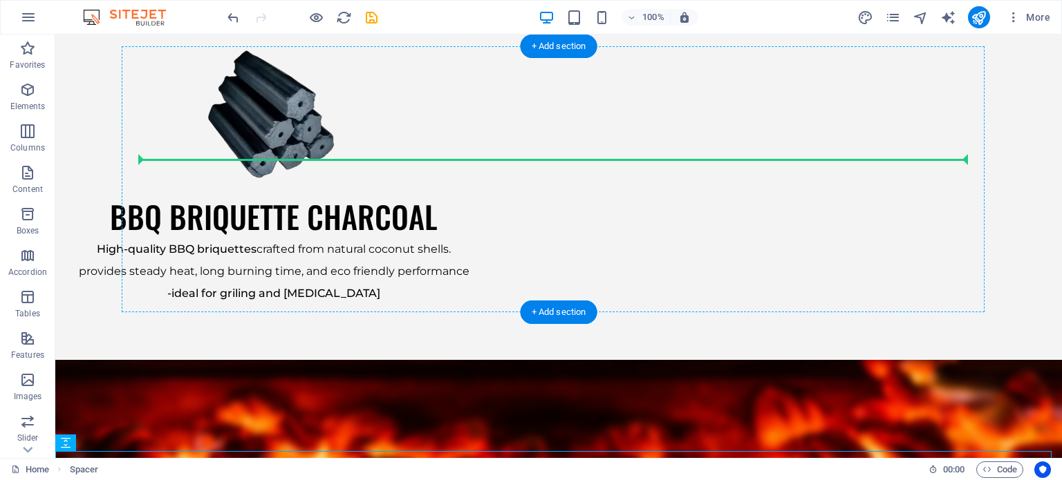
drag, startPoint x: 120, startPoint y: 327, endPoint x: 456, endPoint y: 143, distance: 383.5
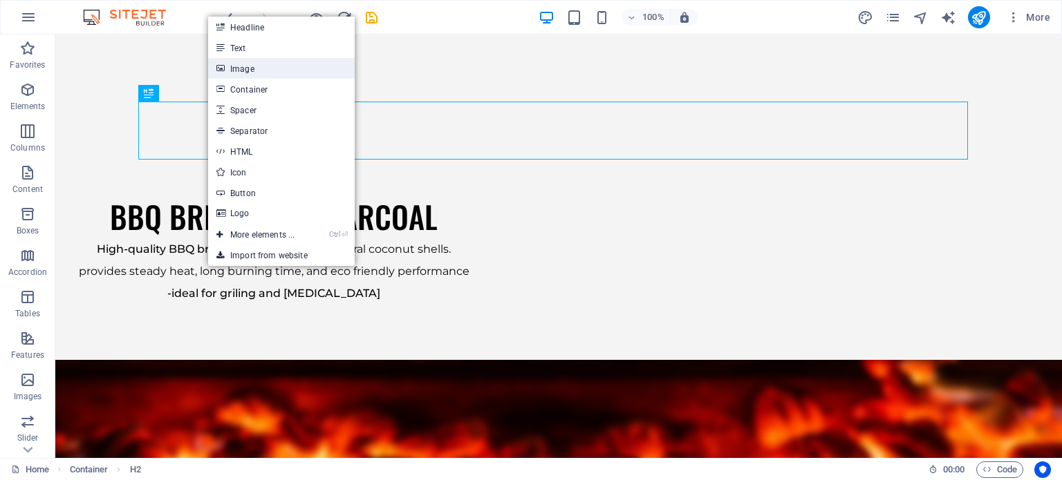
click at [268, 68] on link "Image" at bounding box center [281, 68] width 147 height 21
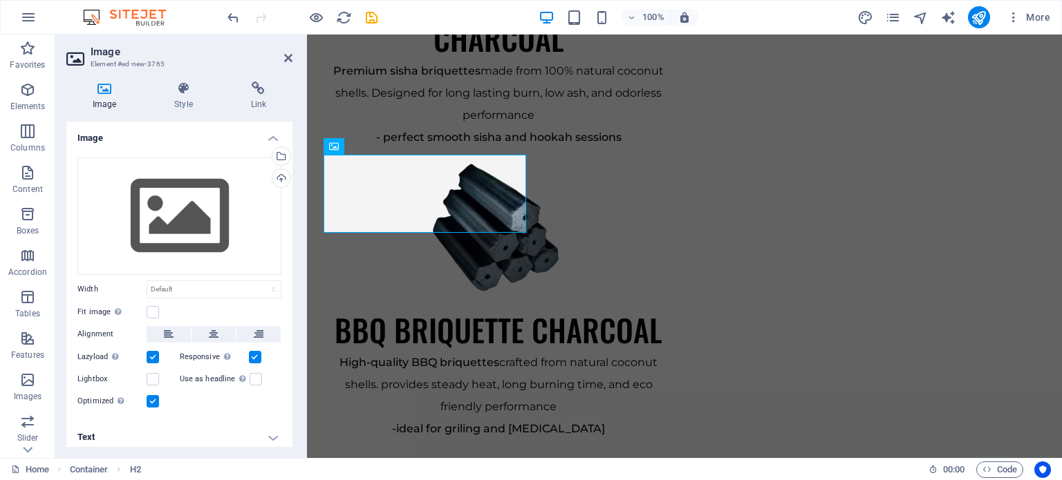
scroll to position [2319, 0]
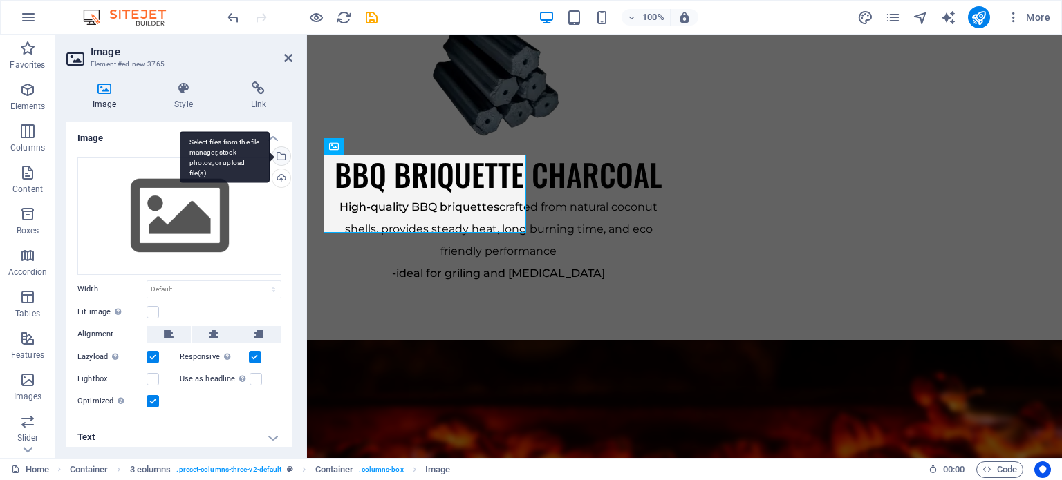
click at [270, 153] on div "Select files from the file manager, stock photos, or upload file(s)" at bounding box center [225, 157] width 90 height 52
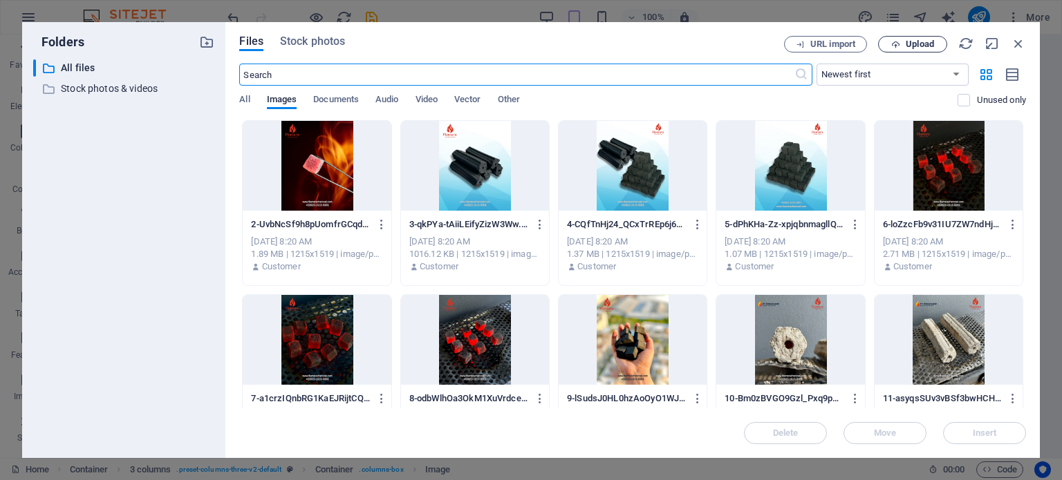
scroll to position [2496, 0]
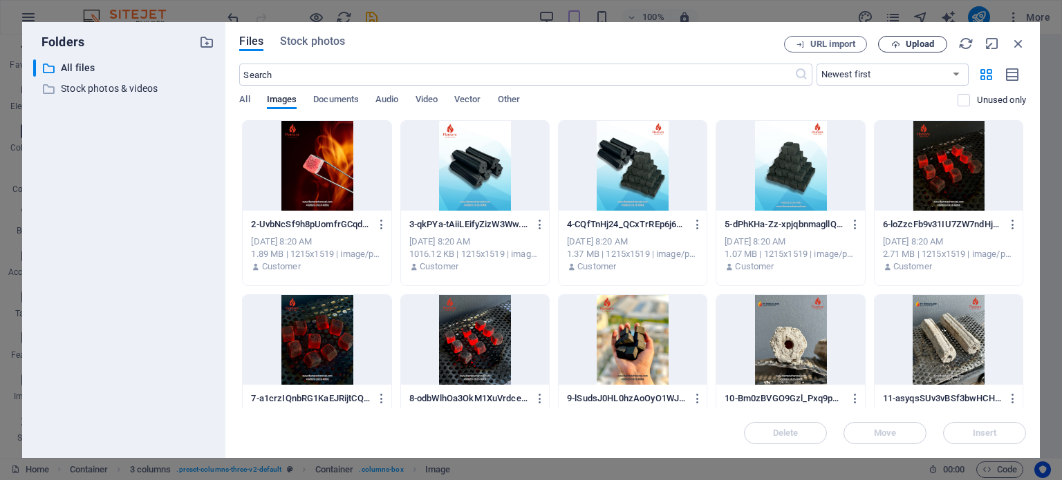
click at [883, 45] on button "Upload" at bounding box center [912, 44] width 69 height 17
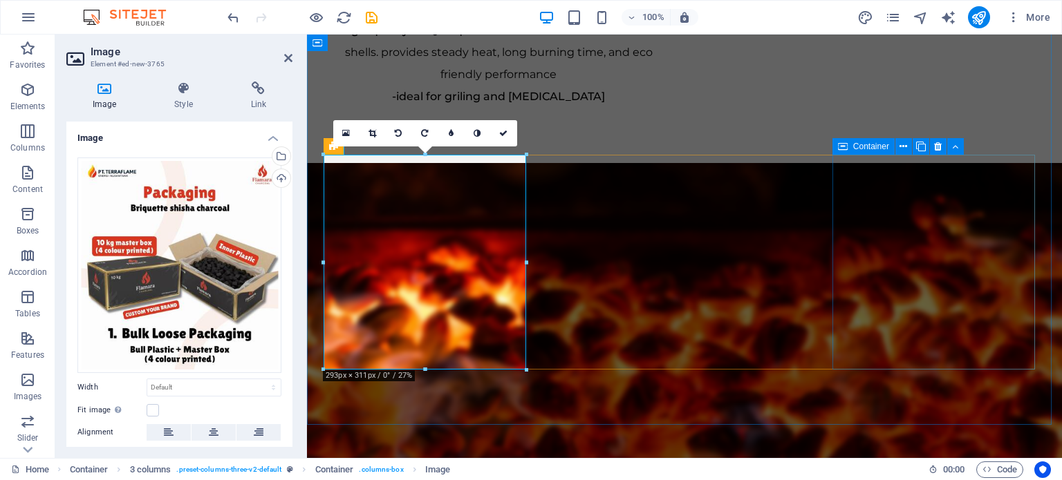
scroll to position [2319, 0]
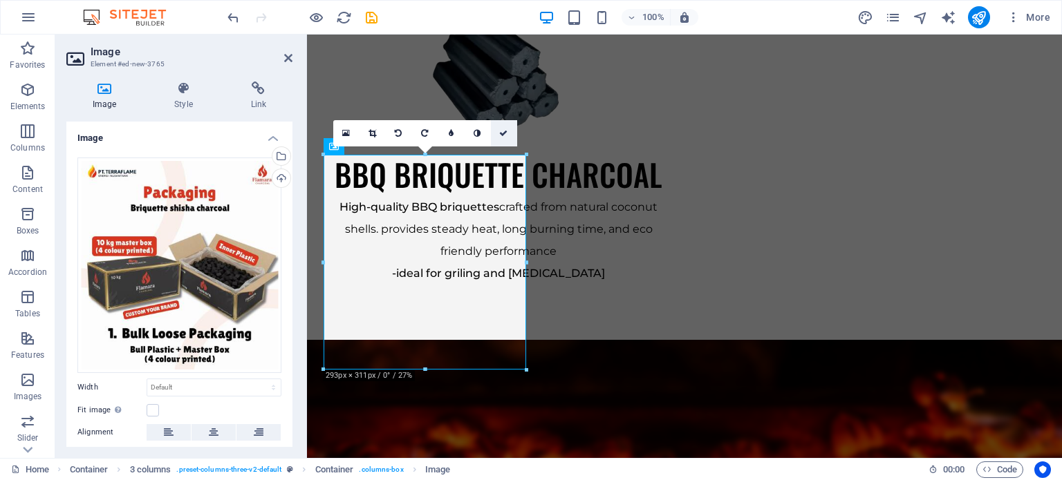
click at [506, 131] on icon at bounding box center [503, 133] width 8 height 8
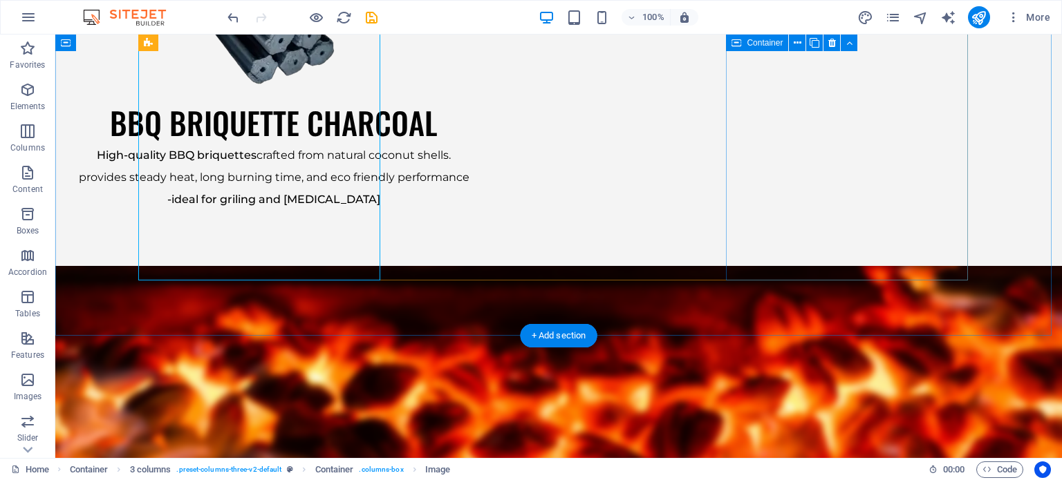
scroll to position [2233, 0]
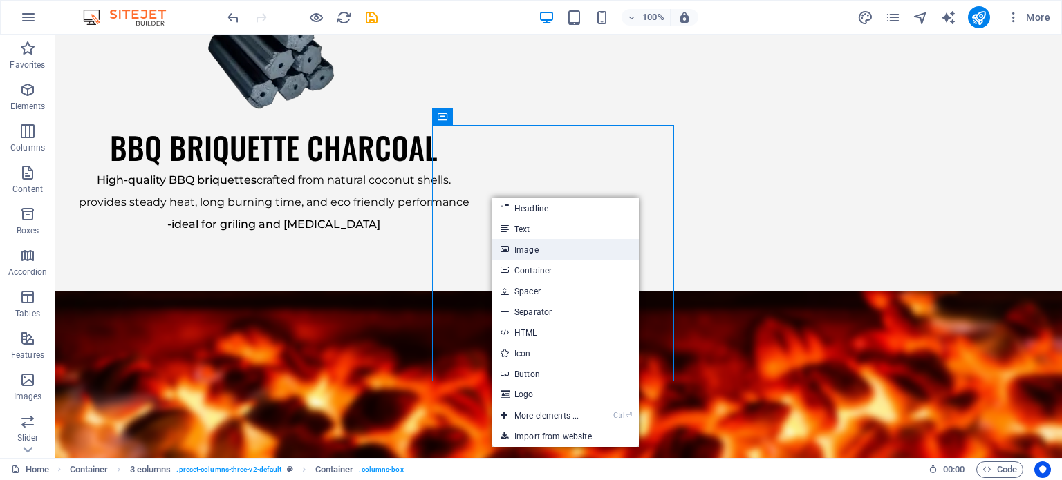
drag, startPoint x: 557, startPoint y: 255, endPoint x: 251, endPoint y: 220, distance: 308.1
click at [558, 255] on link "Image" at bounding box center [565, 249] width 147 height 21
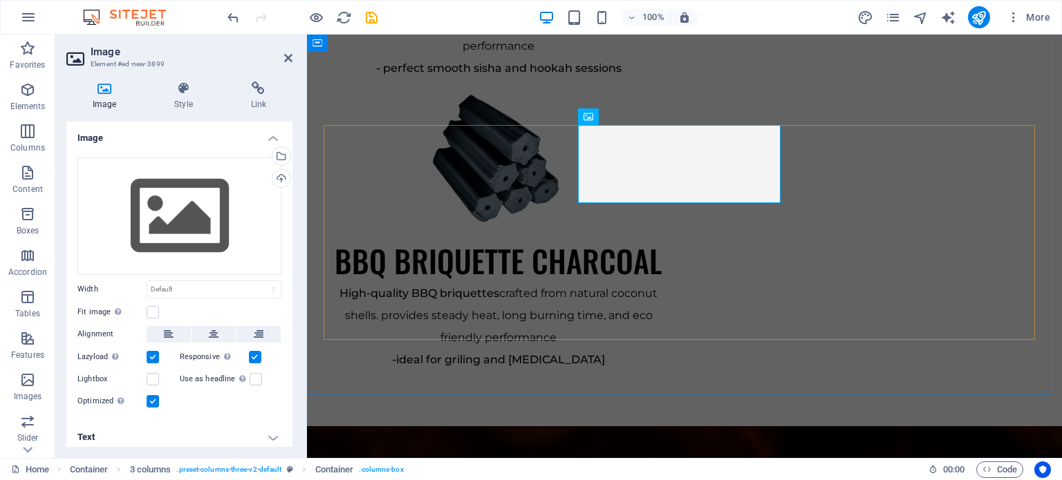
scroll to position [2350, 0]
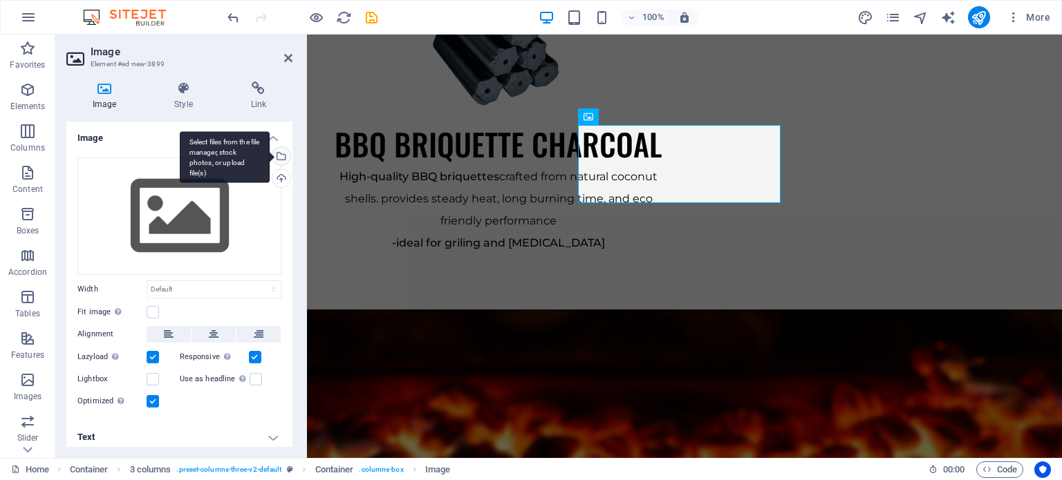
click at [282, 156] on div "Select files from the file manager, stock photos, or upload file(s)" at bounding box center [280, 157] width 21 height 21
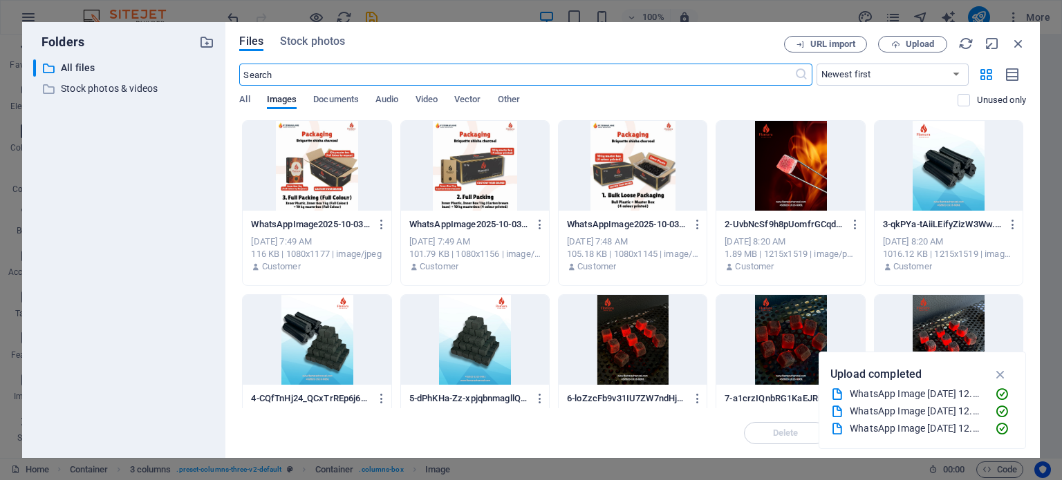
scroll to position [2503, 0]
click at [462, 182] on div at bounding box center [475, 166] width 148 height 90
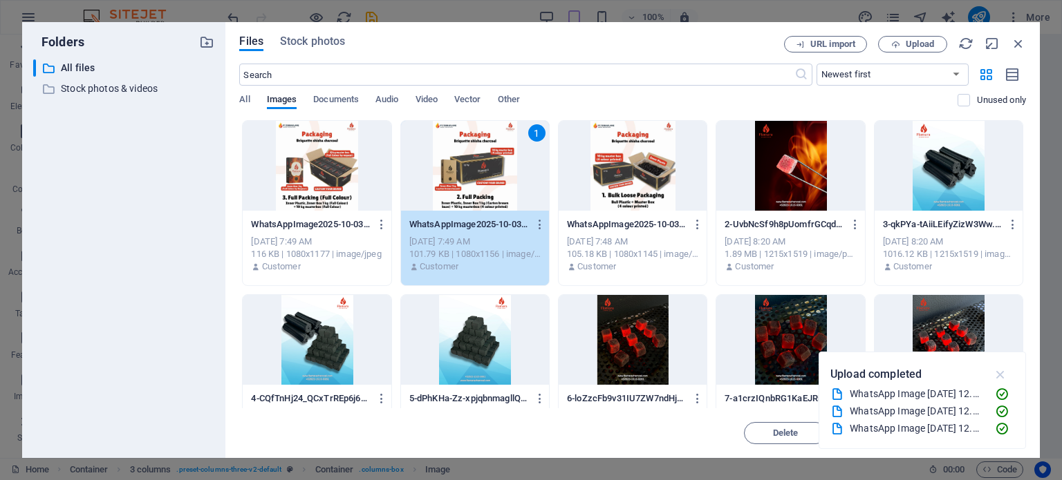
click at [1001, 374] on icon "button" at bounding box center [1000, 374] width 16 height 15
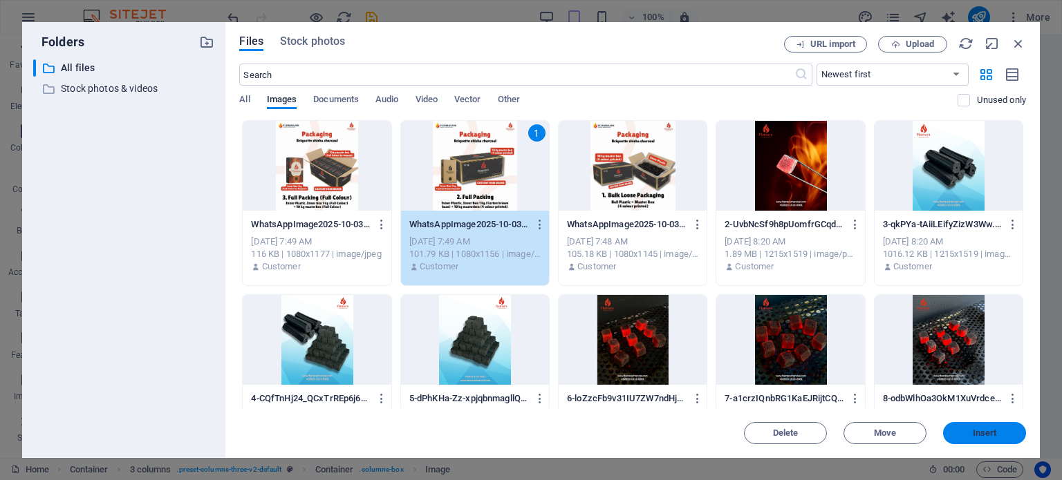
click at [977, 431] on span "Insert" at bounding box center [984, 433] width 24 height 8
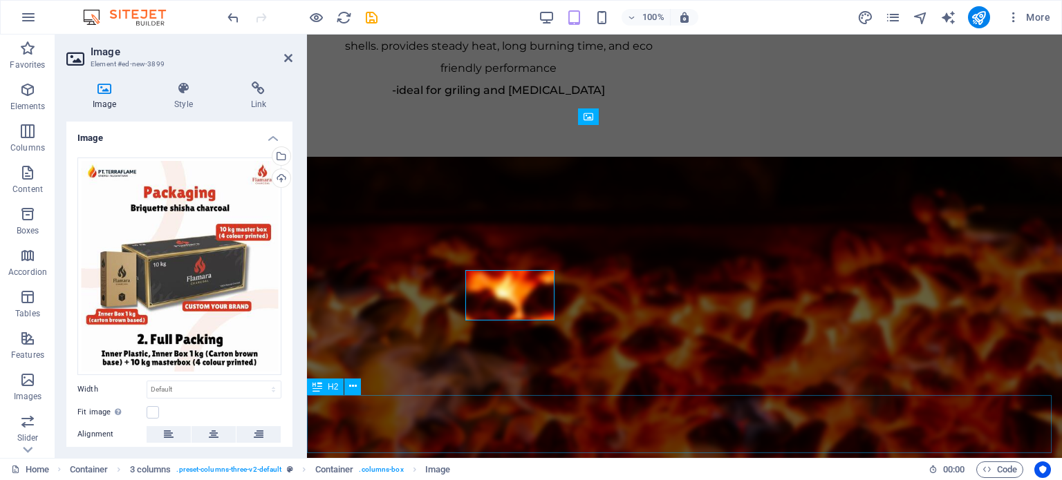
scroll to position [2350, 0]
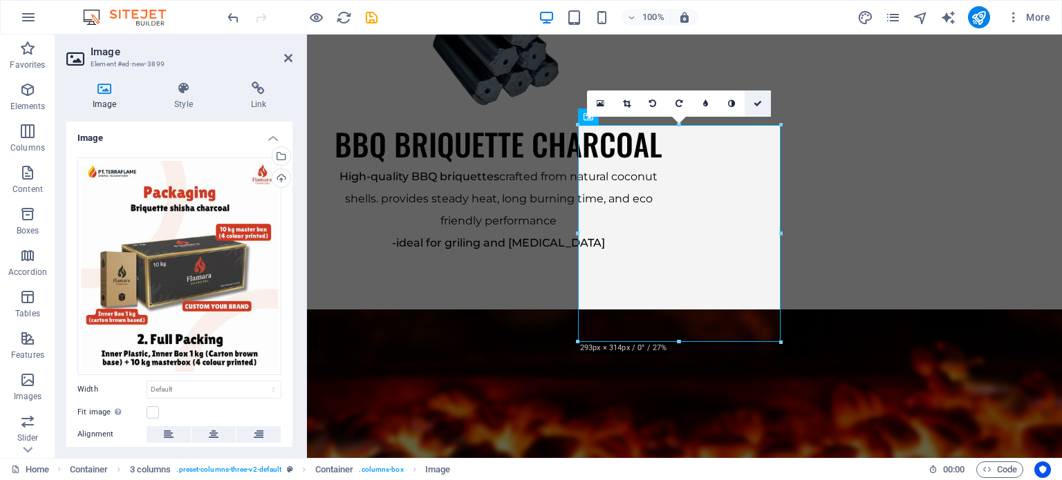
click at [755, 102] on icon at bounding box center [757, 104] width 8 height 8
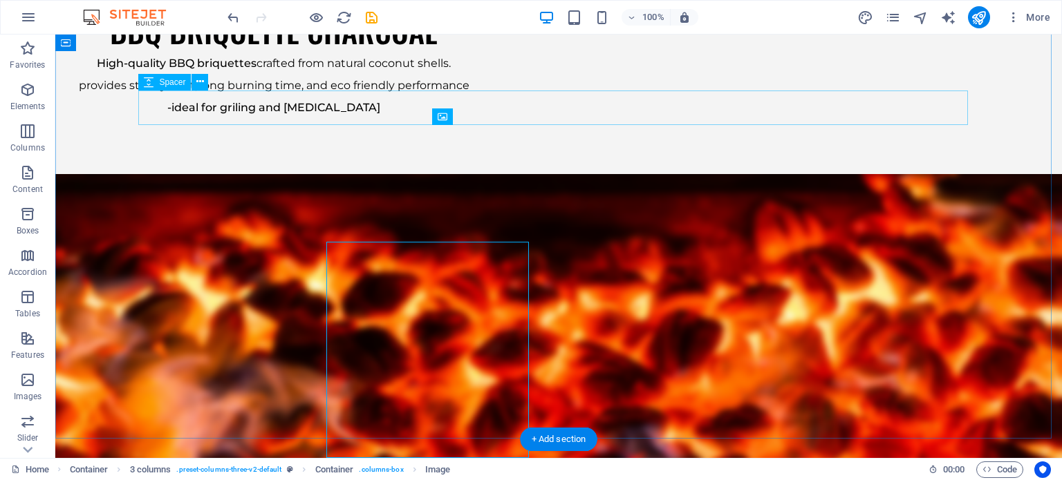
scroll to position [2233, 0]
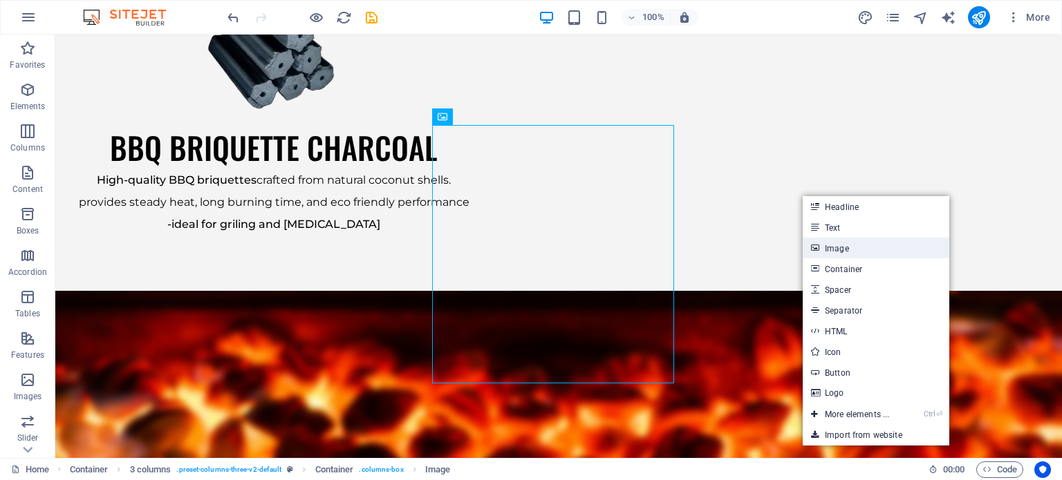
click at [837, 250] on link "Image" at bounding box center [875, 248] width 147 height 21
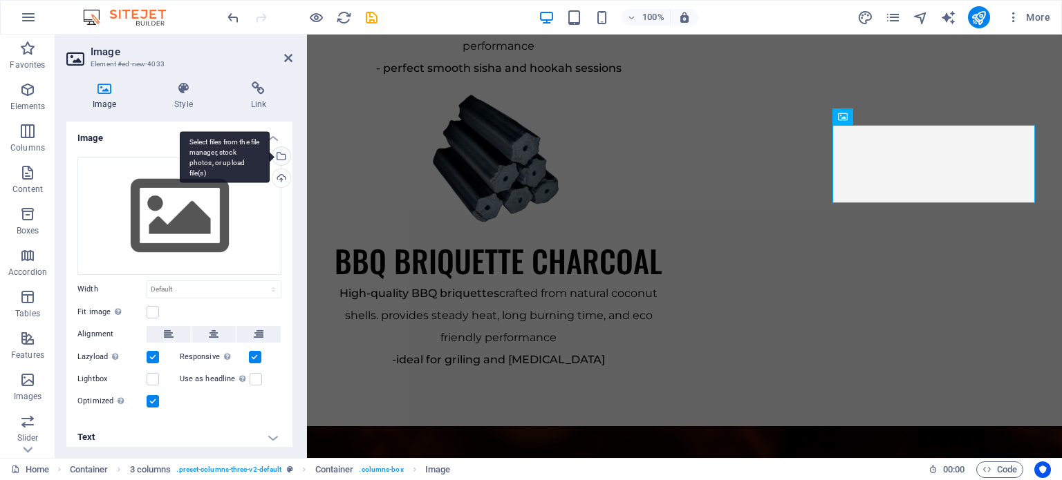
scroll to position [2350, 0]
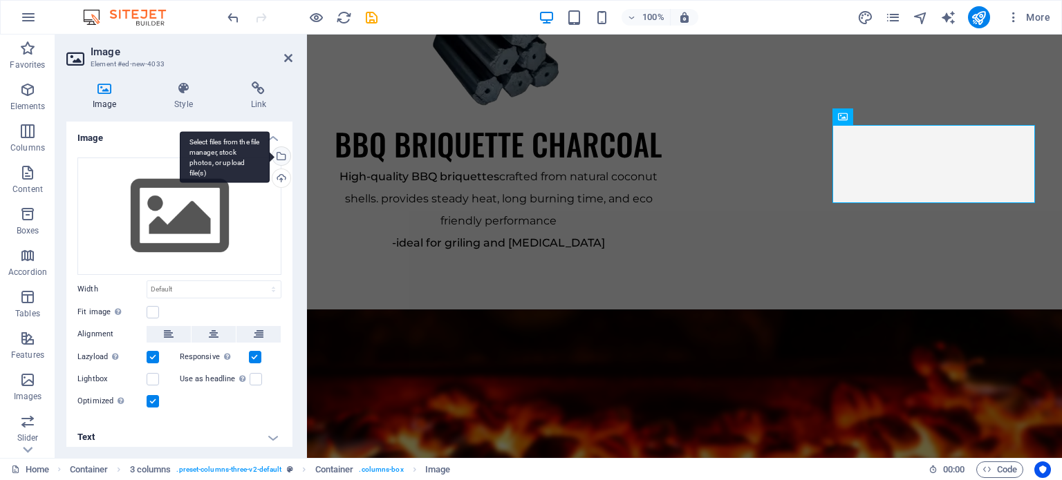
click at [285, 158] on div "Select files from the file manager, stock photos, or upload file(s)" at bounding box center [280, 157] width 21 height 21
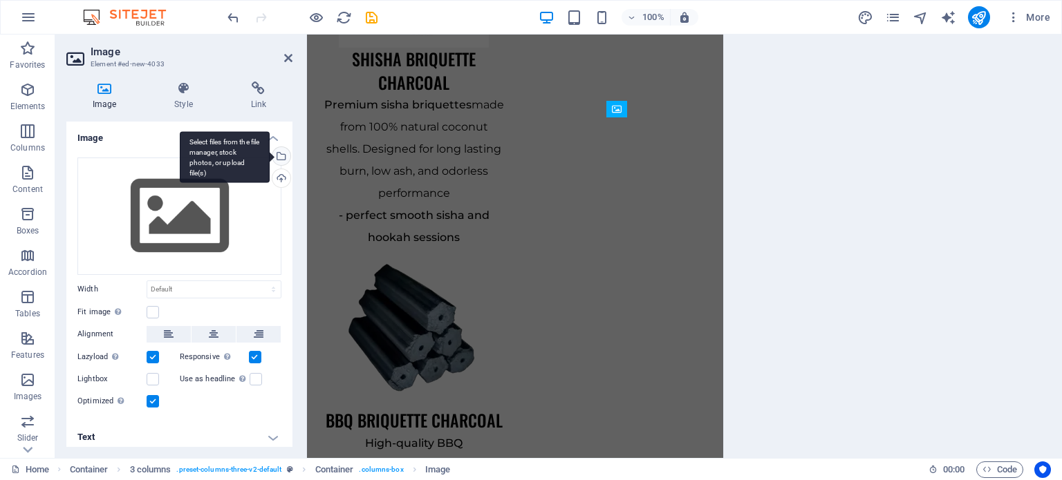
scroll to position [2503, 0]
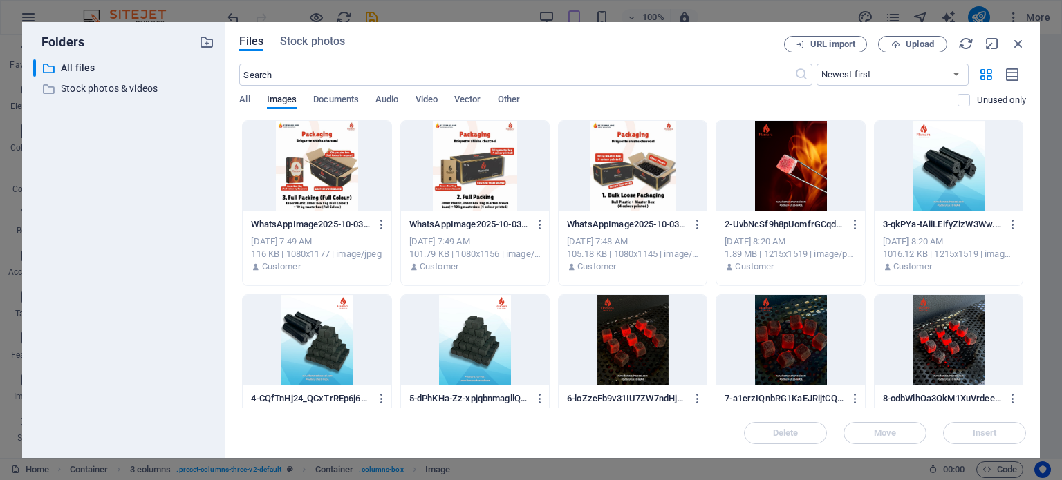
click at [290, 183] on div at bounding box center [317, 166] width 148 height 90
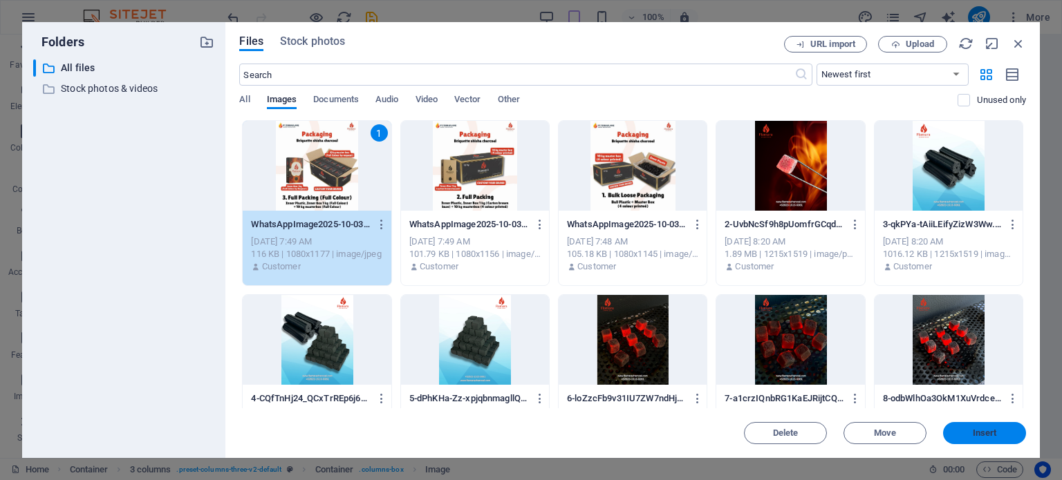
drag, startPoint x: 976, startPoint y: 439, endPoint x: 669, endPoint y: 404, distance: 308.9
click at [976, 439] on button "Insert" at bounding box center [984, 433] width 83 height 22
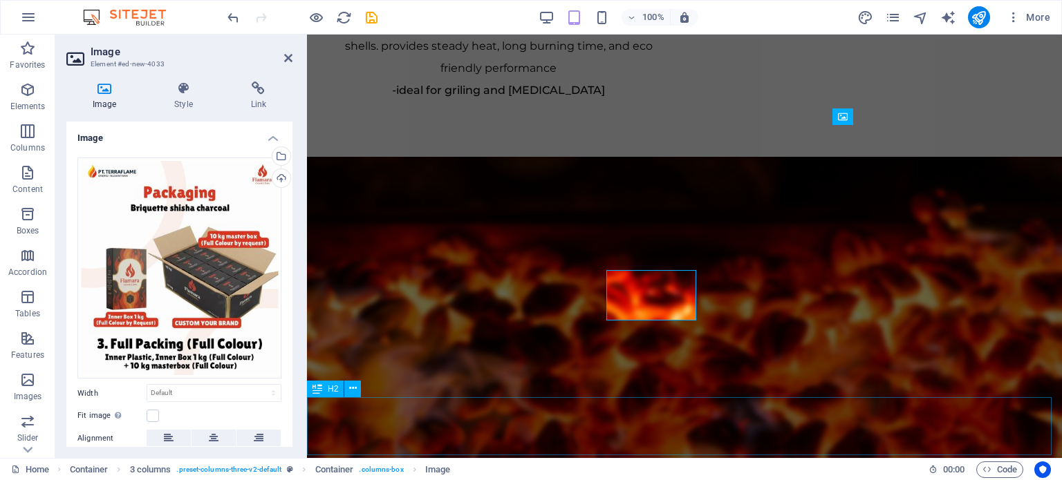
scroll to position [2350, 0]
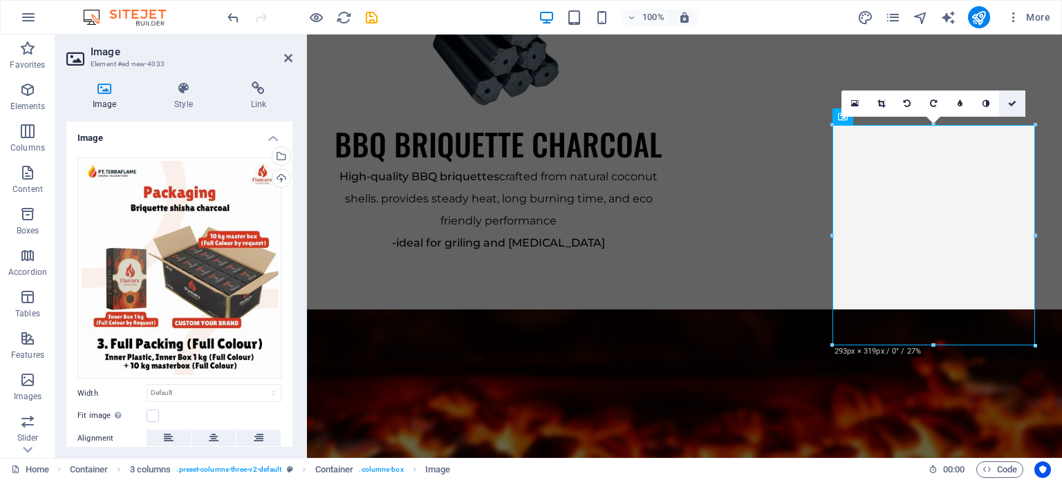
click at [1015, 96] on link at bounding box center [1012, 104] width 26 height 26
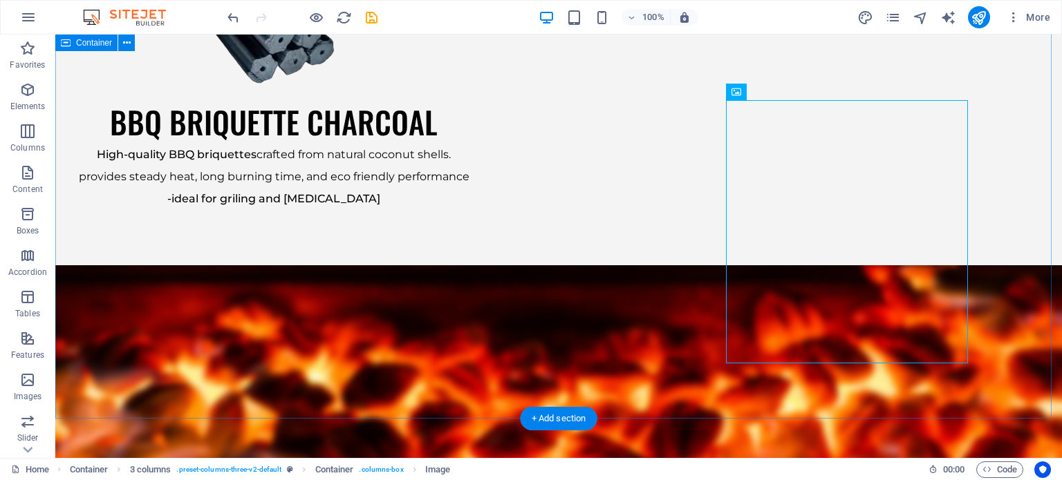
scroll to position [2189, 0]
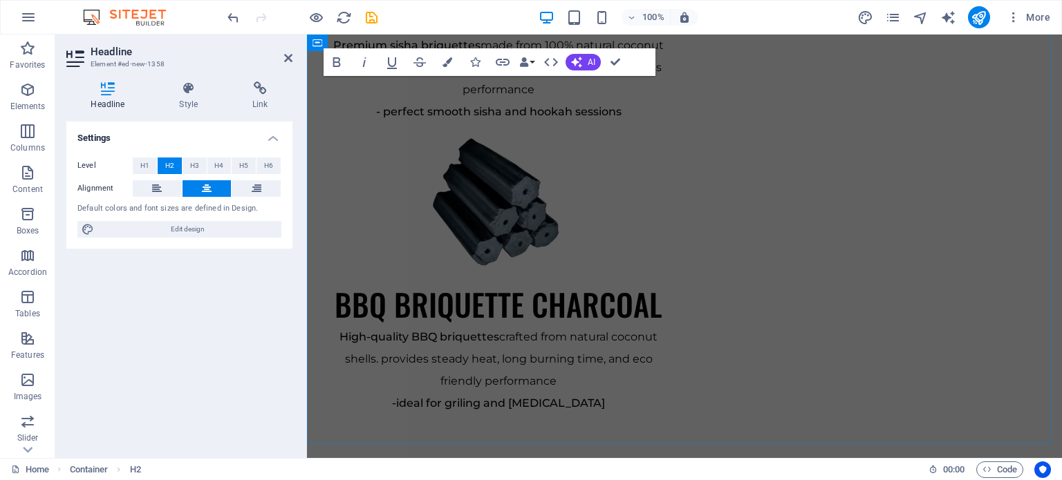
scroll to position [2306, 0]
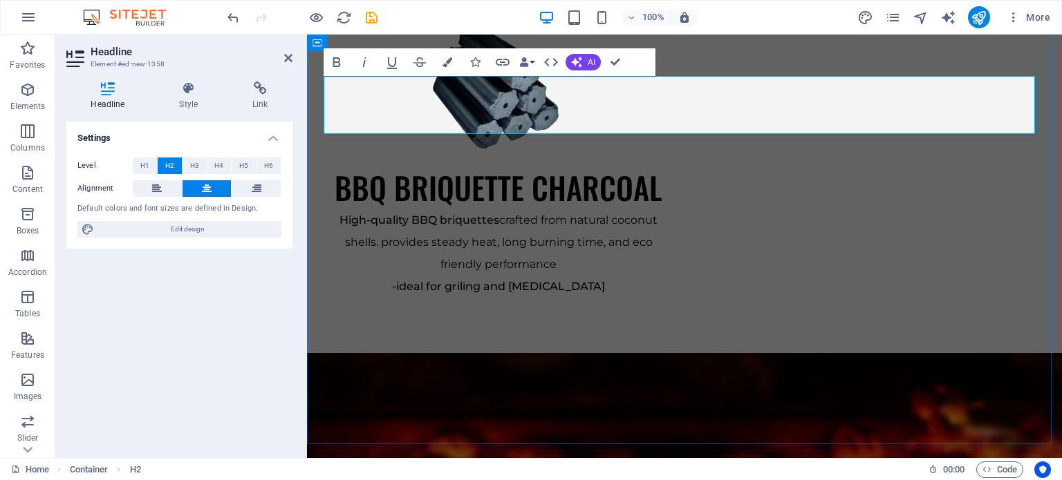
drag, startPoint x: 876, startPoint y: 96, endPoint x: 514, endPoint y: 95, distance: 361.5
click at [450, 73] on button "Colors" at bounding box center [447, 62] width 26 height 28
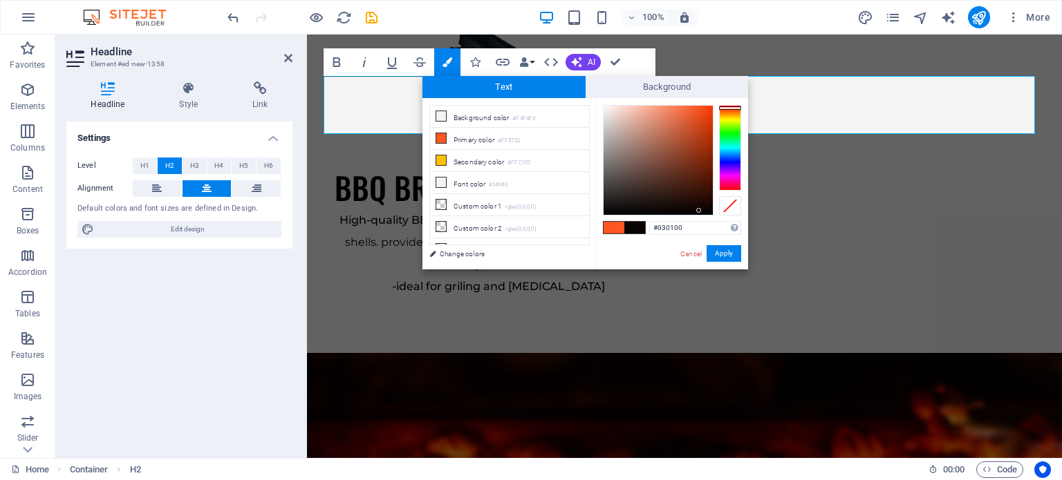
type input "#000000"
drag, startPoint x: 688, startPoint y: 144, endPoint x: 699, endPoint y: 218, distance: 74.0
click at [699, 218] on div "#000000 Supported formats #0852ed rgb(8, 82, 237) rgba(8, 82, 237, 90%) hsv(221…" at bounding box center [671, 284] width 153 height 372
click at [726, 256] on button "Apply" at bounding box center [723, 253] width 35 height 17
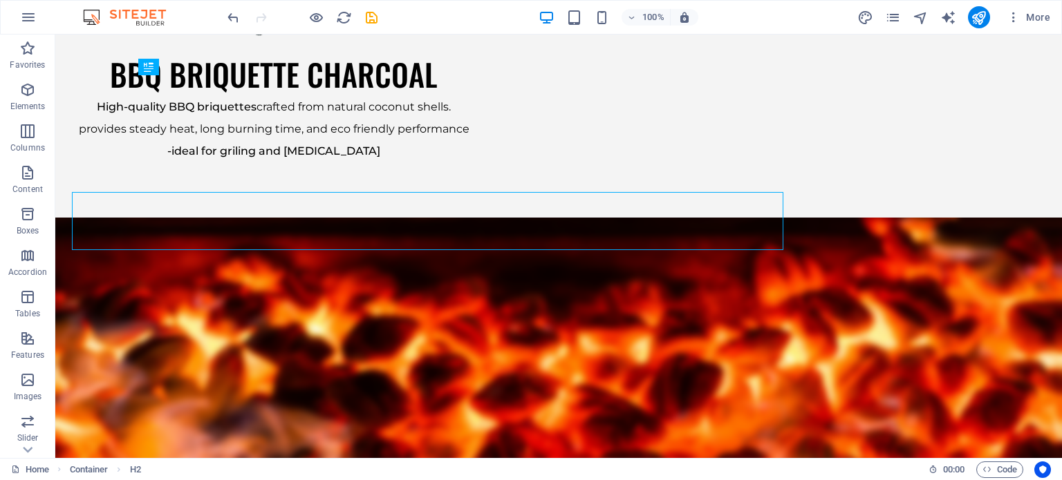
scroll to position [2189, 0]
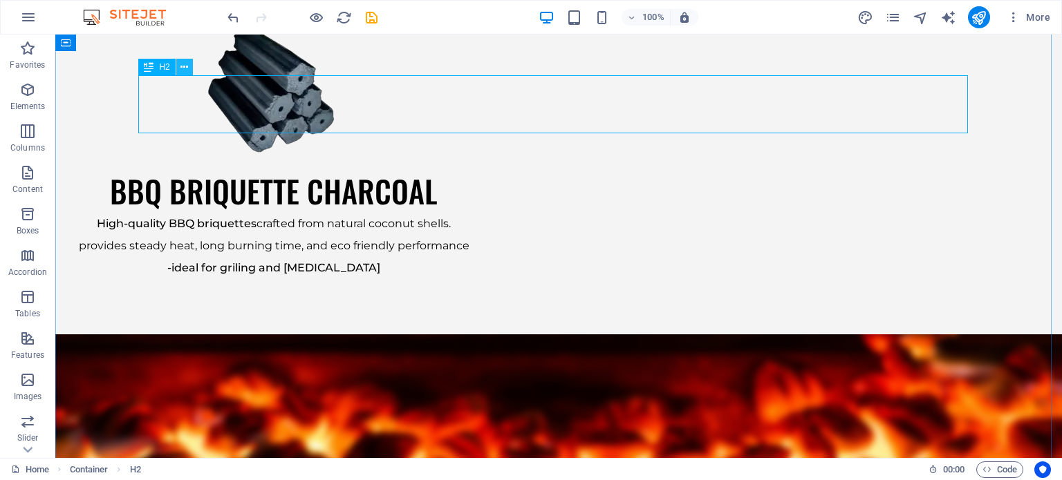
click at [180, 65] on icon at bounding box center [184, 67] width 8 height 15
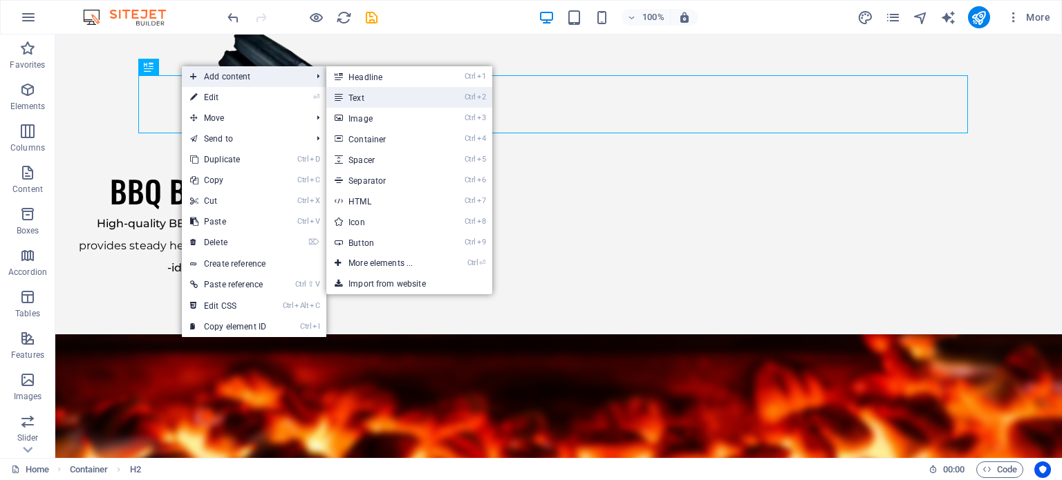
click at [361, 103] on link "Ctrl 2 Text" at bounding box center [383, 97] width 114 height 21
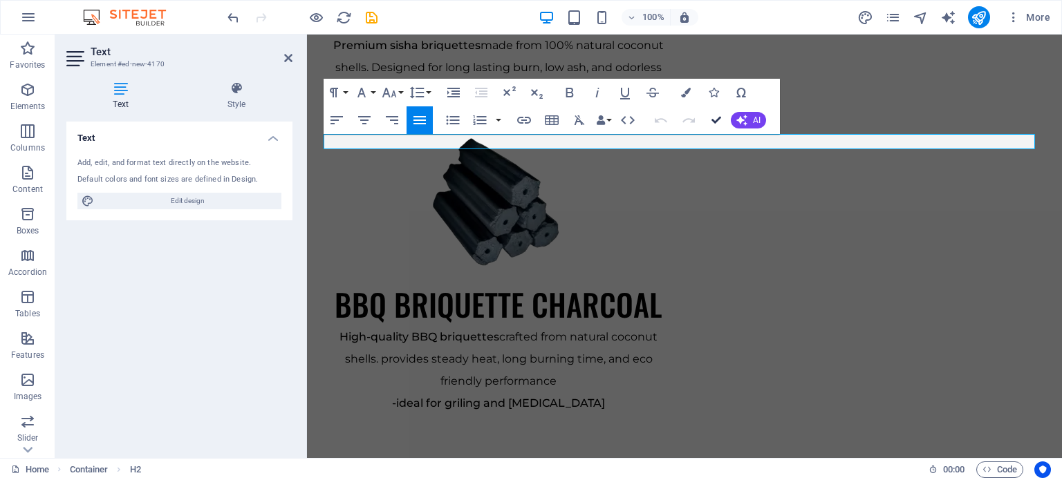
scroll to position [2306, 0]
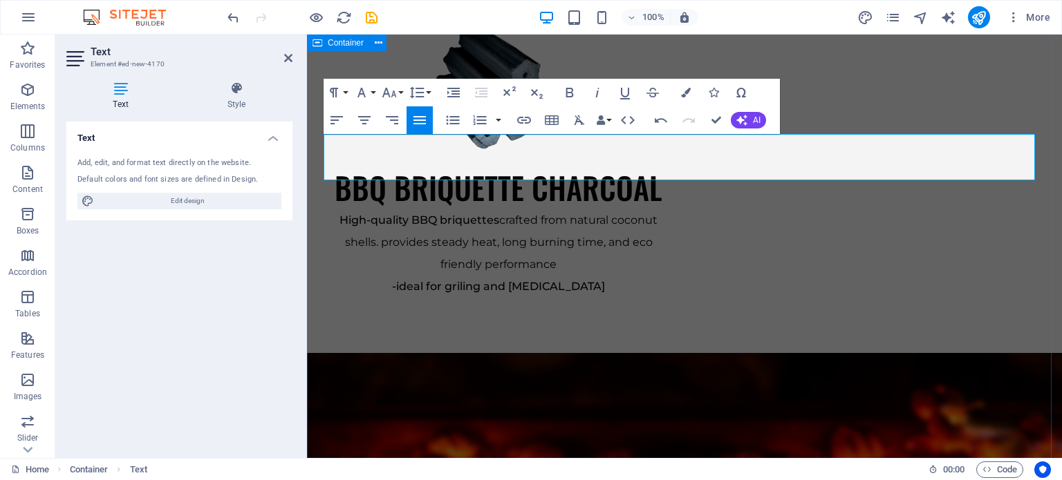
drag, startPoint x: 740, startPoint y: 162, endPoint x: 322, endPoint y: 143, distance: 417.9
click at [370, 119] on icon "button" at bounding box center [364, 120] width 17 height 17
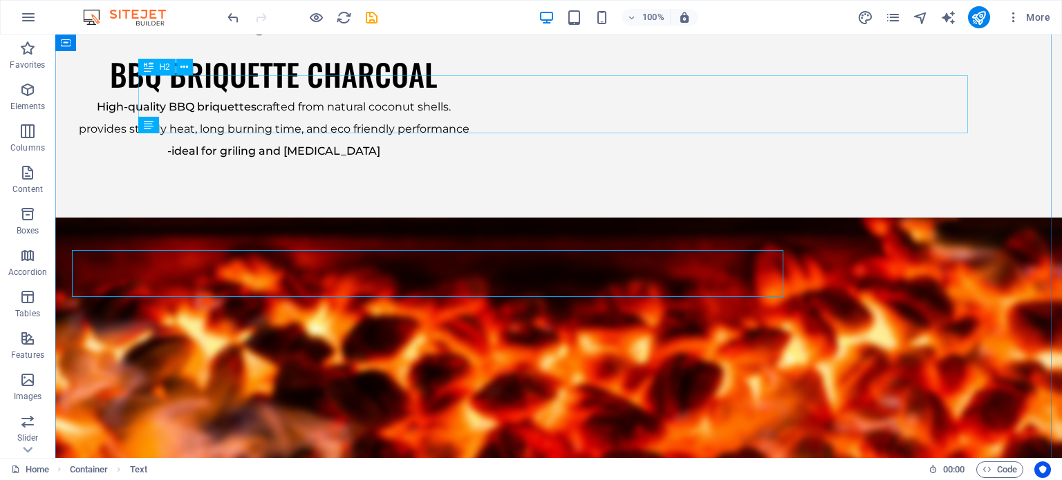
scroll to position [2189, 0]
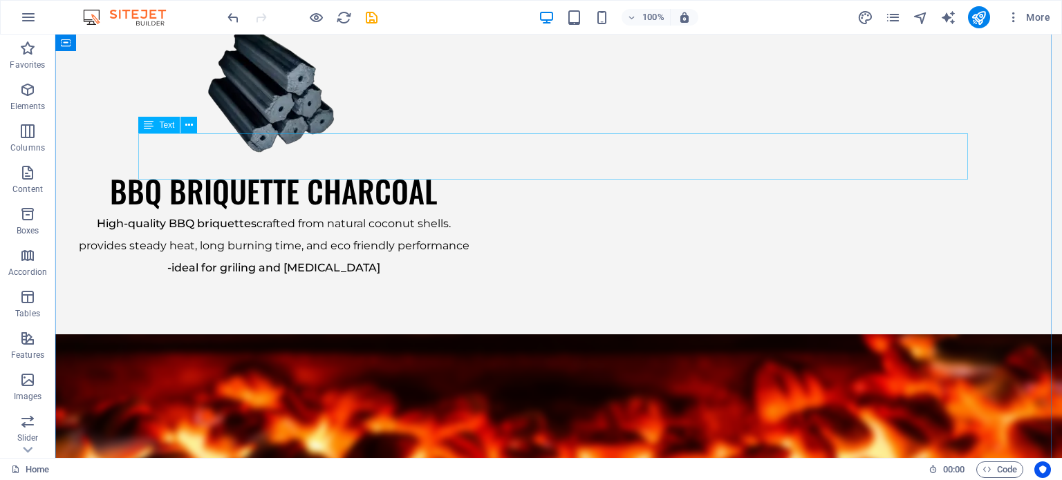
drag, startPoint x: 707, startPoint y: 146, endPoint x: 461, endPoint y: 152, distance: 246.1
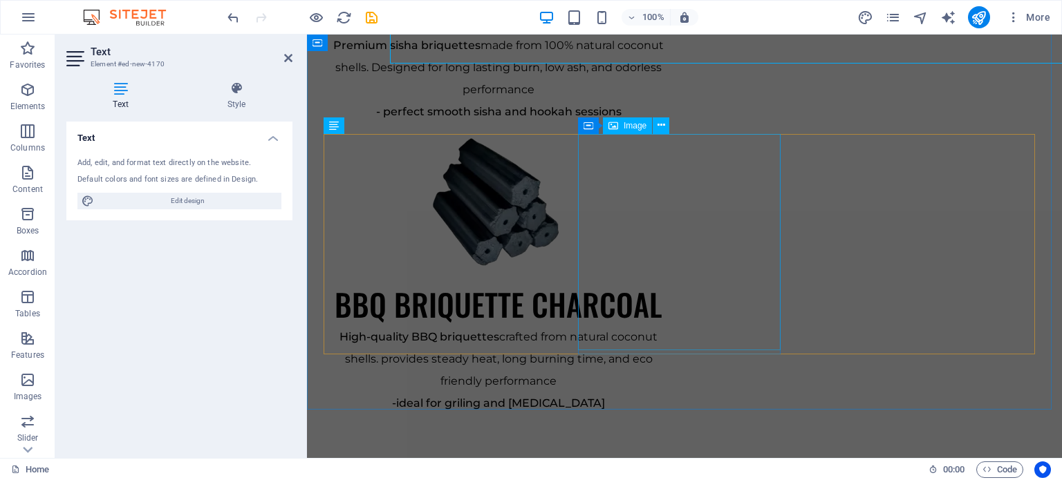
scroll to position [2306, 0]
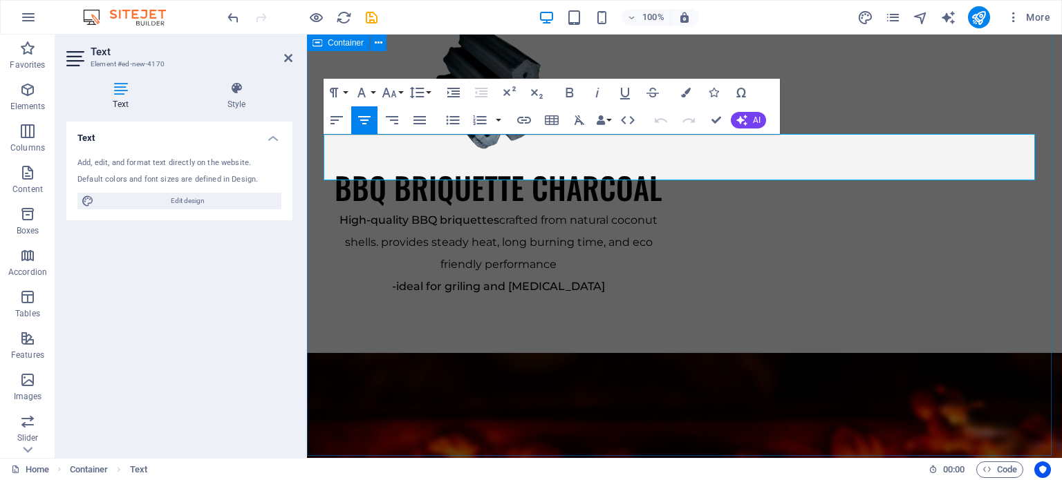
drag, startPoint x: 924, startPoint y: 154, endPoint x: 317, endPoint y: 138, distance: 607.7
click at [399, 90] on button "Font Size" at bounding box center [392, 93] width 26 height 28
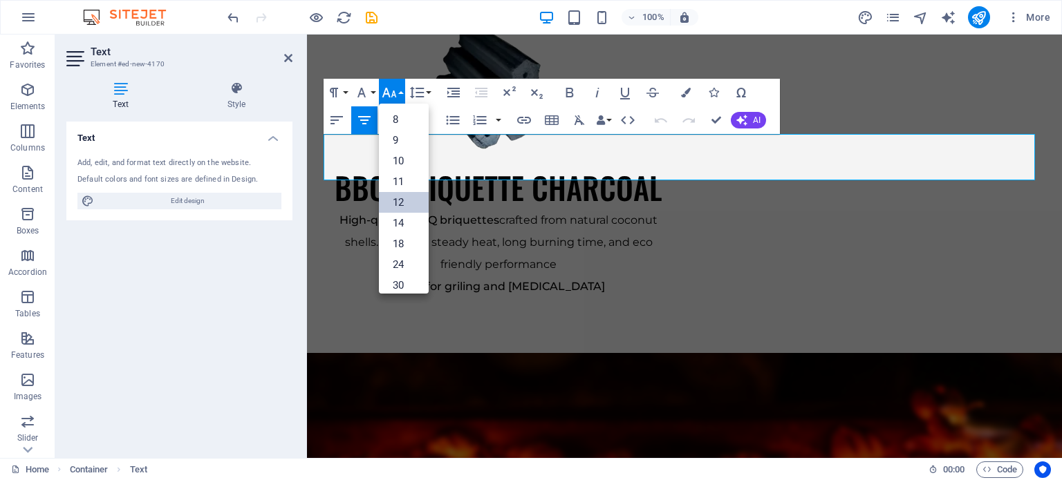
click at [397, 202] on link "12" at bounding box center [404, 202] width 50 height 21
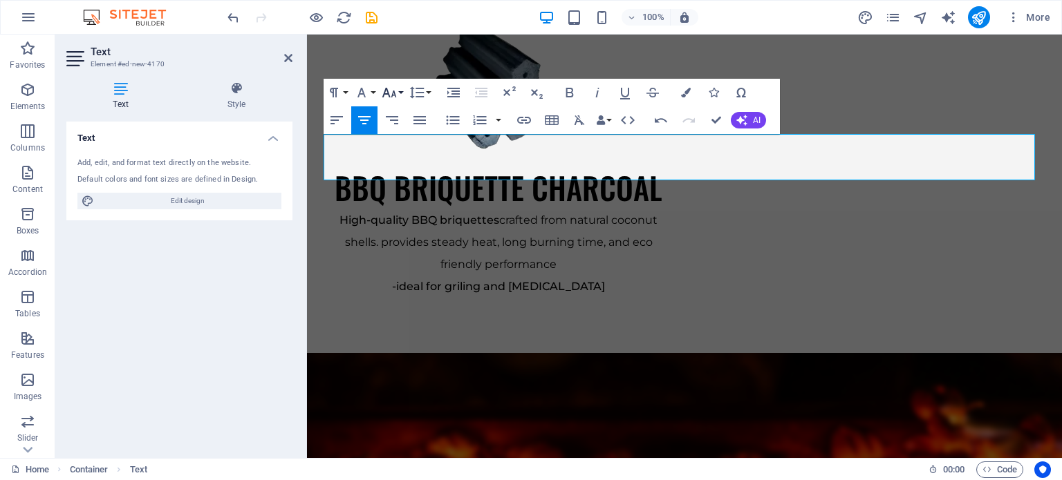
click at [403, 91] on button "Font Size" at bounding box center [392, 93] width 26 height 28
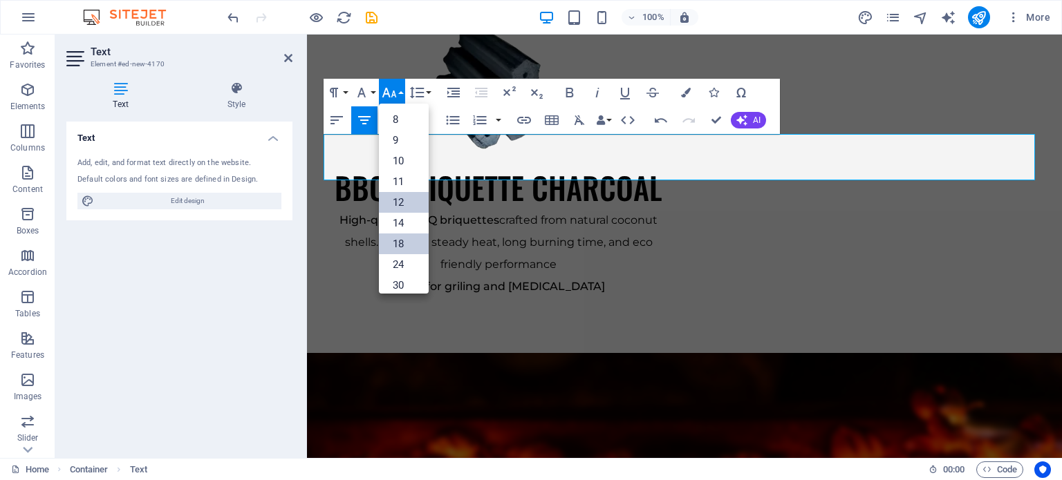
scroll to position [99, 0]
click at [400, 160] on link "24" at bounding box center [404, 166] width 50 height 21
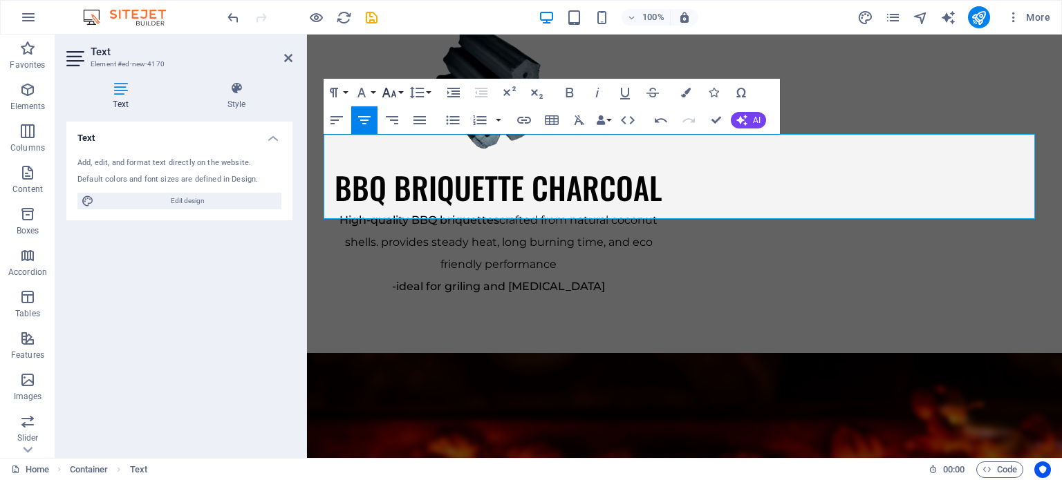
click at [400, 94] on button "Font Size" at bounding box center [392, 93] width 26 height 28
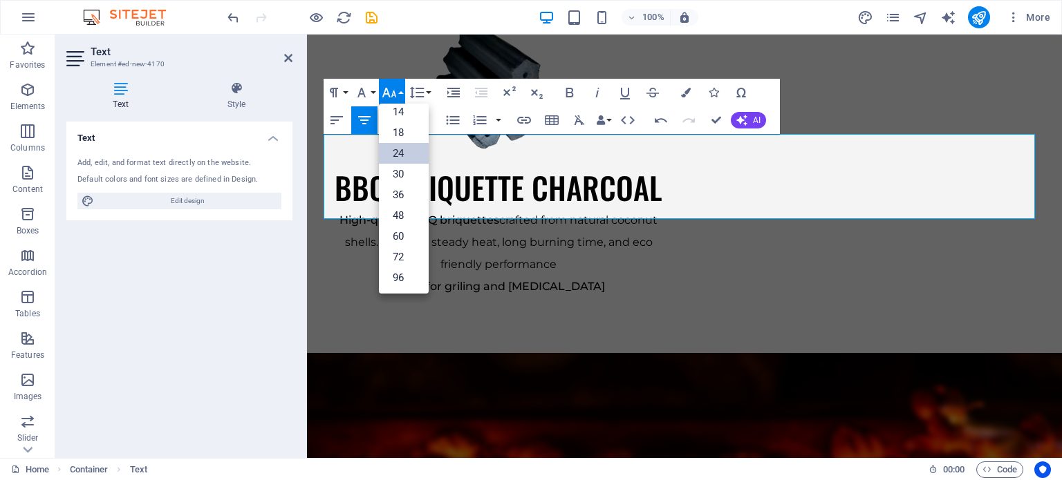
scroll to position [111, 0]
click at [397, 135] on link "18" at bounding box center [404, 133] width 50 height 21
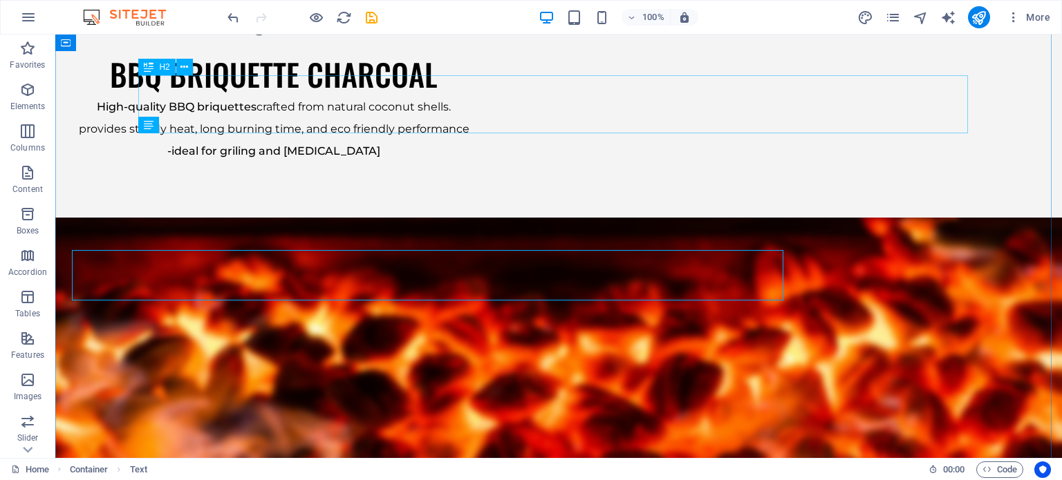
scroll to position [2189, 0]
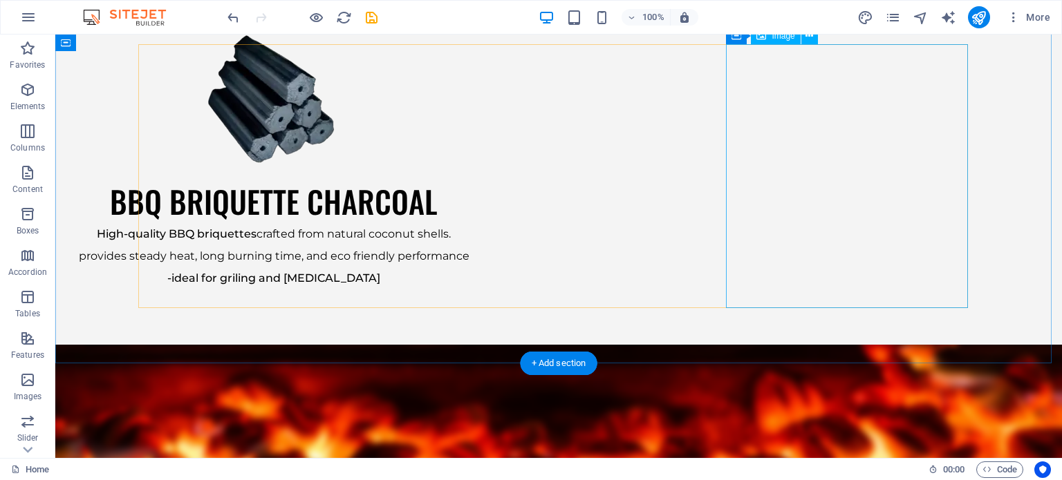
scroll to position [2120, 0]
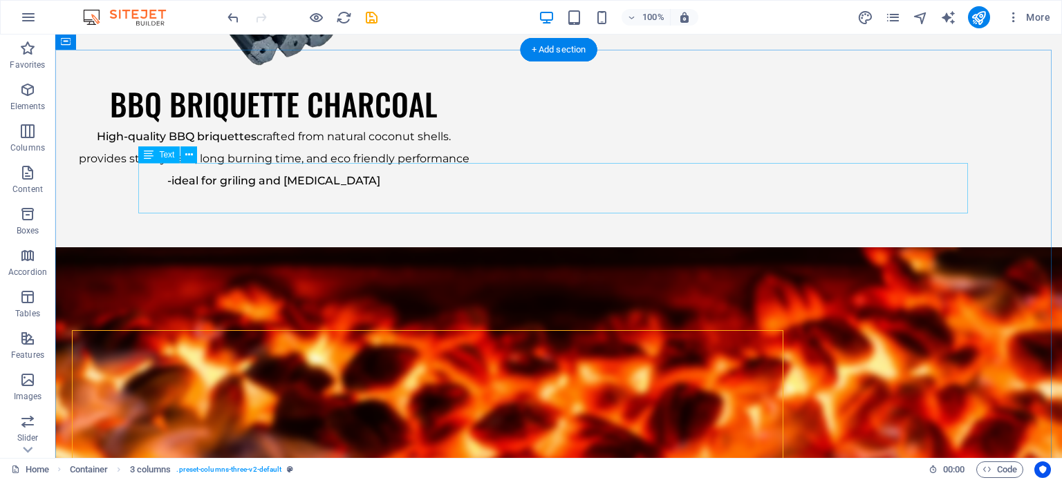
scroll to position [2160, 0]
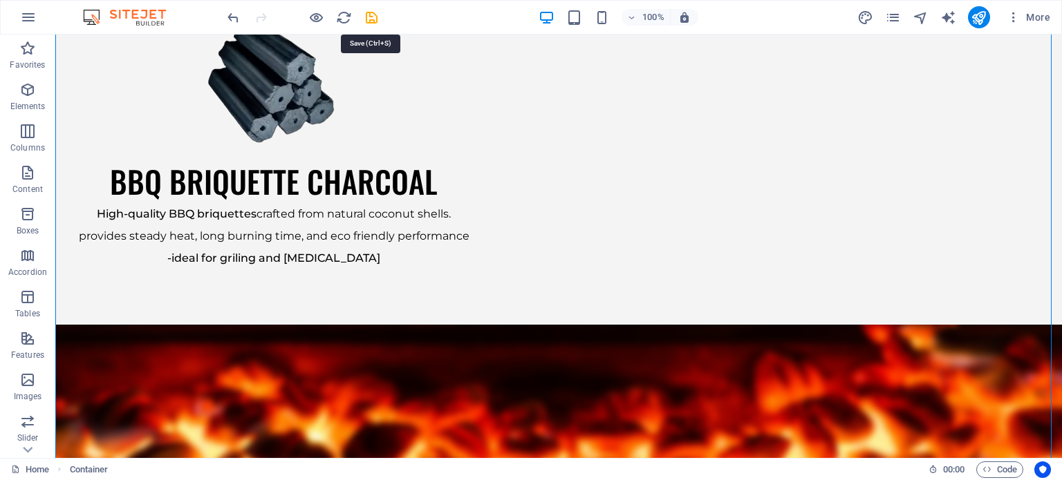
click at [371, 19] on icon "save" at bounding box center [372, 18] width 16 height 16
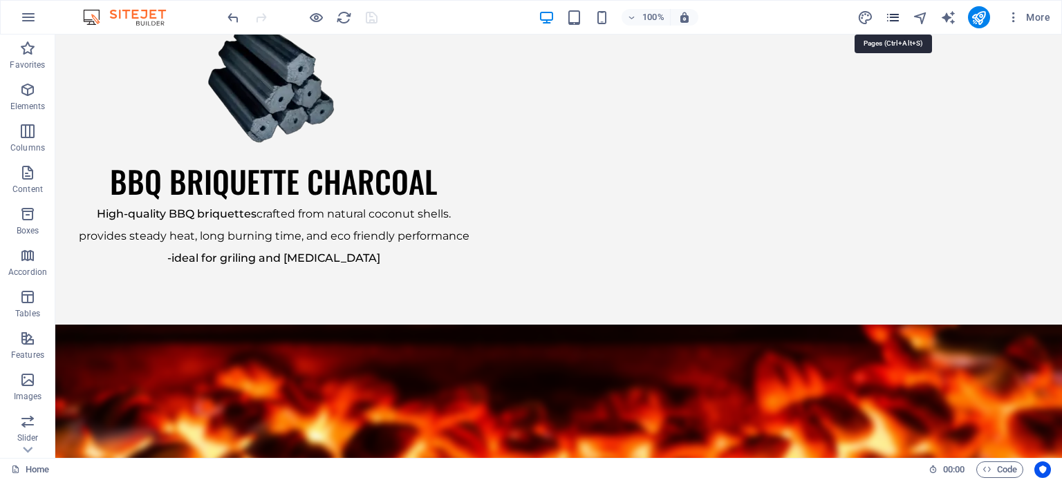
click at [896, 16] on icon "pages" at bounding box center [893, 18] width 16 height 16
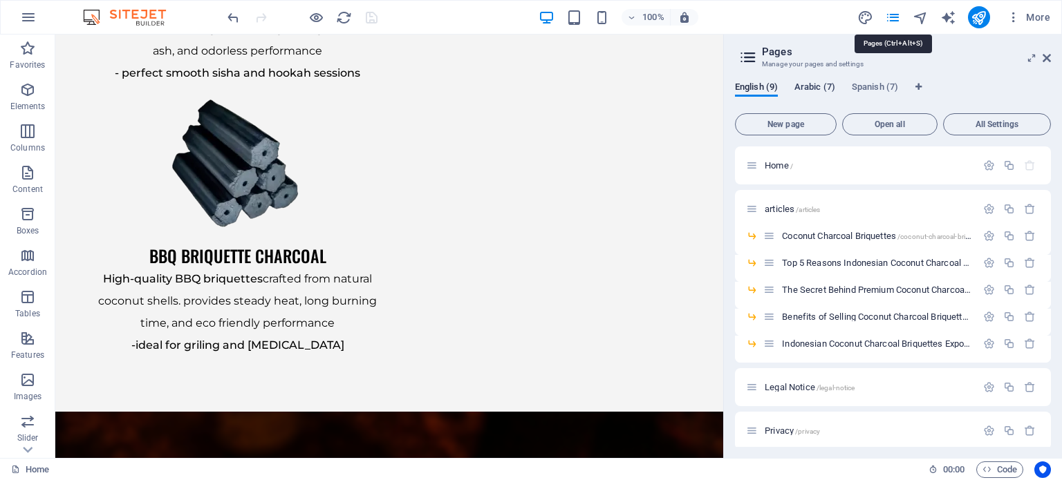
scroll to position [2192, 0]
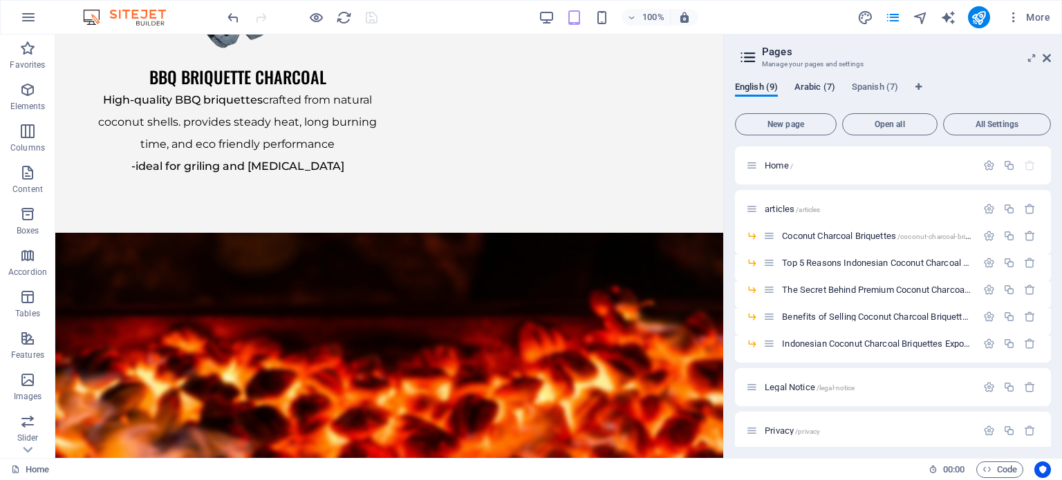
click at [815, 89] on span "Arabic (7)" at bounding box center [814, 88] width 41 height 19
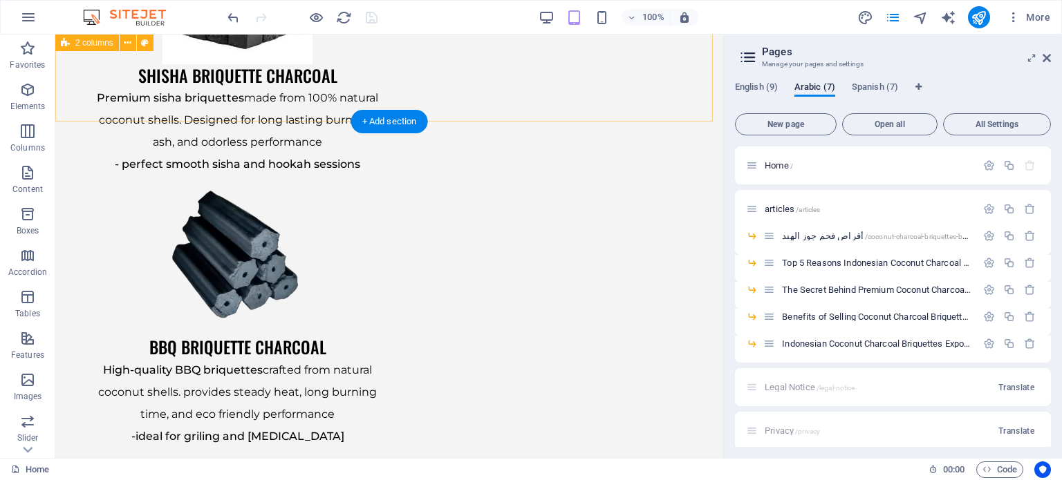
scroll to position [1915, 0]
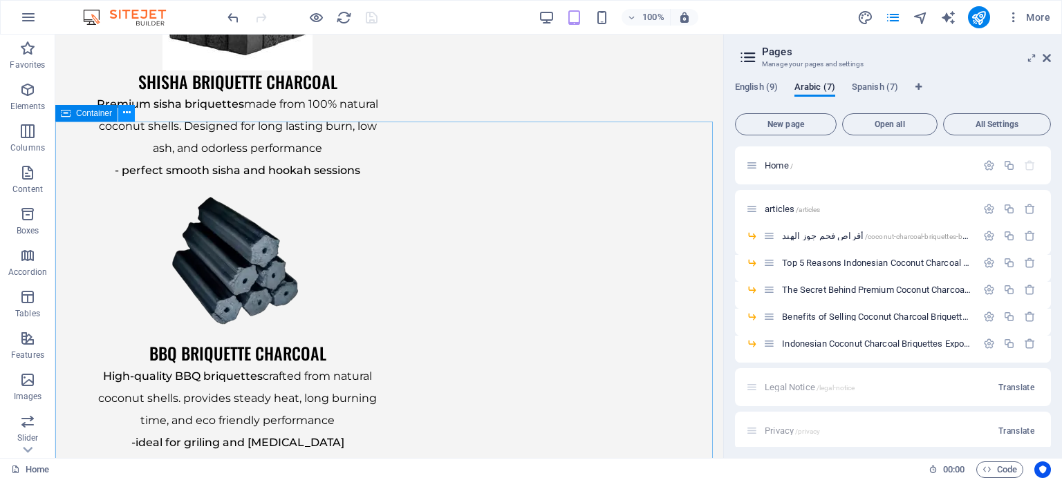
click at [126, 113] on icon at bounding box center [127, 113] width 8 height 15
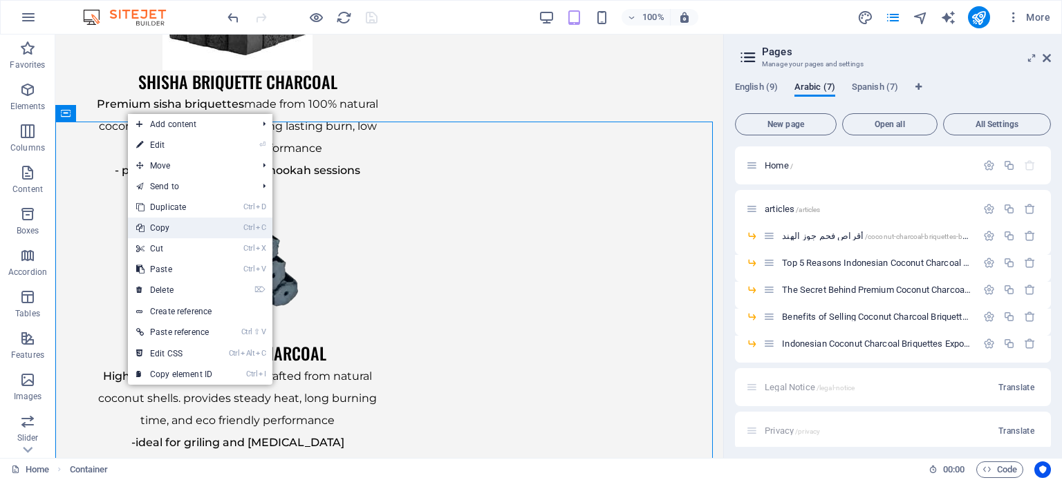
click at [169, 229] on link "Ctrl C Copy" at bounding box center [174, 228] width 93 height 21
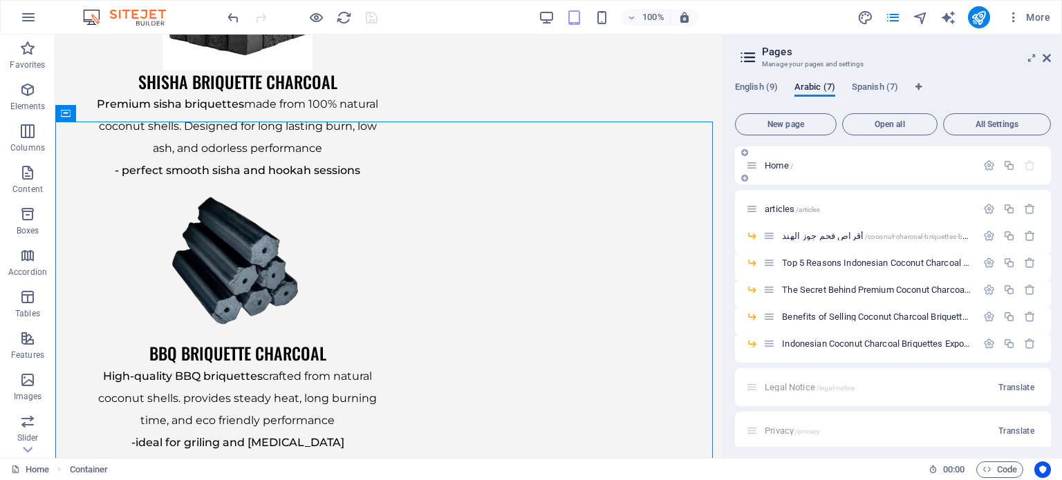
click at [808, 170] on div "Home /" at bounding box center [861, 166] width 230 height 16
click at [775, 165] on span "Home /" at bounding box center [778, 165] width 28 height 10
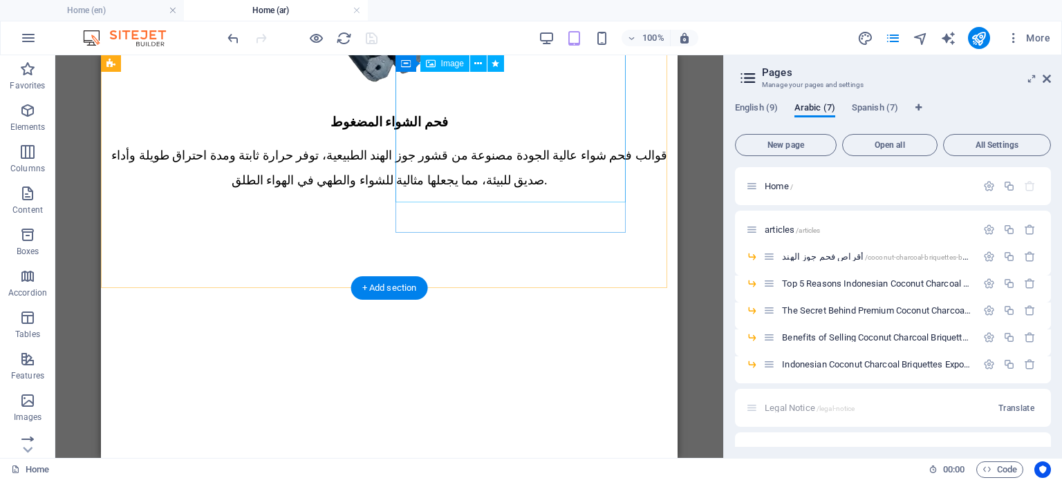
scroll to position [1659, 0]
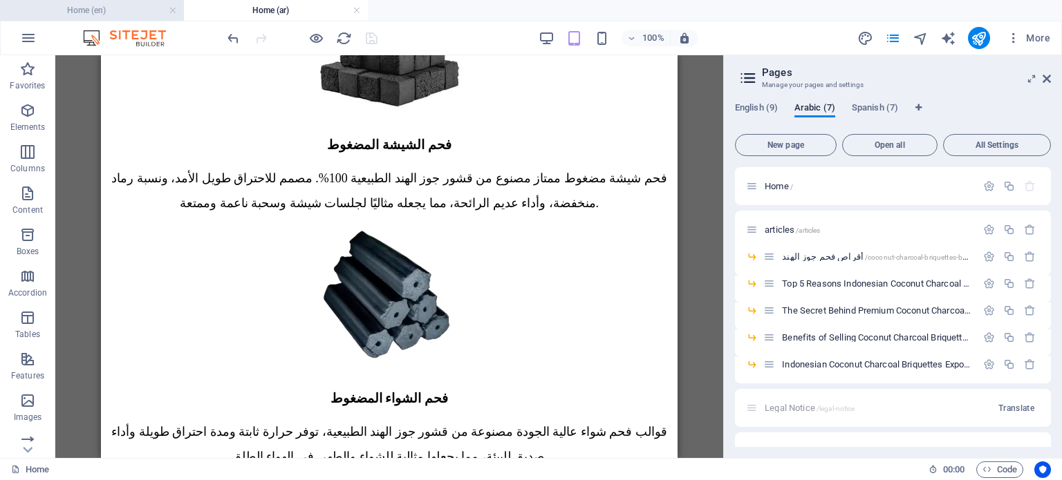
click at [106, 13] on h4 "Home (en)" at bounding box center [92, 10] width 184 height 15
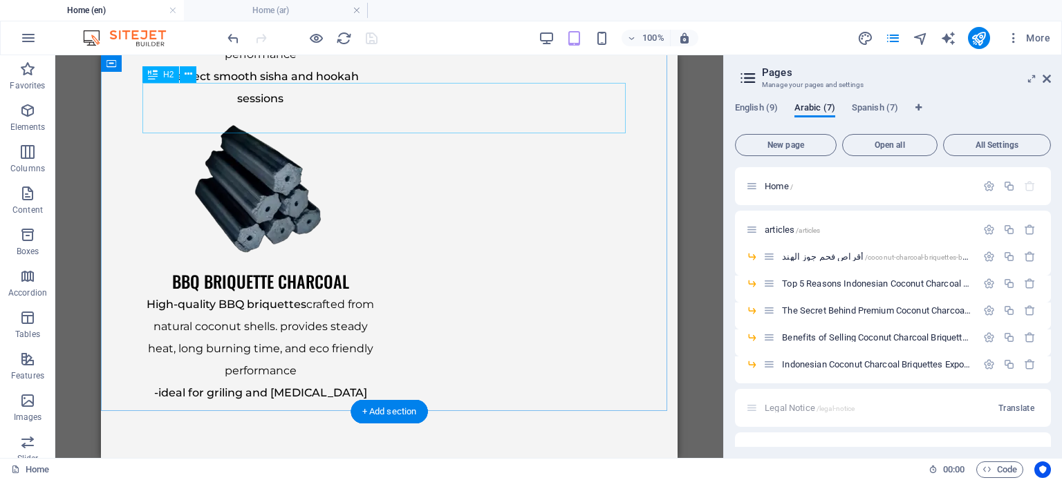
scroll to position [2053, 0]
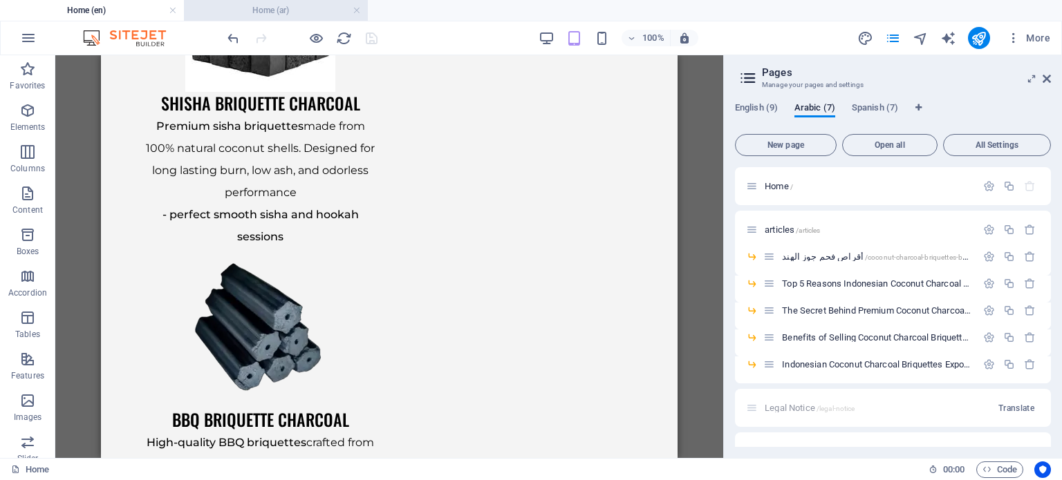
click at [281, 12] on h4 "Home (ar)" at bounding box center [276, 10] width 184 height 15
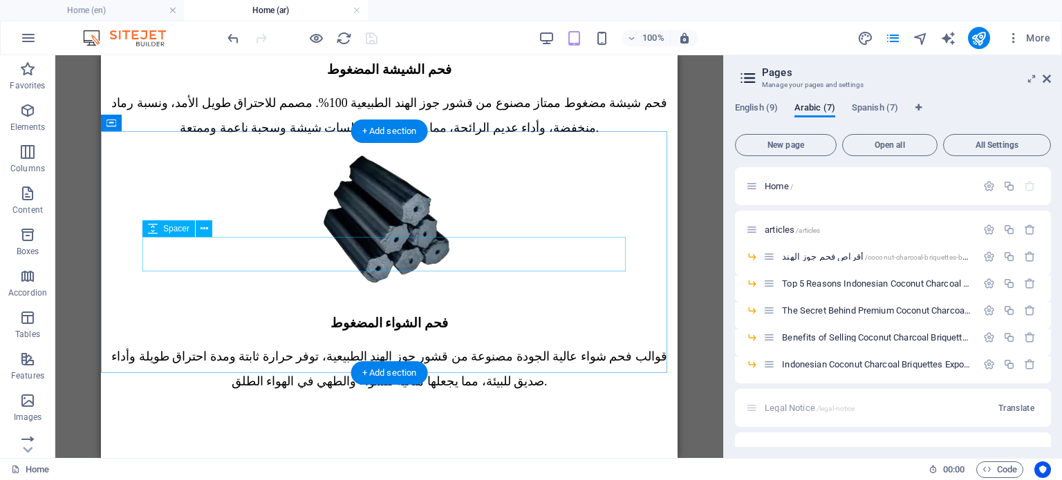
scroll to position [1728, 0]
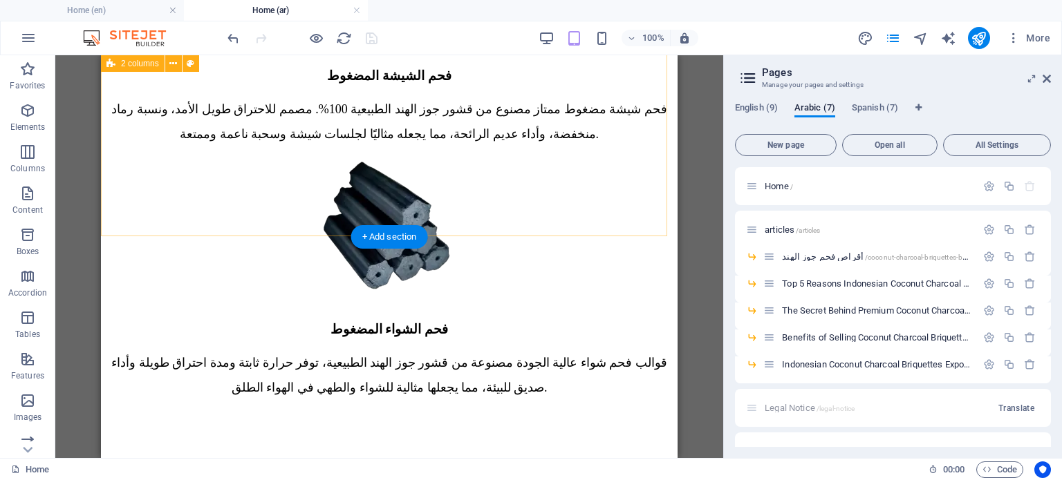
click at [351, 234] on div "+ Add section" at bounding box center [389, 236] width 77 height 23
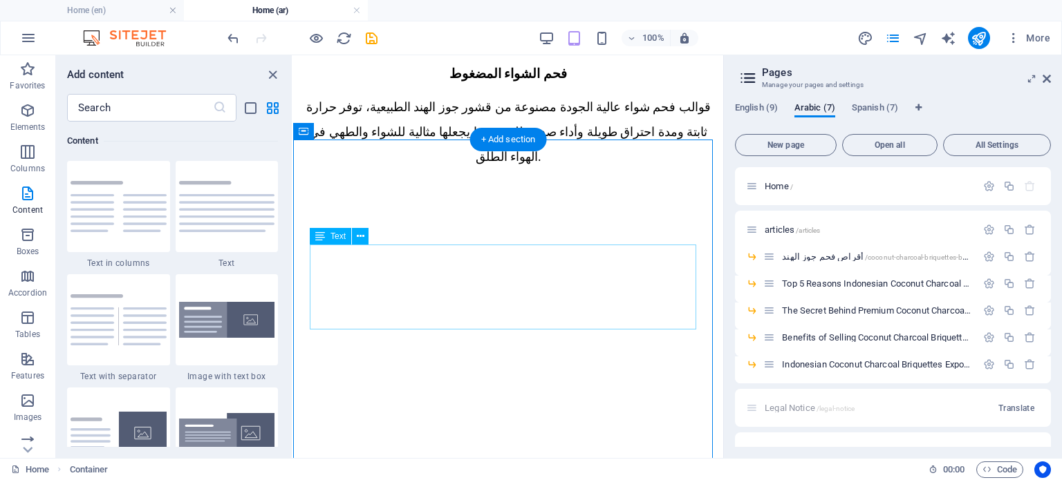
scroll to position [1935, 0]
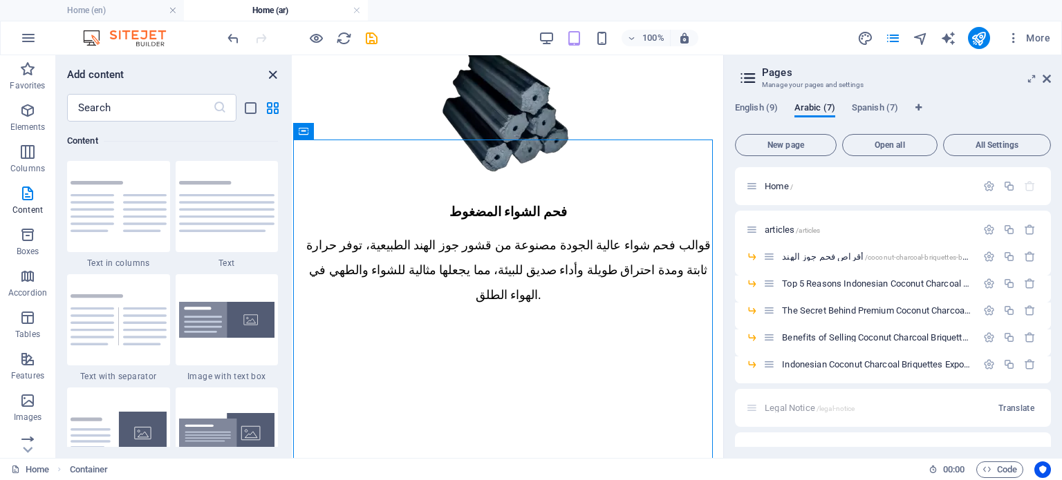
drag, startPoint x: 272, startPoint y: 73, endPoint x: 171, endPoint y: 24, distance: 112.5
click at [272, 73] on icon "close panel" at bounding box center [273, 75] width 16 height 16
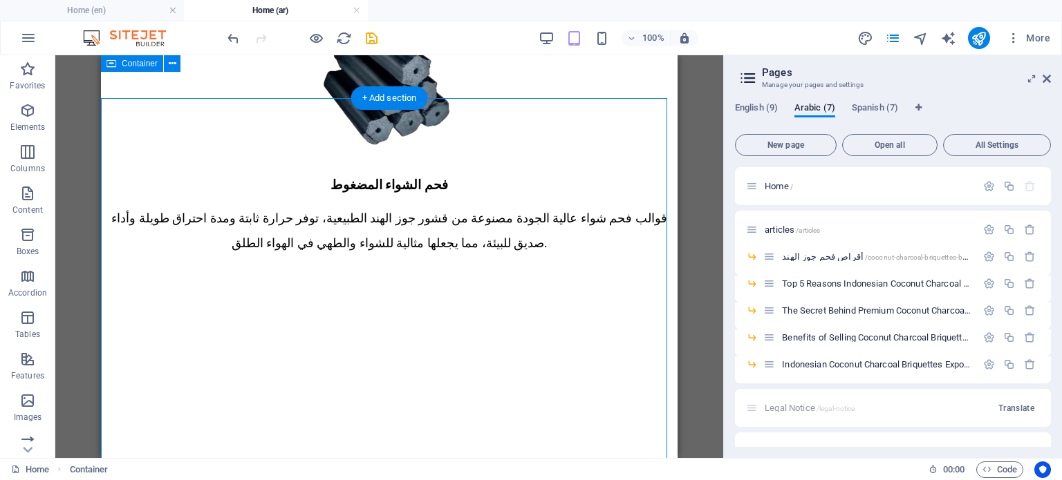
scroll to position [1866, 0]
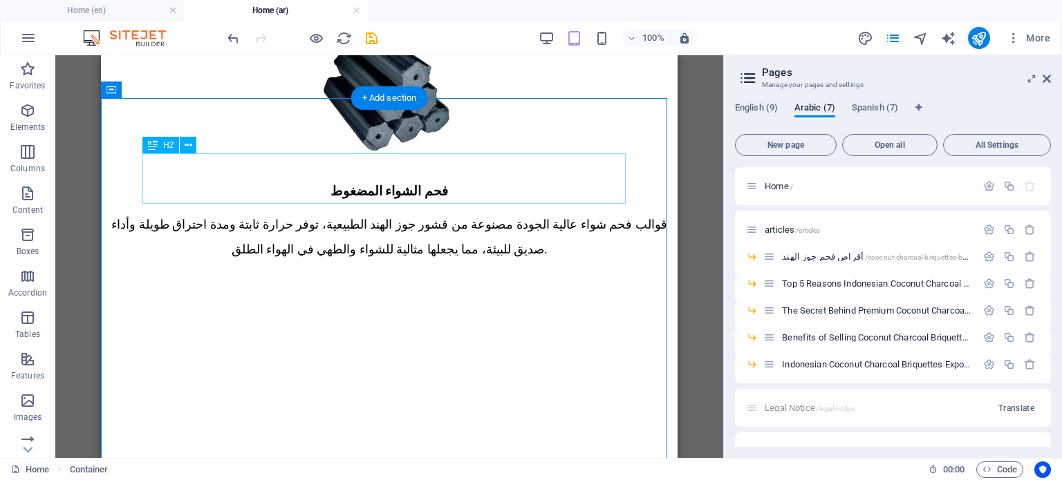
drag, startPoint x: 507, startPoint y: 184, endPoint x: 274, endPoint y: 66, distance: 260.6
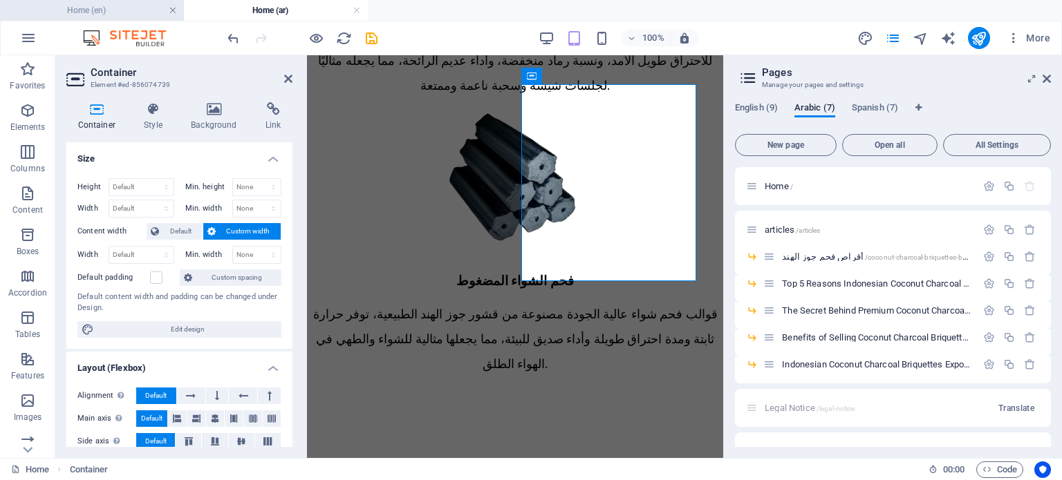
scroll to position [1788, 0]
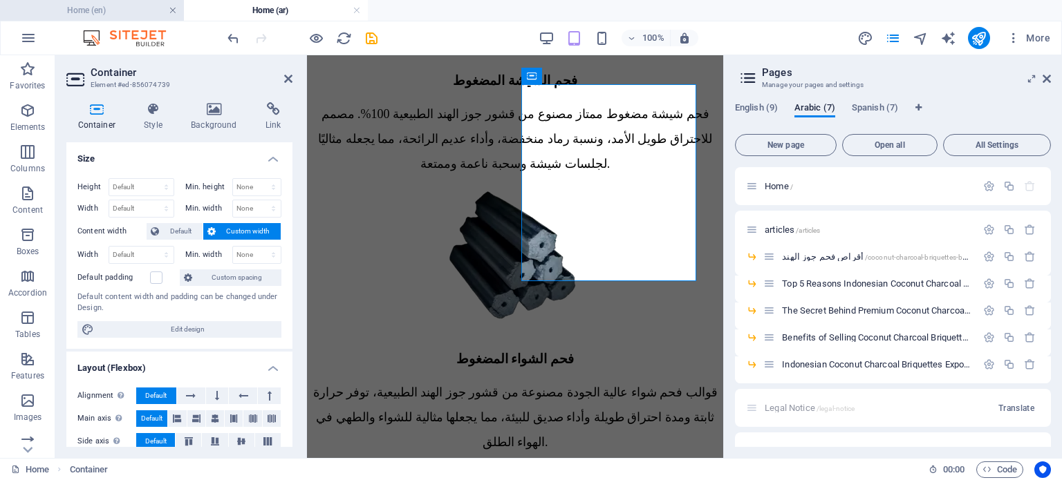
drag, startPoint x: 223, startPoint y: 124, endPoint x: 173, endPoint y: 10, distance: 124.8
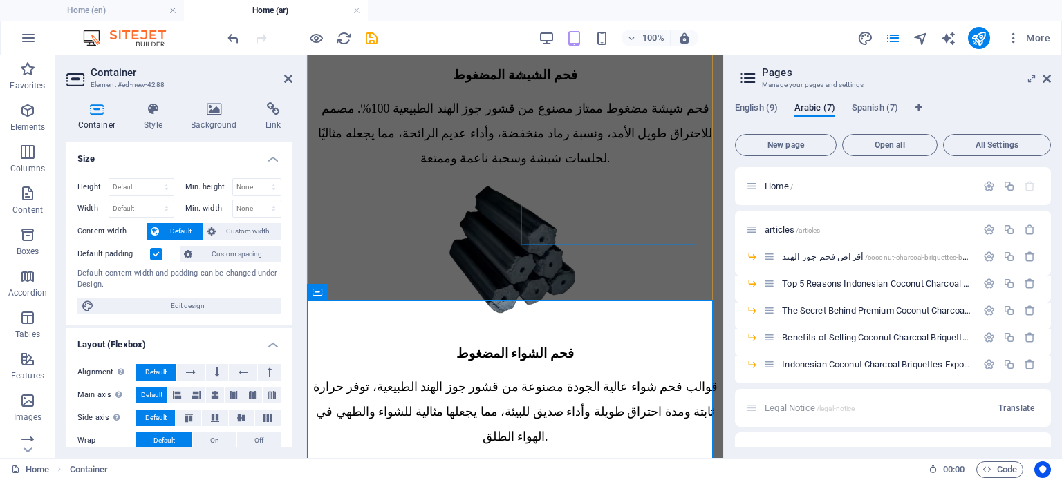
scroll to position [1926, 0]
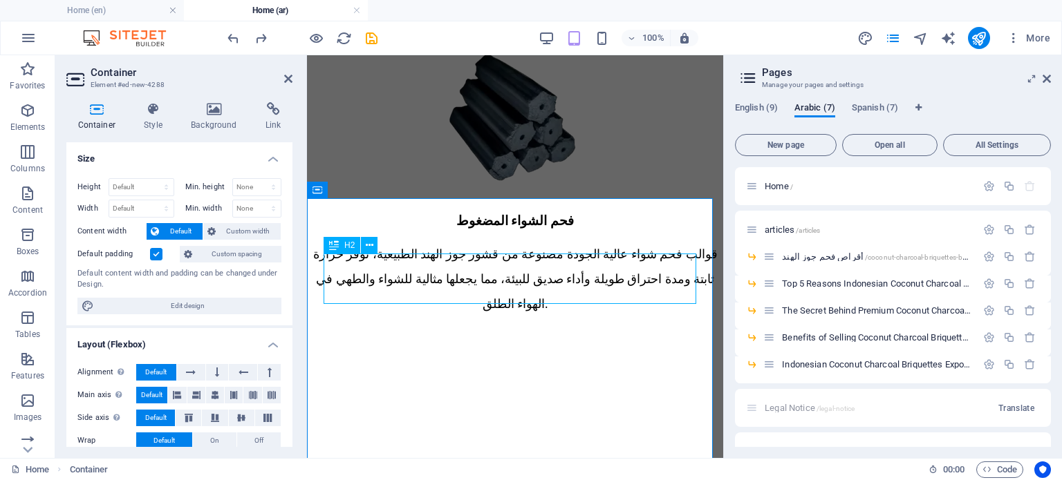
drag, startPoint x: 619, startPoint y: 267, endPoint x: 823, endPoint y: 267, distance: 203.9
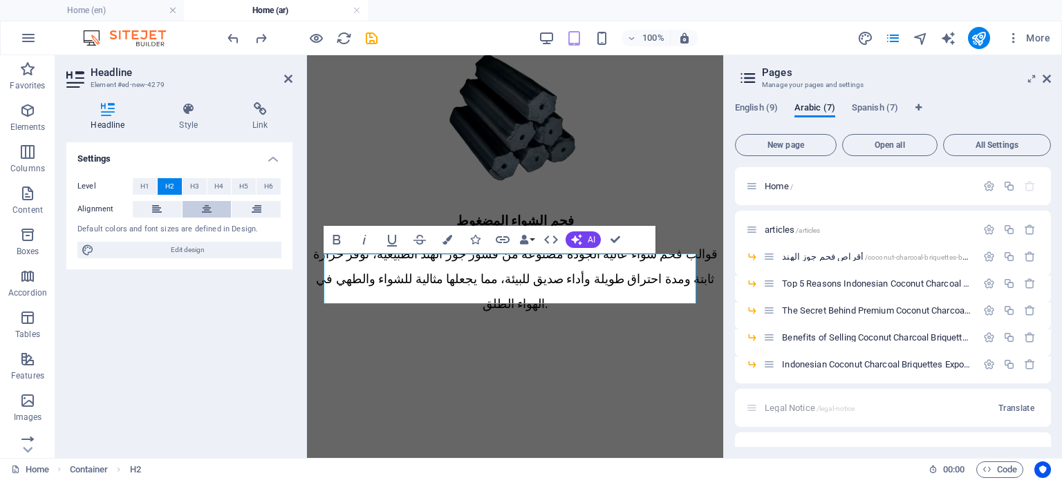
click at [205, 202] on icon at bounding box center [207, 209] width 10 height 17
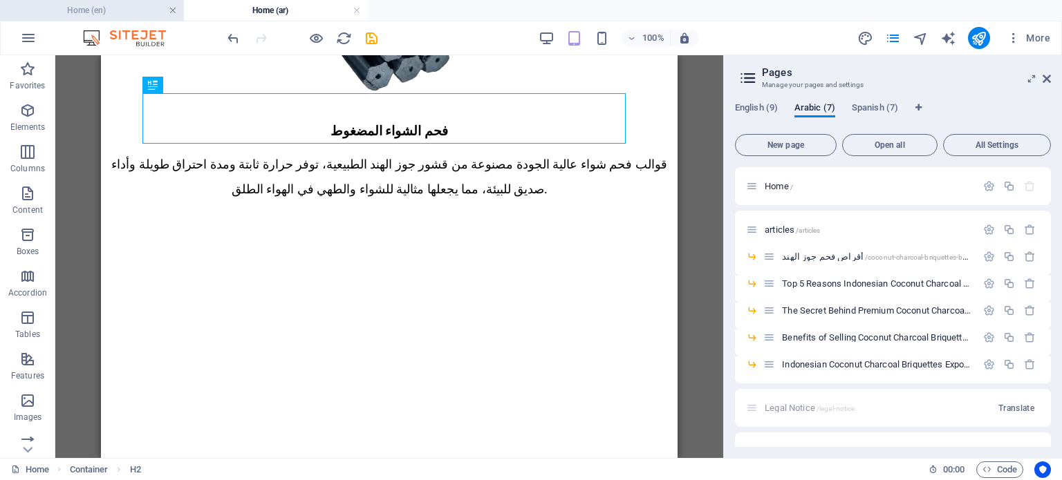
click at [171, 10] on link at bounding box center [173, 10] width 8 height 13
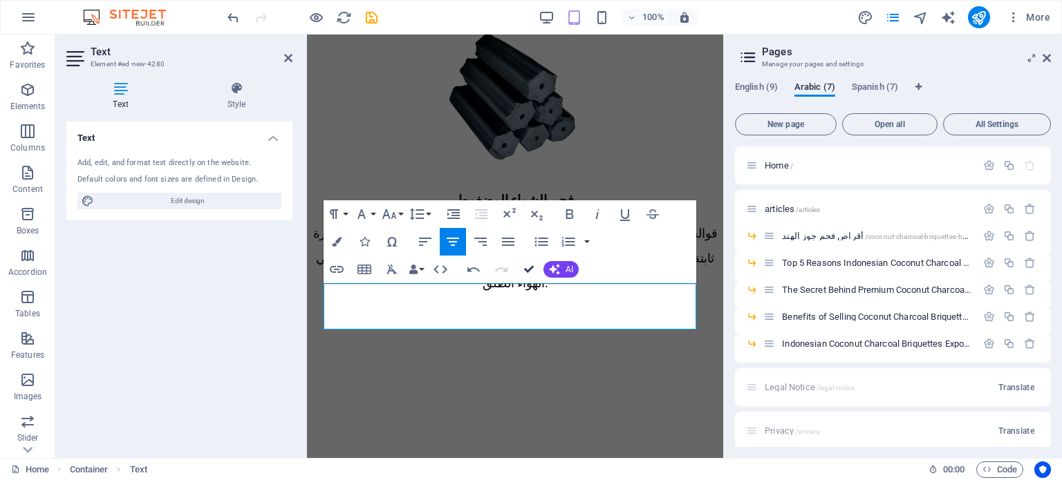
drag, startPoint x: 534, startPoint y: 267, endPoint x: 432, endPoint y: 233, distance: 108.0
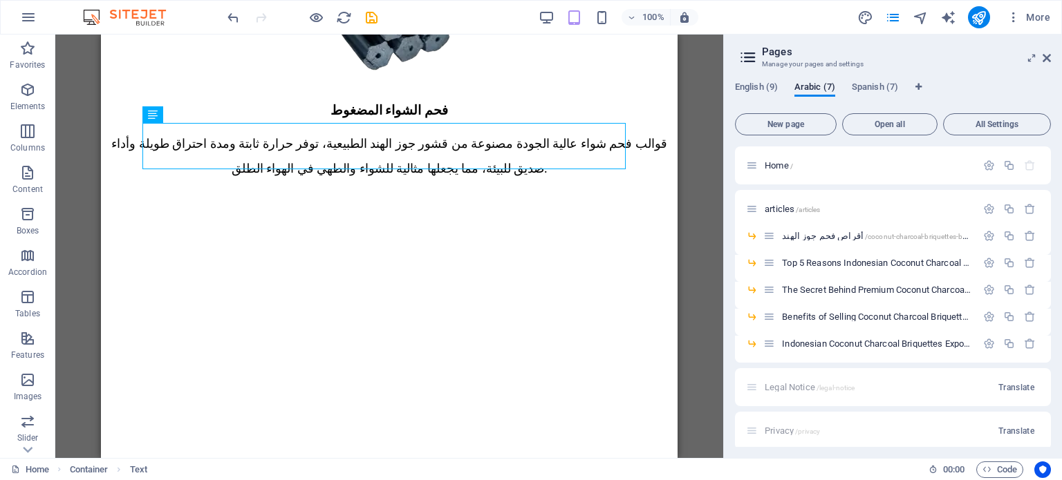
click at [693, 190] on div "H1 Banner Banner Container Container Banner Menu Bar Text Container Image 2 col…" at bounding box center [389, 247] width 668 height 424
click at [372, 21] on icon "save" at bounding box center [372, 18] width 16 height 16
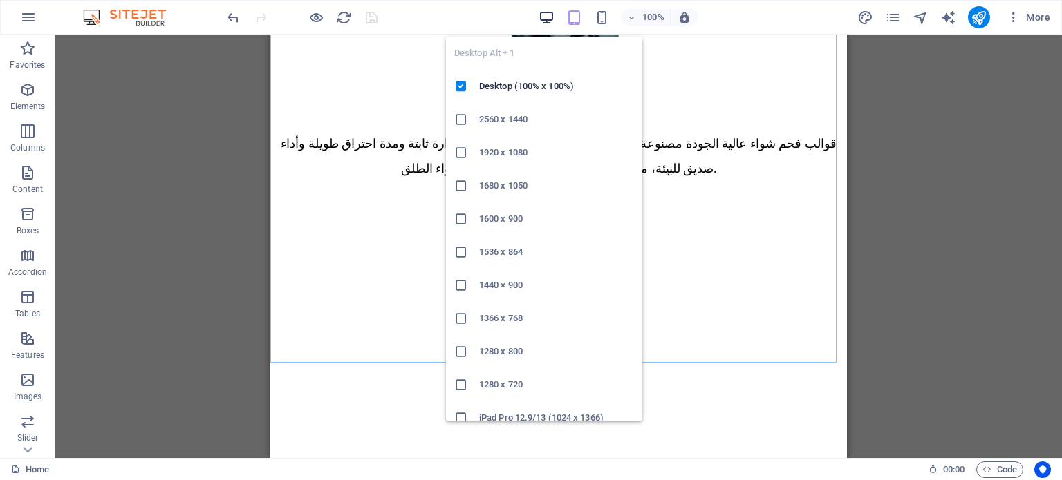
click at [545, 15] on icon "button" at bounding box center [546, 18] width 16 height 16
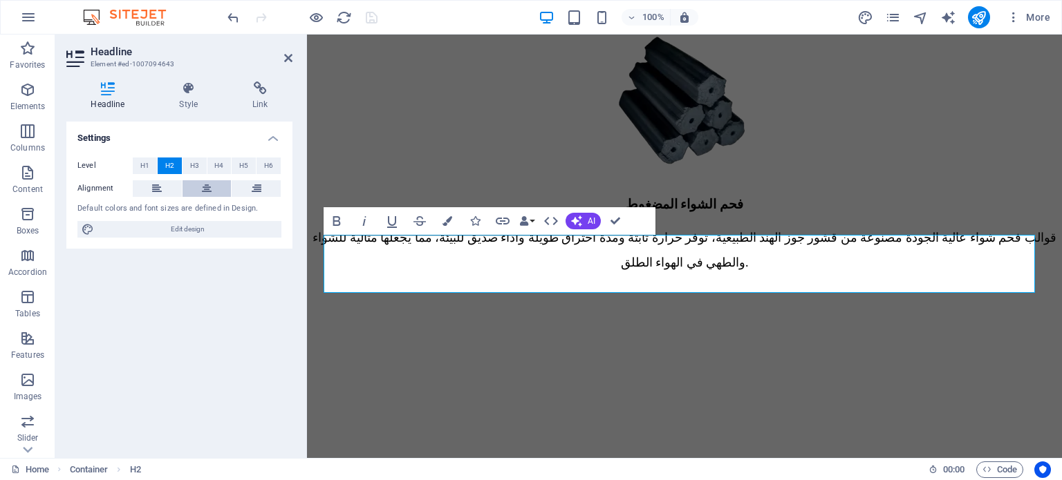
click at [216, 191] on button at bounding box center [206, 188] width 49 height 17
drag, startPoint x: 611, startPoint y: 226, endPoint x: 556, endPoint y: 190, distance: 65.9
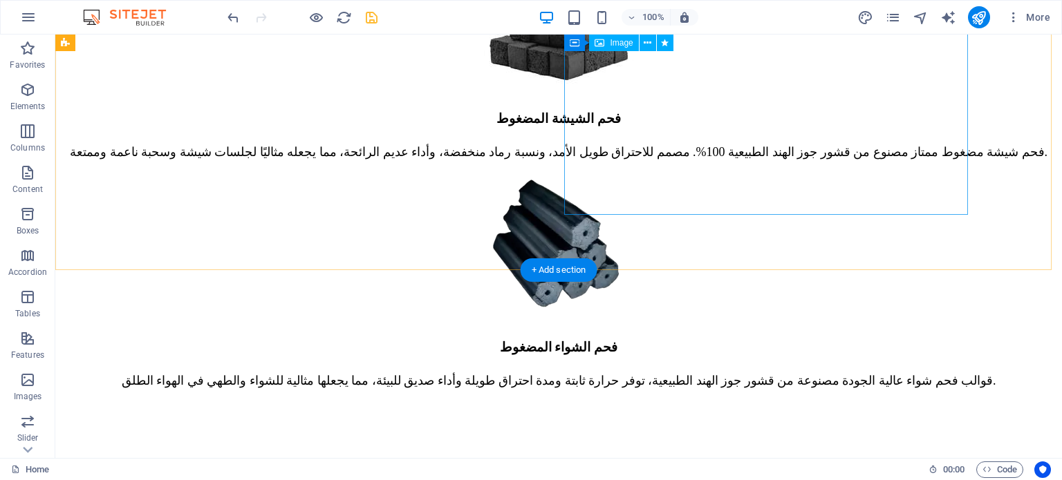
scroll to position [1719, 0]
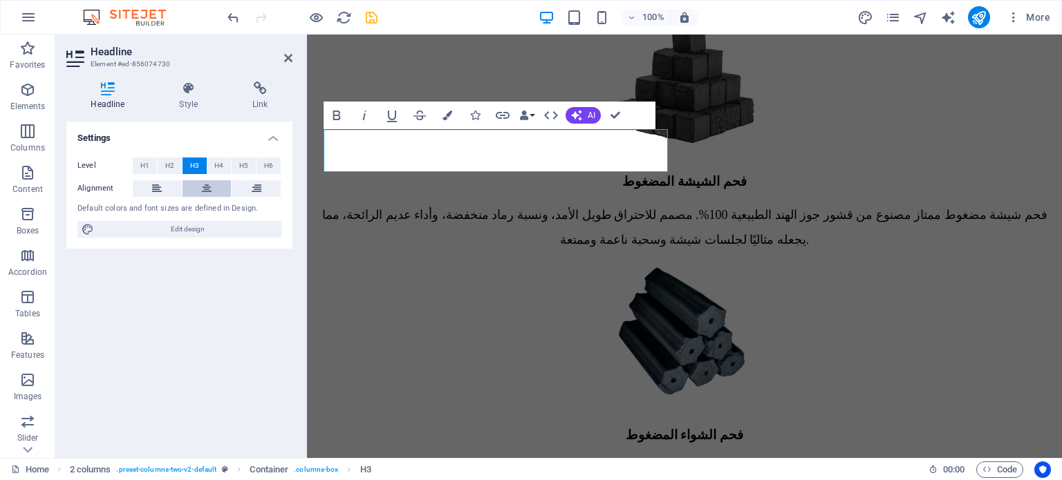
click at [208, 195] on icon at bounding box center [207, 188] width 10 height 17
drag, startPoint x: 617, startPoint y: 115, endPoint x: 562, endPoint y: 80, distance: 65.6
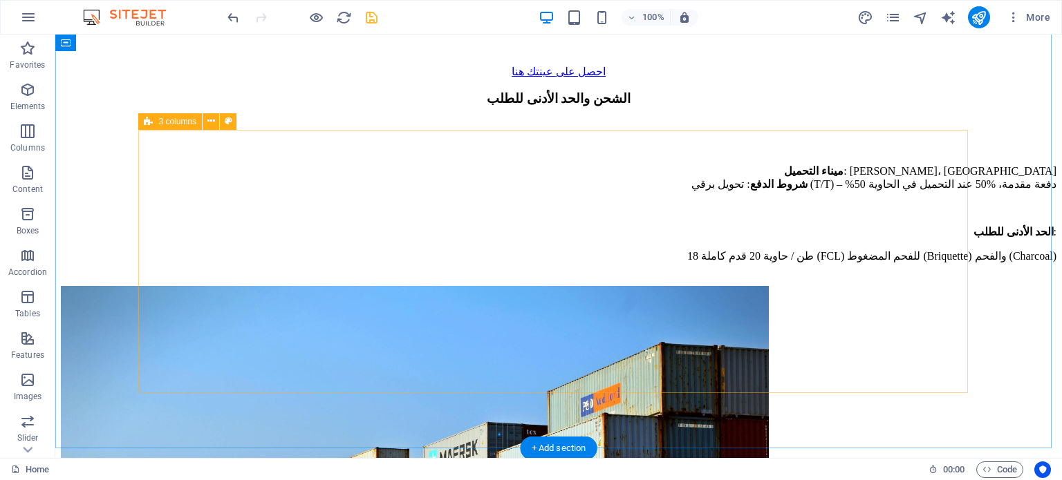
scroll to position [2133, 0]
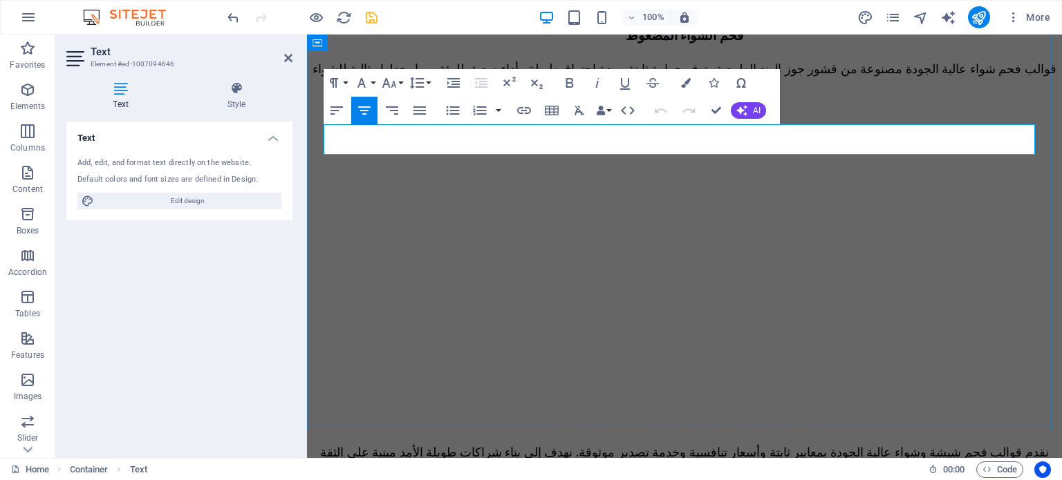
drag, startPoint x: 1019, startPoint y: 142, endPoint x: 539, endPoint y: 138, distance: 480.3
click at [400, 79] on button "Font Size" at bounding box center [392, 83] width 26 height 28
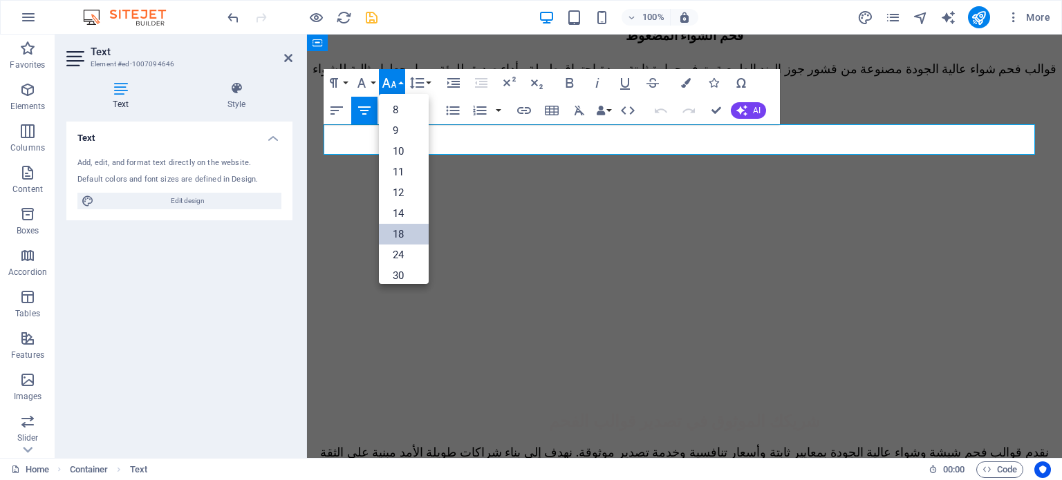
click at [406, 229] on link "18" at bounding box center [404, 234] width 50 height 21
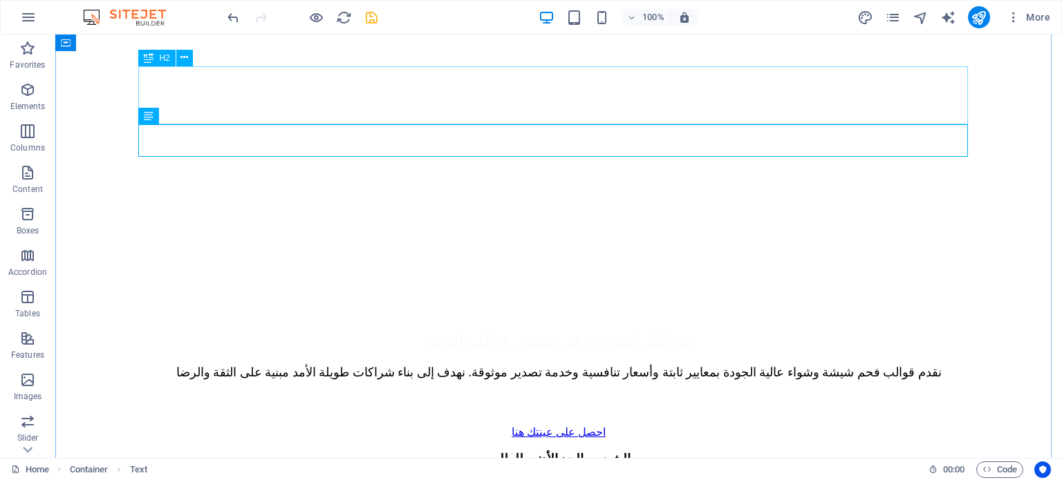
scroll to position [2133, 0]
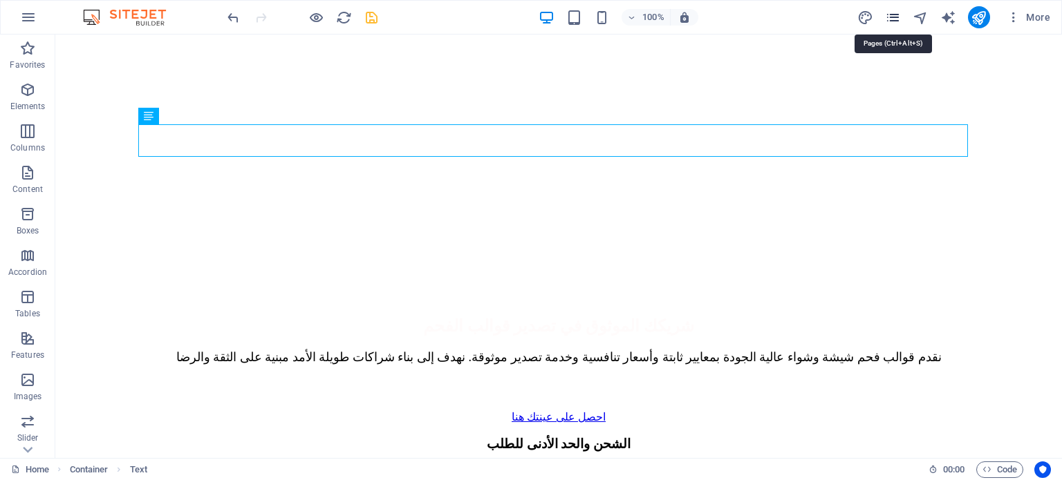
click at [889, 17] on icon "pages" at bounding box center [893, 18] width 16 height 16
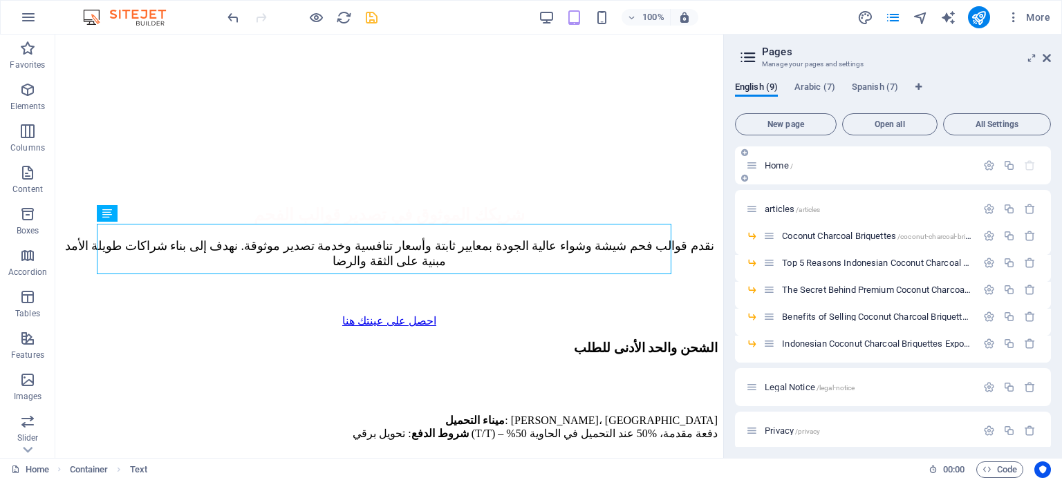
scroll to position [1727, 0]
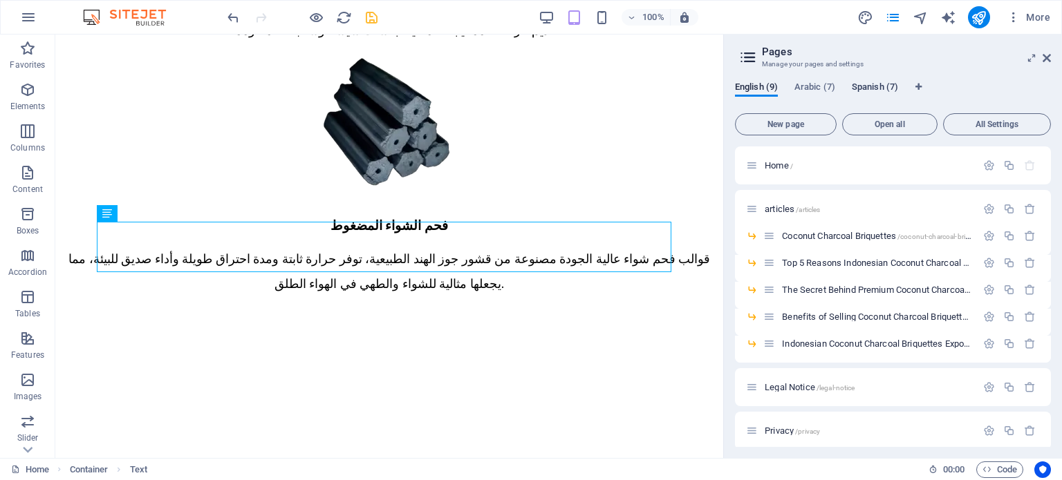
click at [860, 86] on span "Spanish (7)" at bounding box center [874, 88] width 46 height 19
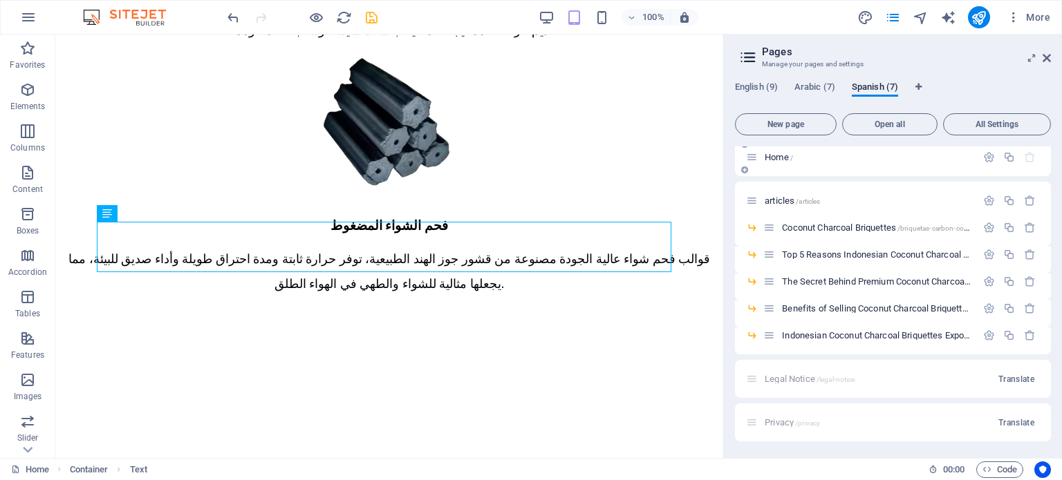
scroll to position [0, 0]
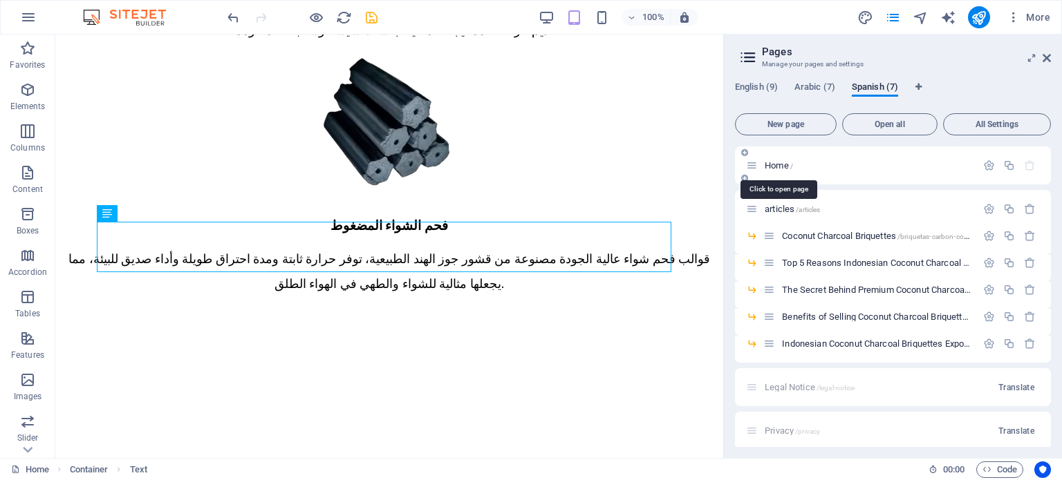
click at [782, 164] on span "Home /" at bounding box center [778, 165] width 28 height 10
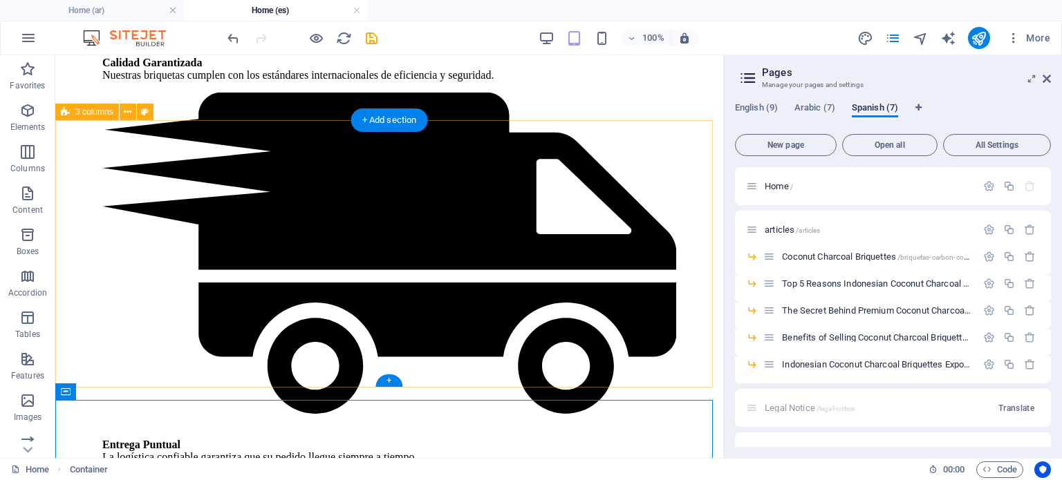
scroll to position [4408, 0]
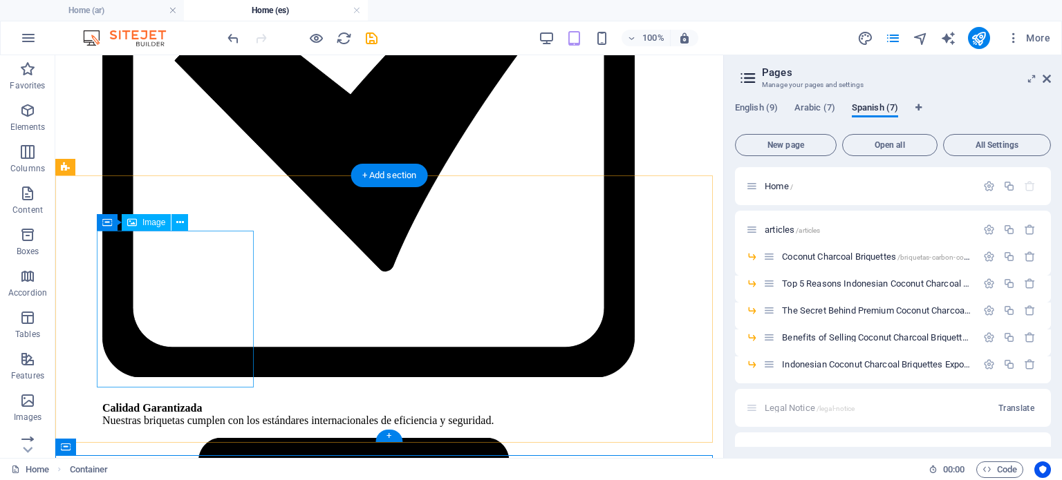
drag, startPoint x: 133, startPoint y: 157, endPoint x: 229, endPoint y: 283, distance: 159.2
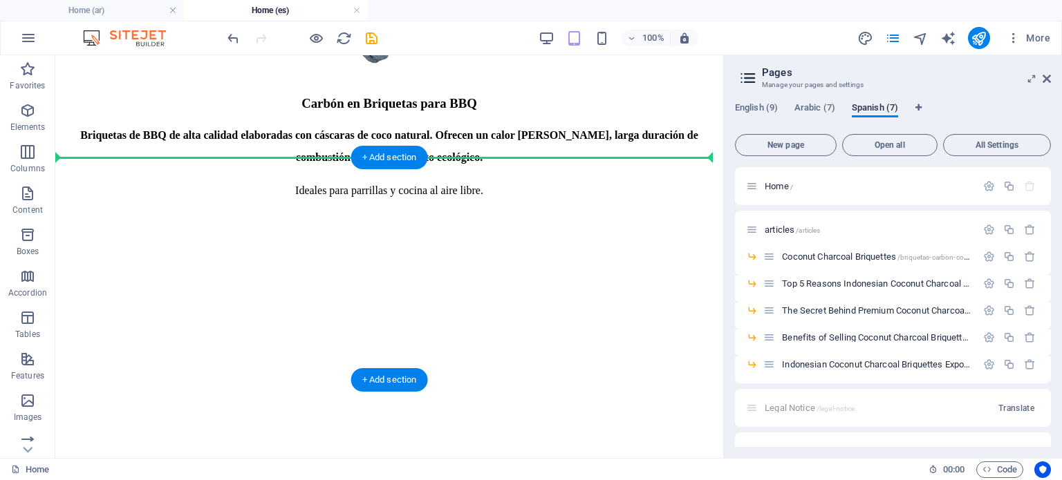
scroll to position [1920, 0]
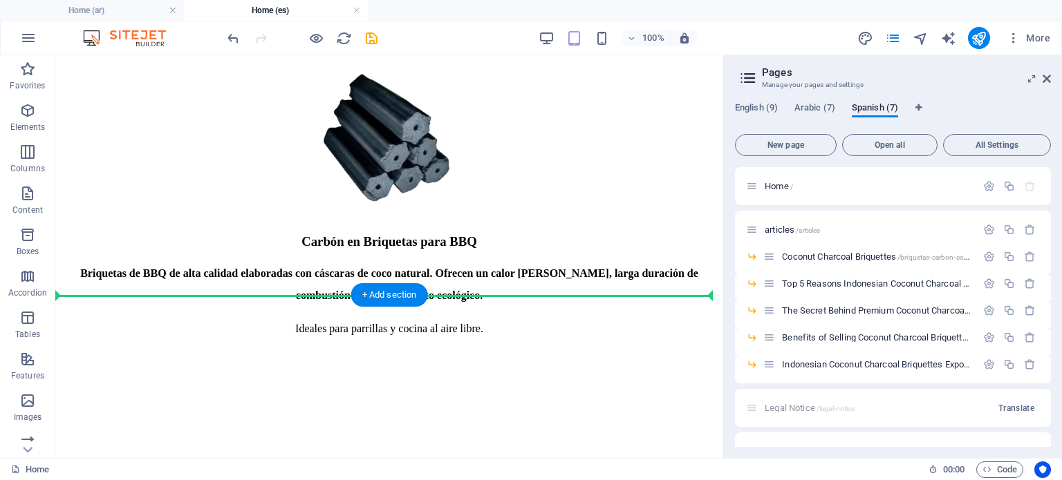
drag, startPoint x: 133, startPoint y: 226, endPoint x: 288, endPoint y: 256, distance: 157.1
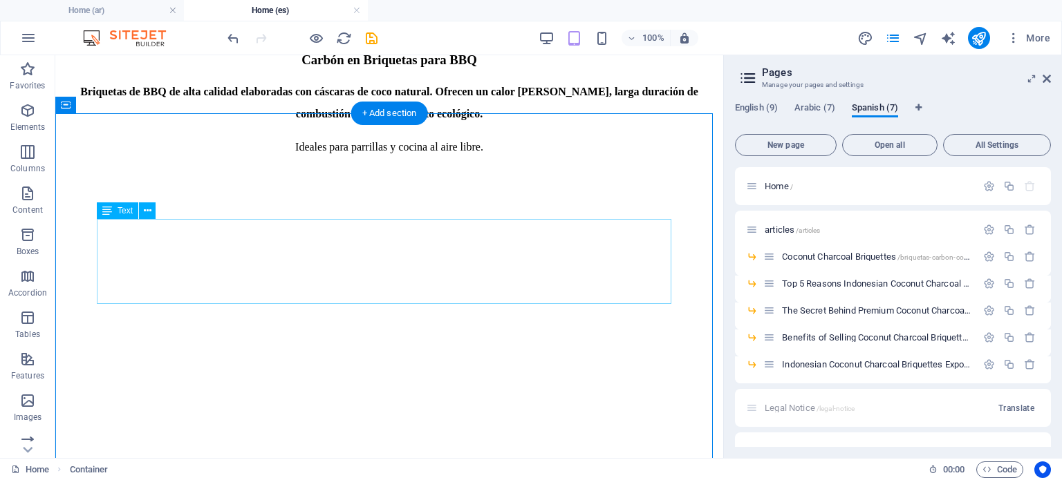
scroll to position [2127, 0]
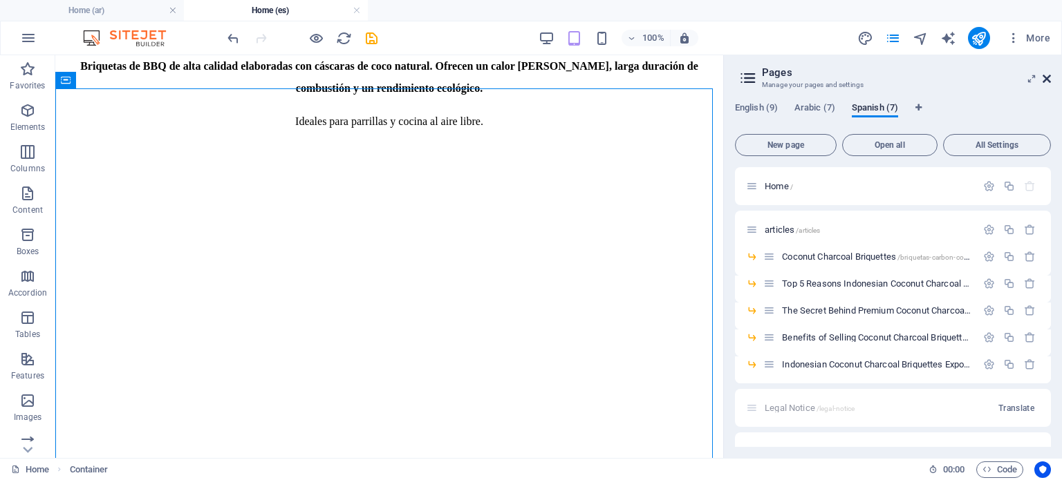
click at [1046, 78] on icon at bounding box center [1046, 78] width 8 height 11
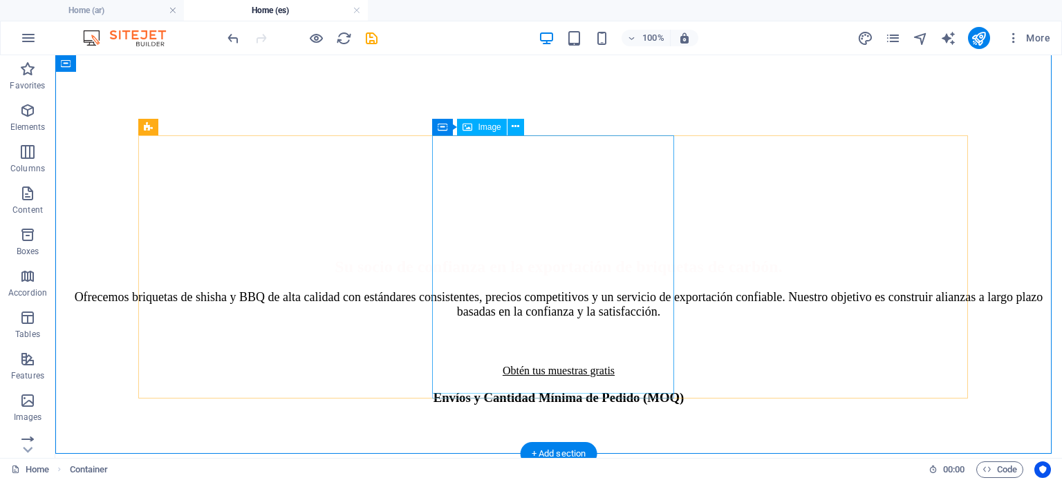
scroll to position [2335, 0]
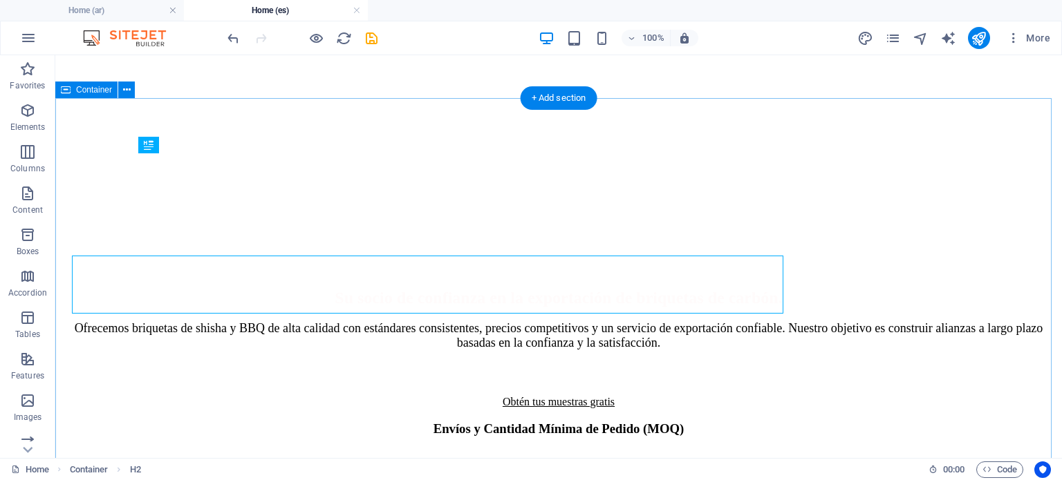
scroll to position [2340, 0]
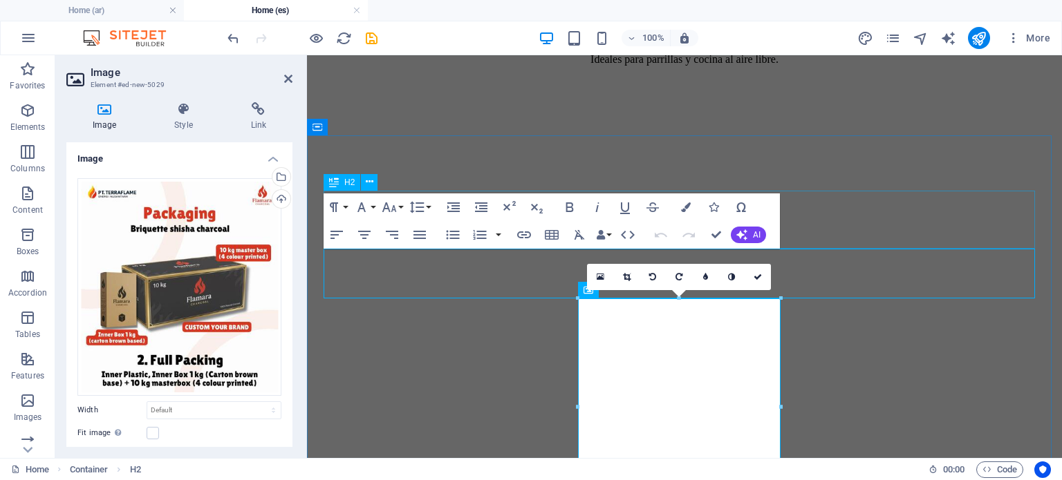
scroll to position [2405, 0]
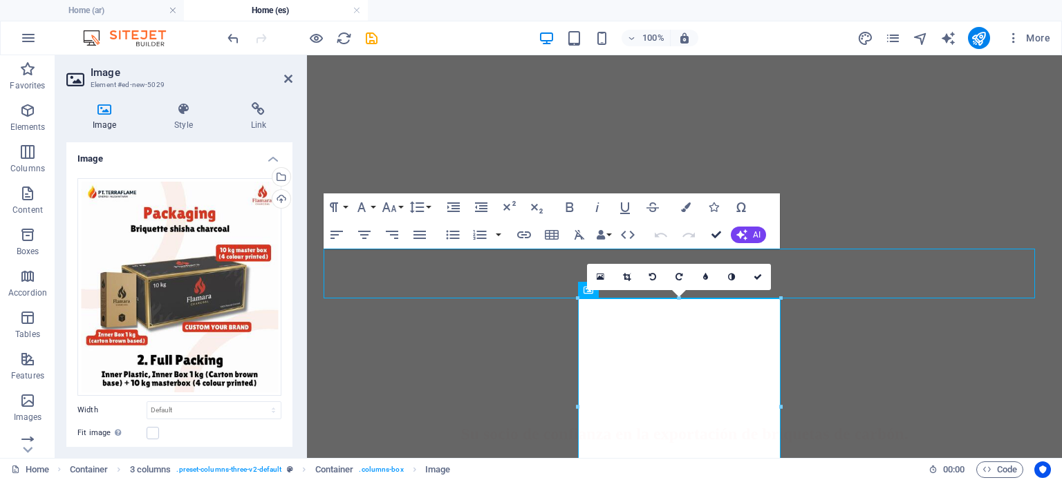
click at [714, 234] on icon "button" at bounding box center [716, 235] width 10 height 10
click at [713, 232] on icon "button" at bounding box center [716, 235] width 10 height 10
click at [719, 232] on icon "button" at bounding box center [716, 235] width 10 height 10
click at [290, 82] on icon at bounding box center [288, 78] width 8 height 11
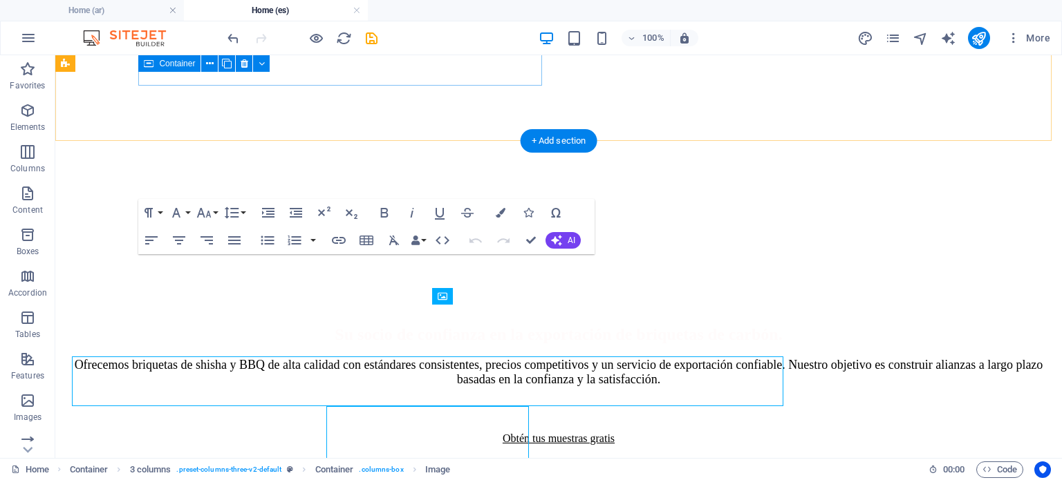
scroll to position [2297, 0]
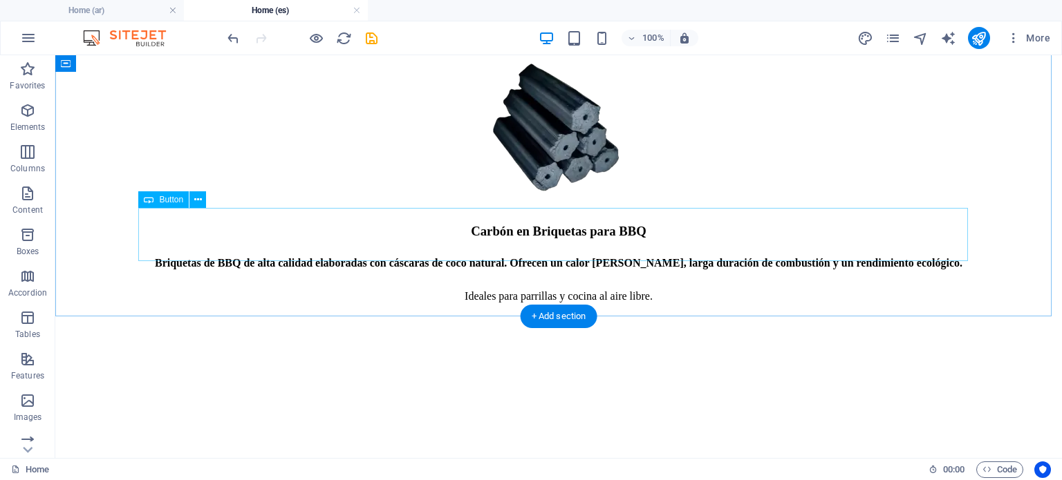
scroll to position [1606, 0]
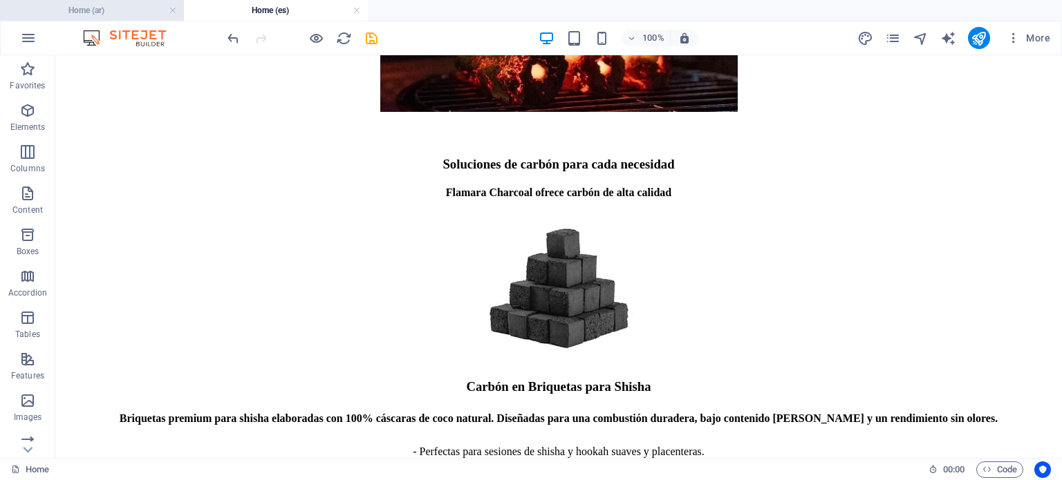
click at [123, 11] on h4 "Home (ar)" at bounding box center [92, 10] width 184 height 15
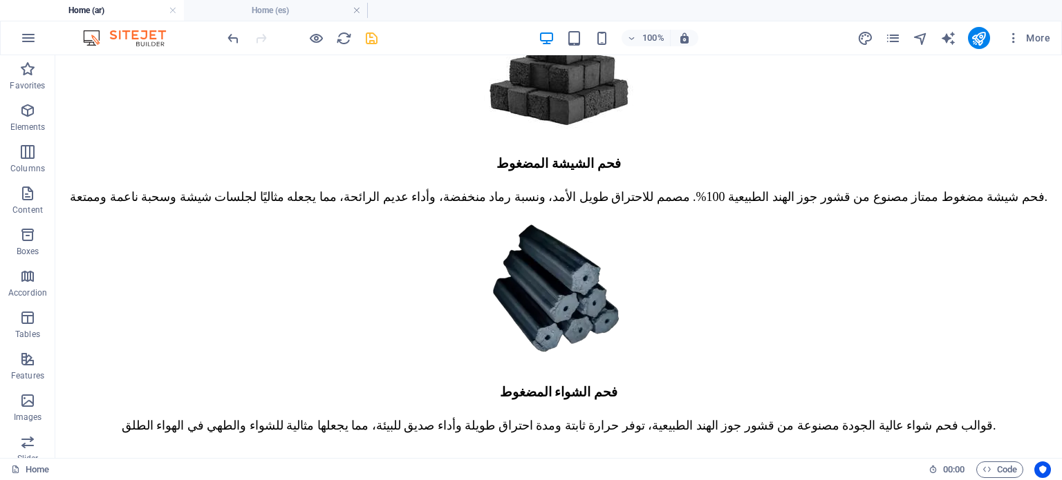
scroll to position [0, 0]
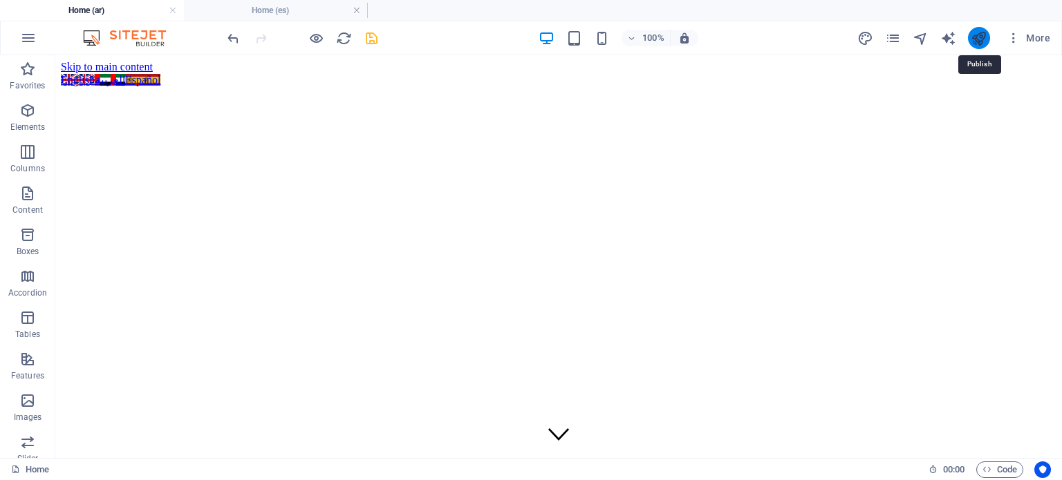
click at [979, 40] on icon "publish" at bounding box center [978, 38] width 16 height 16
